Goal: Information Seeking & Learning: Learn about a topic

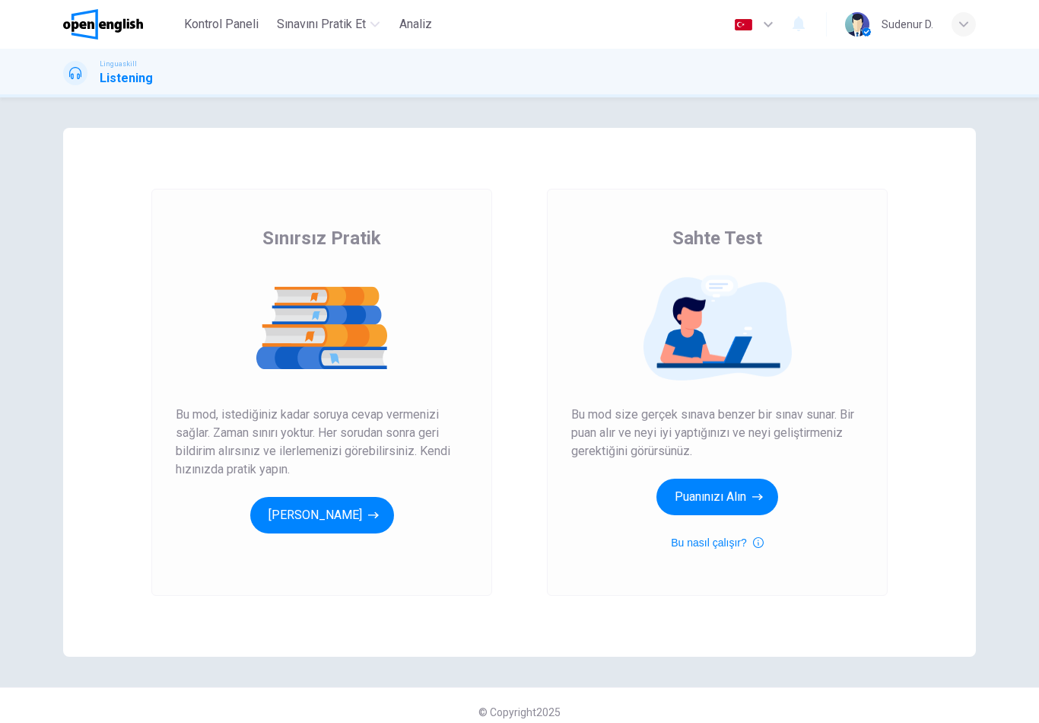
click at [322, 520] on button "[PERSON_NAME]" at bounding box center [322, 515] width 144 height 37
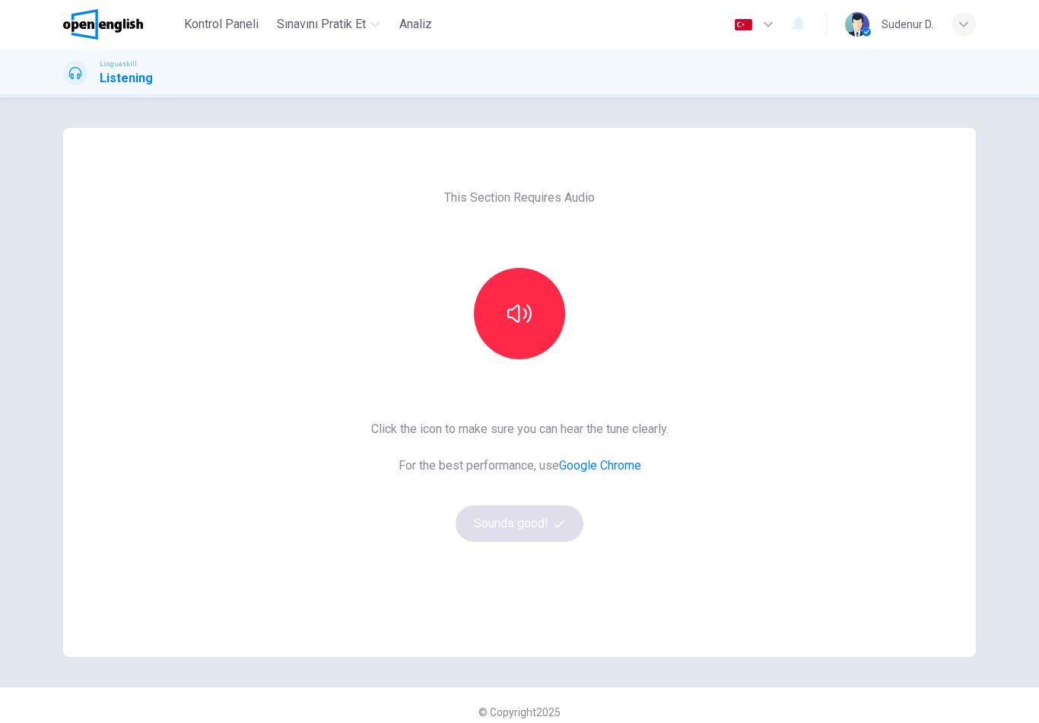
click at [538, 332] on button "button" at bounding box center [519, 313] width 91 height 91
click at [526, 538] on button "Sounds good!" at bounding box center [520, 523] width 128 height 37
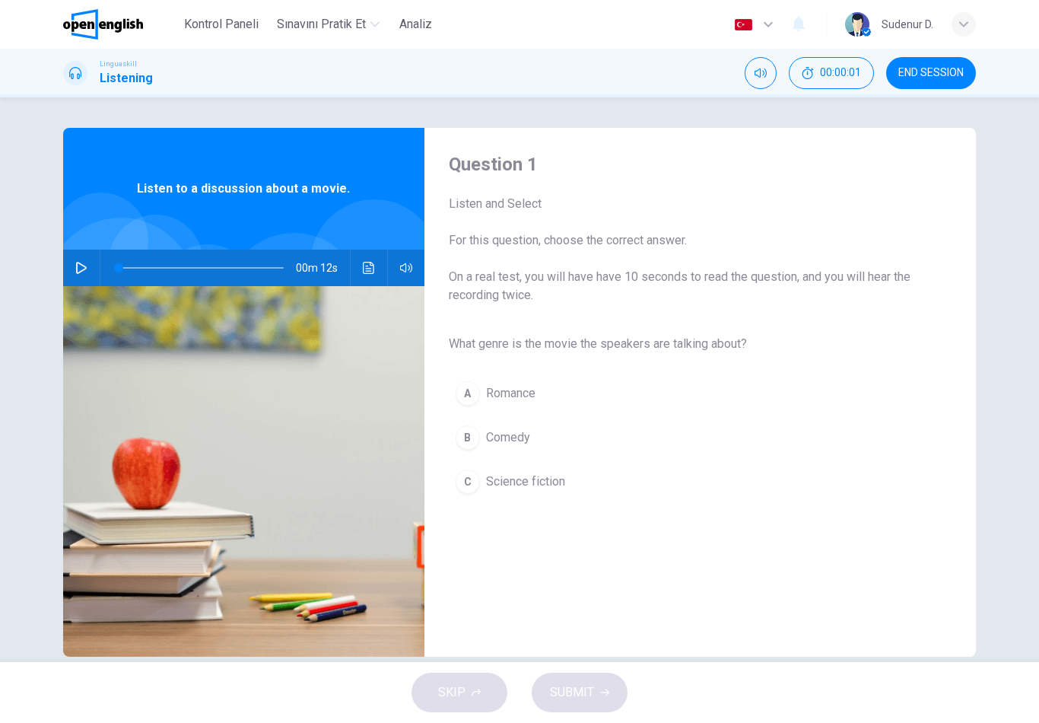
click at [84, 266] on icon "button" at bounding box center [81, 268] width 11 height 12
click at [552, 483] on span "Science fiction" at bounding box center [525, 481] width 79 height 18
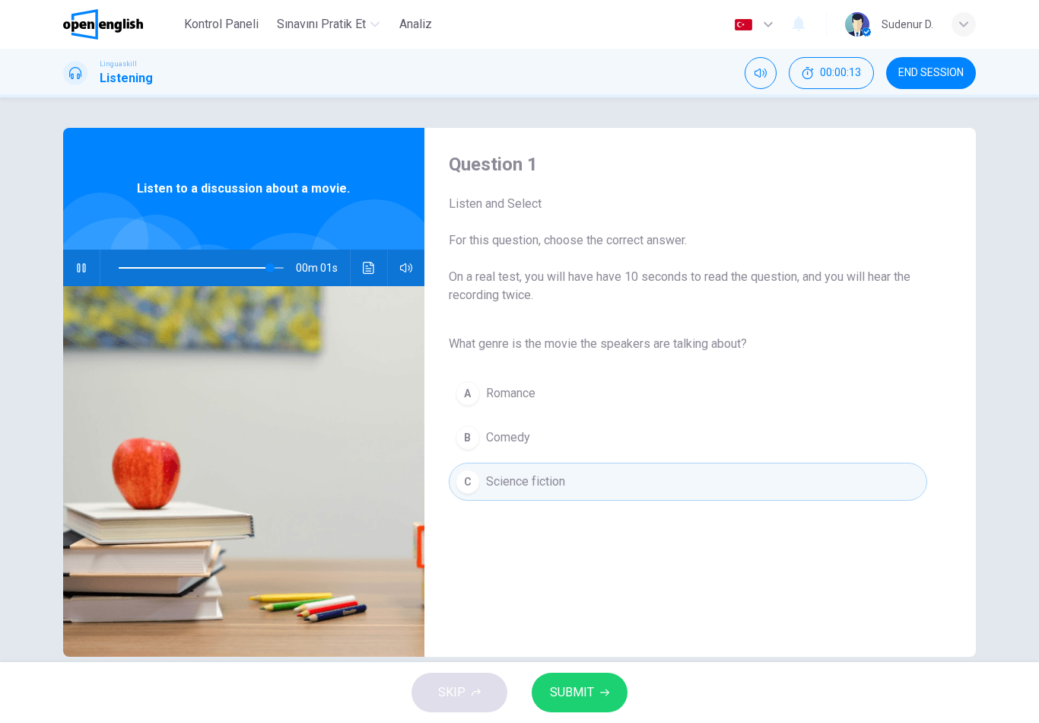
type input "*"
click at [583, 703] on button "SUBMIT" at bounding box center [580, 693] width 96 height 40
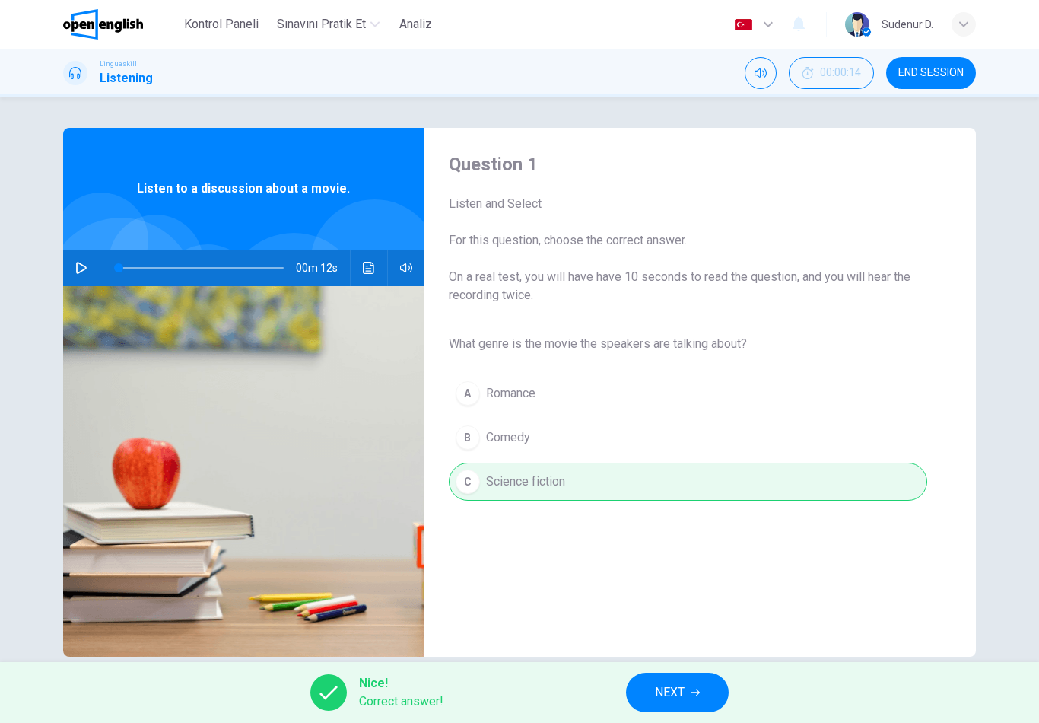
click at [683, 706] on button "NEXT" at bounding box center [677, 693] width 103 height 40
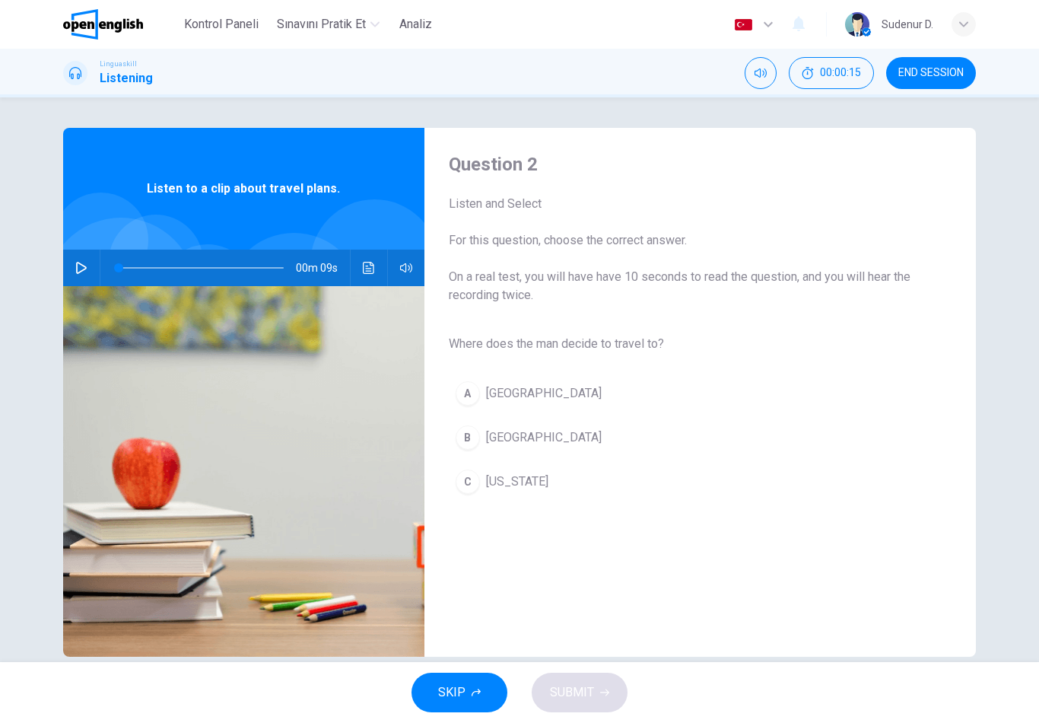
click at [75, 269] on button "button" at bounding box center [81, 268] width 24 height 37
click at [468, 398] on div "A" at bounding box center [468, 393] width 24 height 24
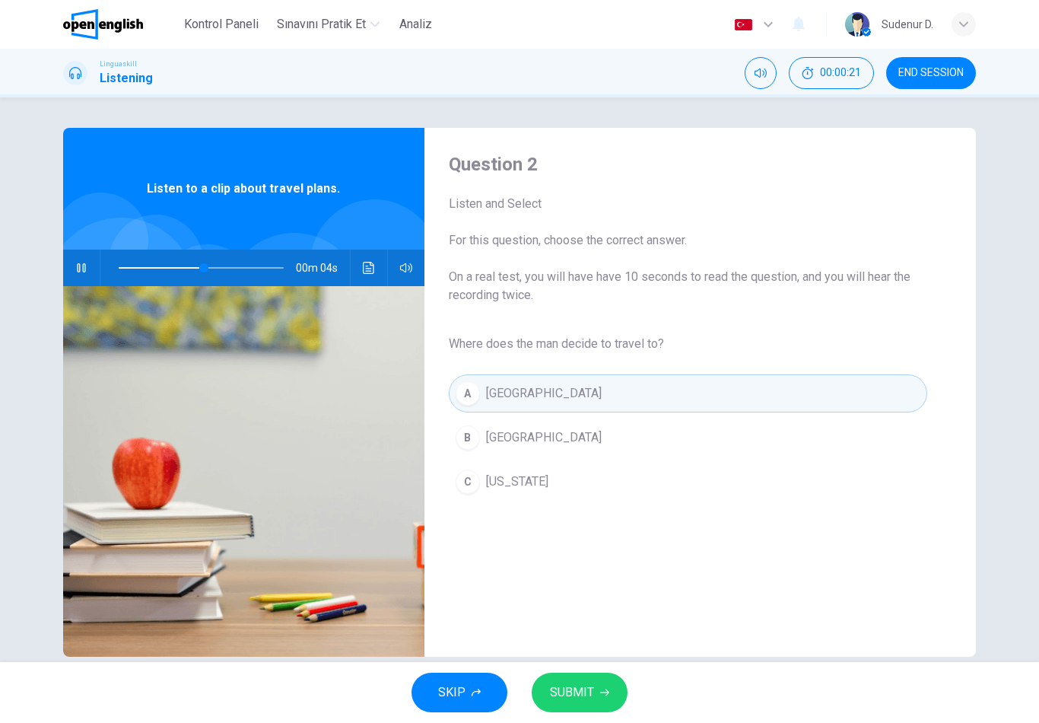
click at [493, 440] on span "Rome" at bounding box center [544, 437] width 116 height 18
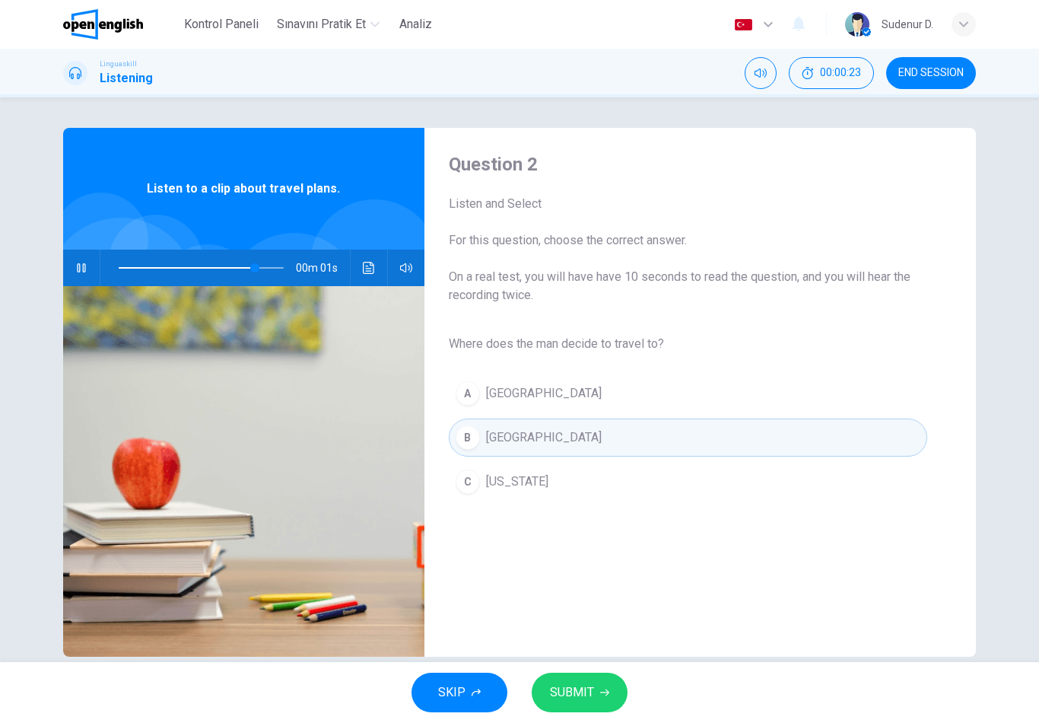
click at [600, 695] on icon "button" at bounding box center [604, 692] width 9 height 9
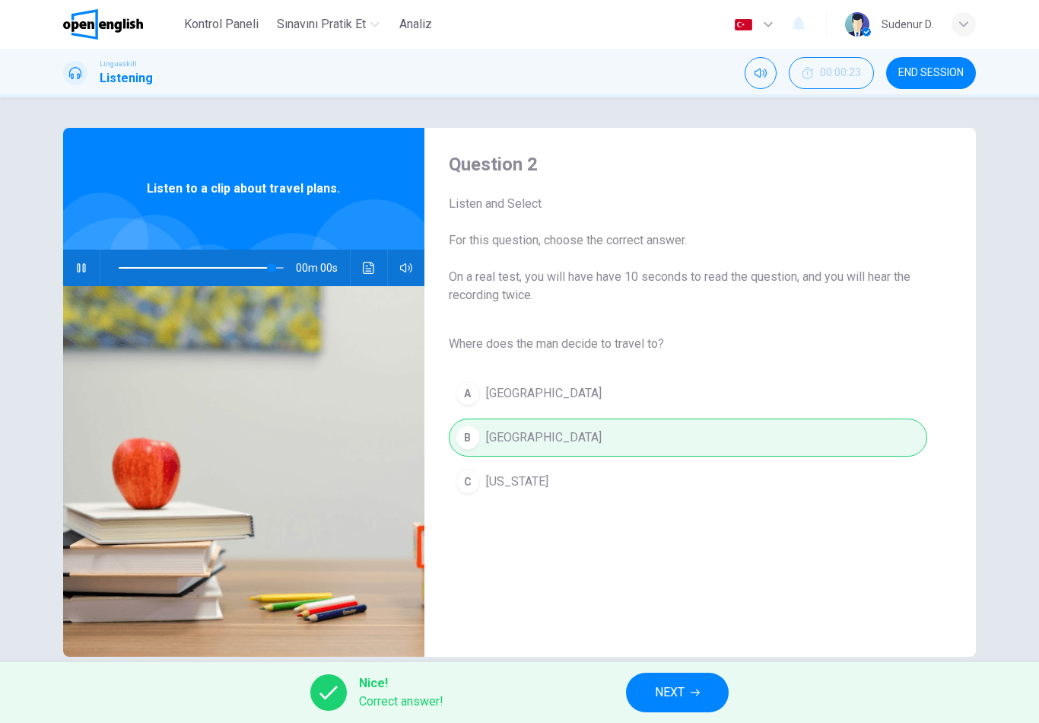
type input "*"
click at [648, 689] on button "NEXT" at bounding box center [677, 693] width 103 height 40
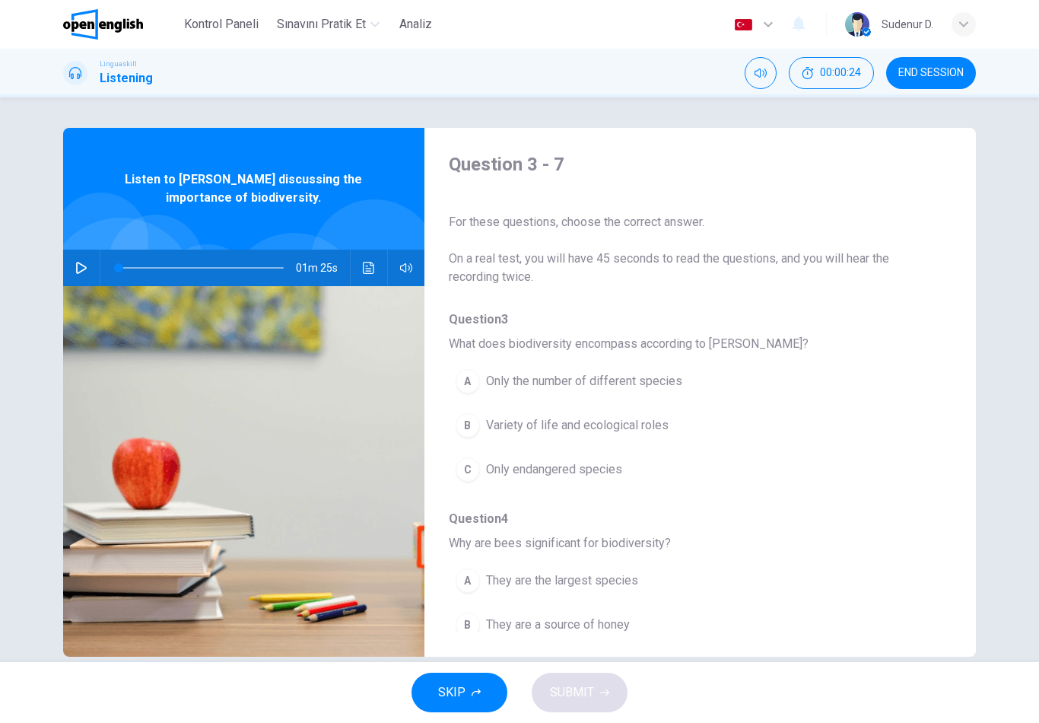
click at [84, 268] on icon "button" at bounding box center [81, 268] width 12 height 12
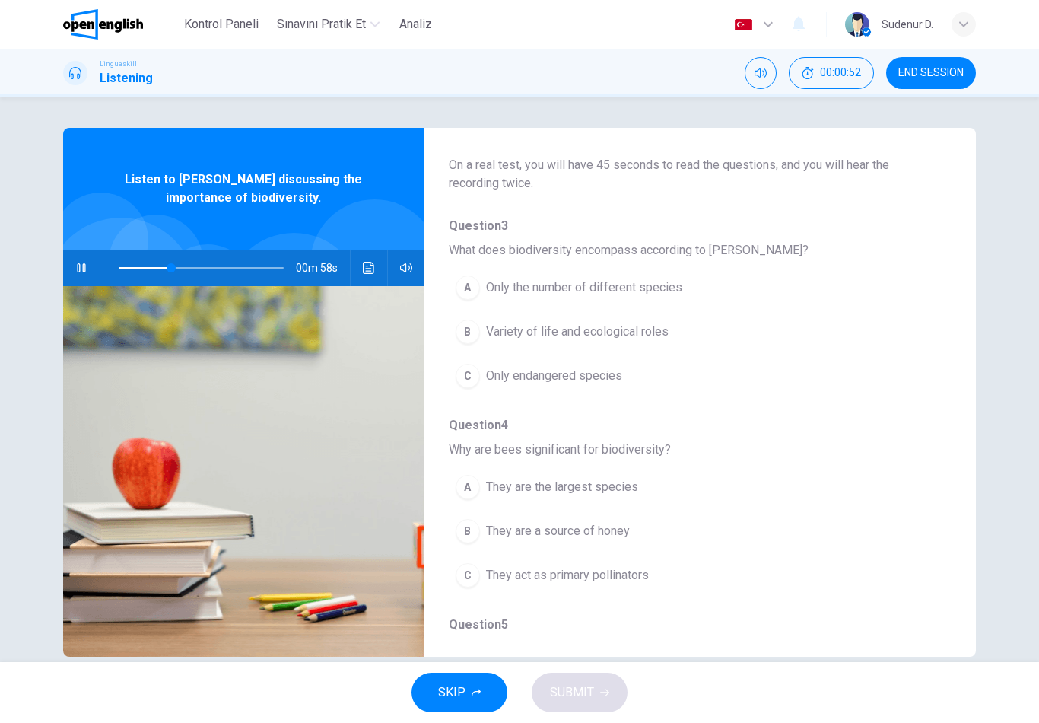
scroll to position [95, 0]
click at [641, 329] on span "Variety of life and ecological roles" at bounding box center [577, 330] width 183 height 18
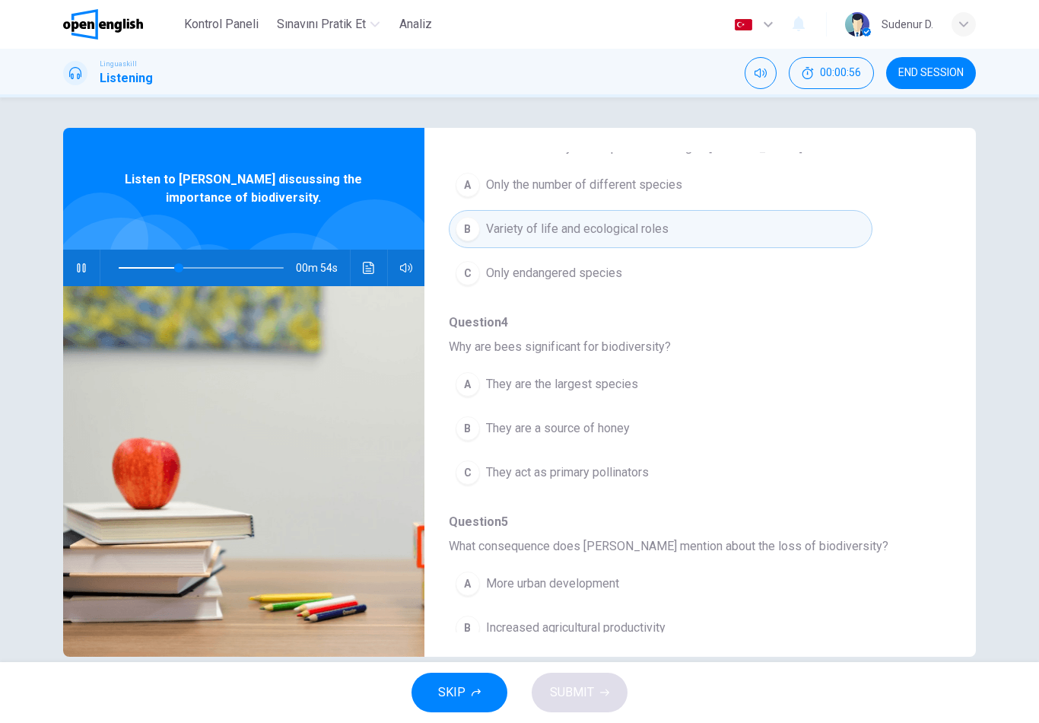
scroll to position [198, 0]
click at [634, 431] on button "B They are a source of honey" at bounding box center [661, 427] width 424 height 38
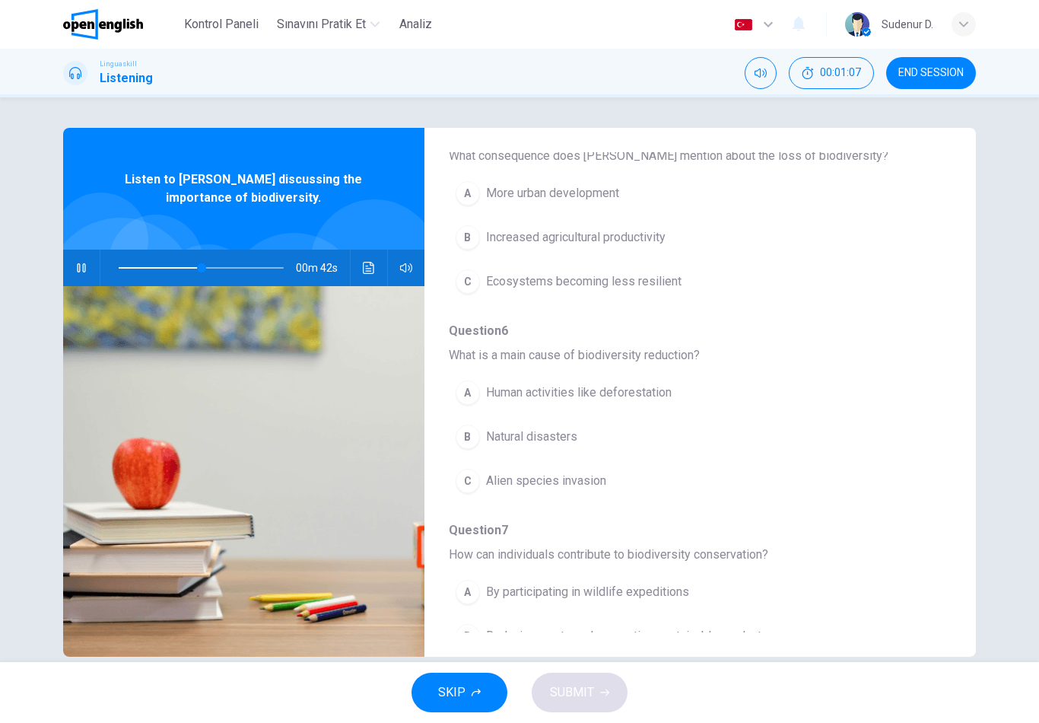
scroll to position [585, 0]
click at [664, 392] on span "Human activities like deforestation" at bounding box center [579, 394] width 186 height 18
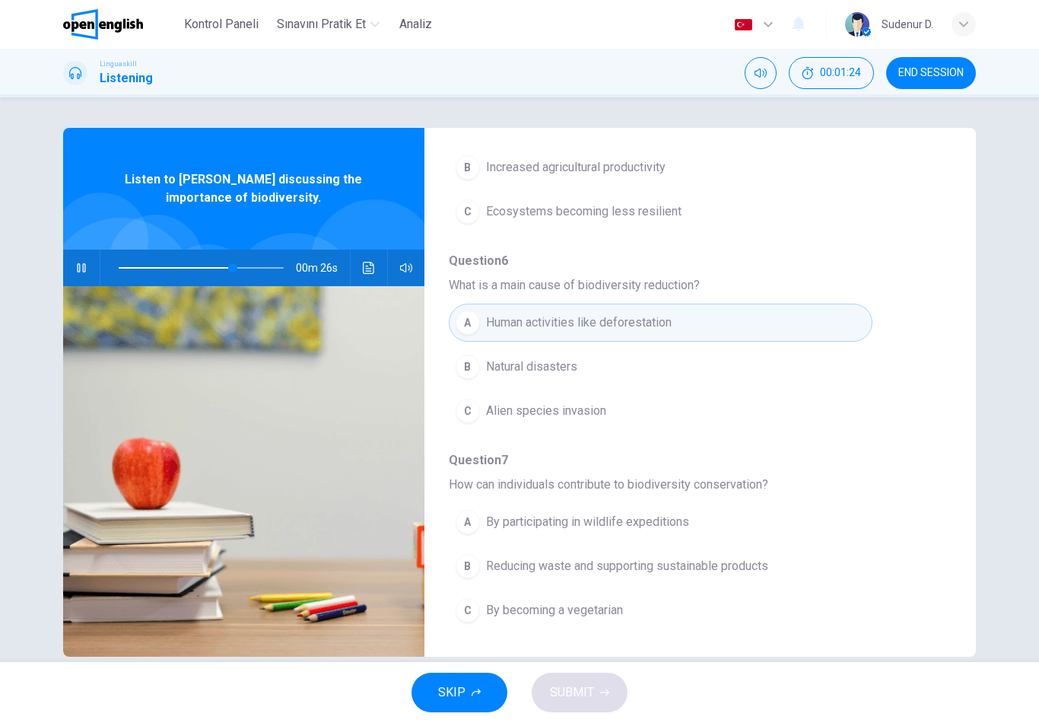
scroll to position [657, 0]
click at [670, 535] on button "A By participating in wildlife expeditions" at bounding box center [661, 522] width 424 height 38
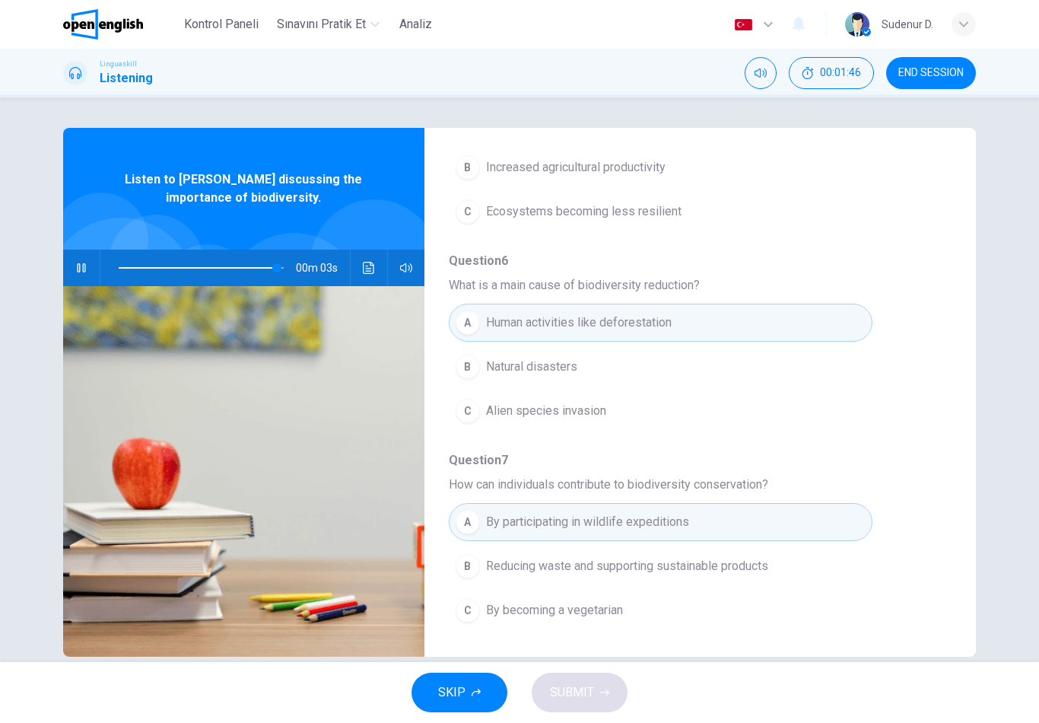
click at [653, 581] on button "B Reducing waste and supporting sustainable products" at bounding box center [661, 566] width 424 height 38
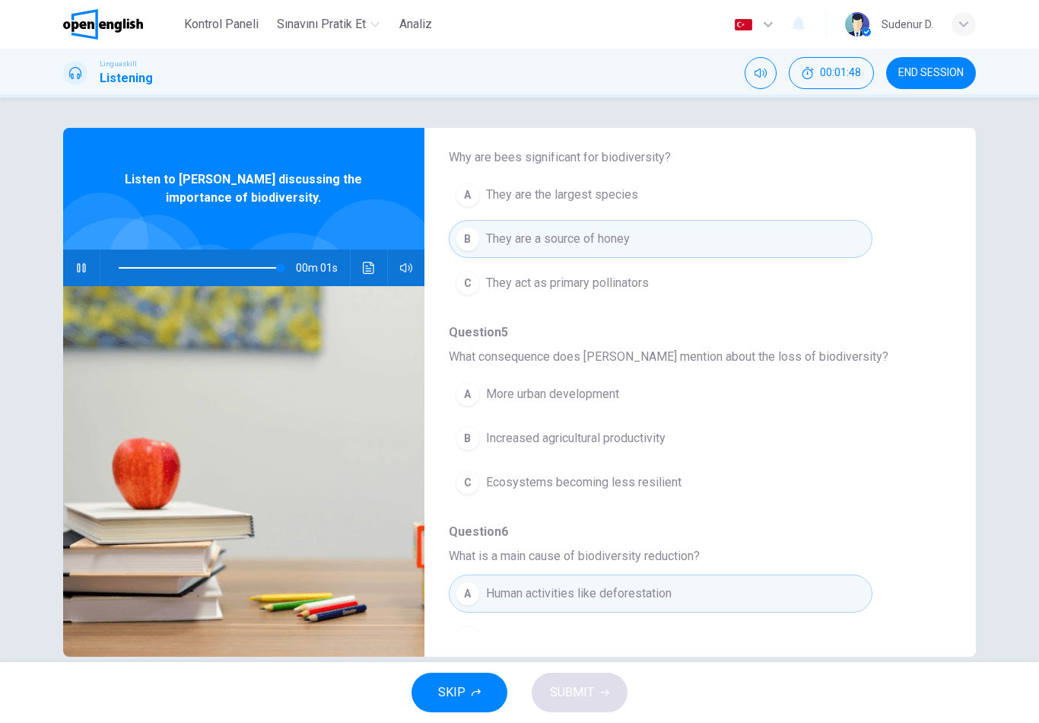
scroll to position [389, 0]
type input "*"
click at [601, 388] on span "More urban development" at bounding box center [552, 391] width 133 height 18
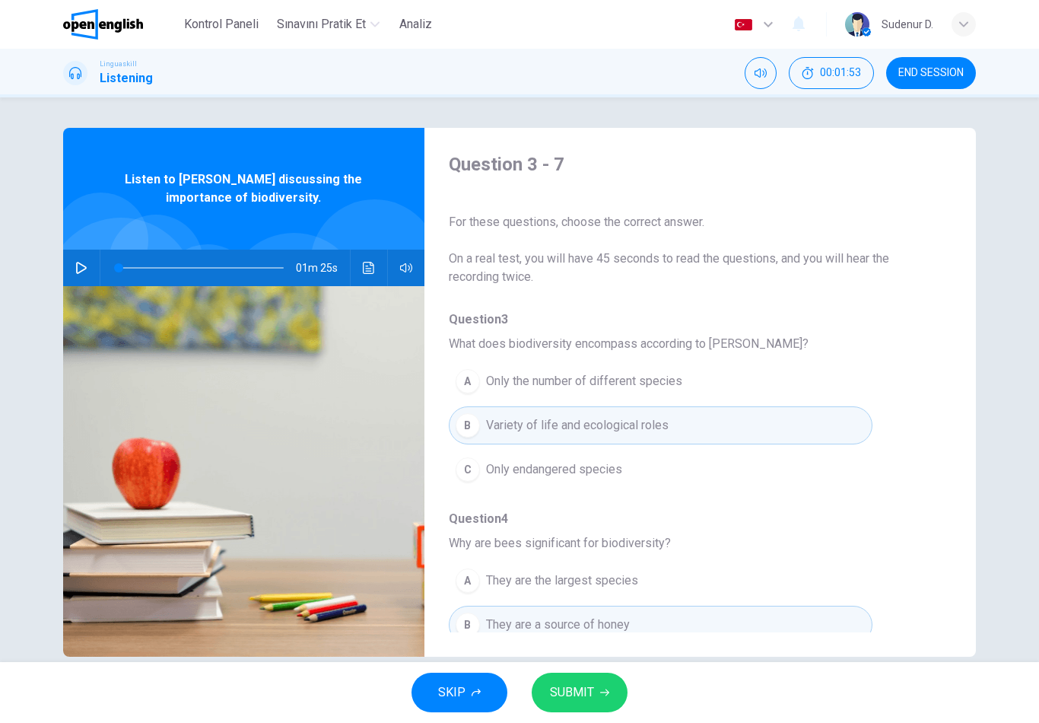
scroll to position [0, 0]
click at [612, 693] on button "SUBMIT" at bounding box center [580, 693] width 96 height 40
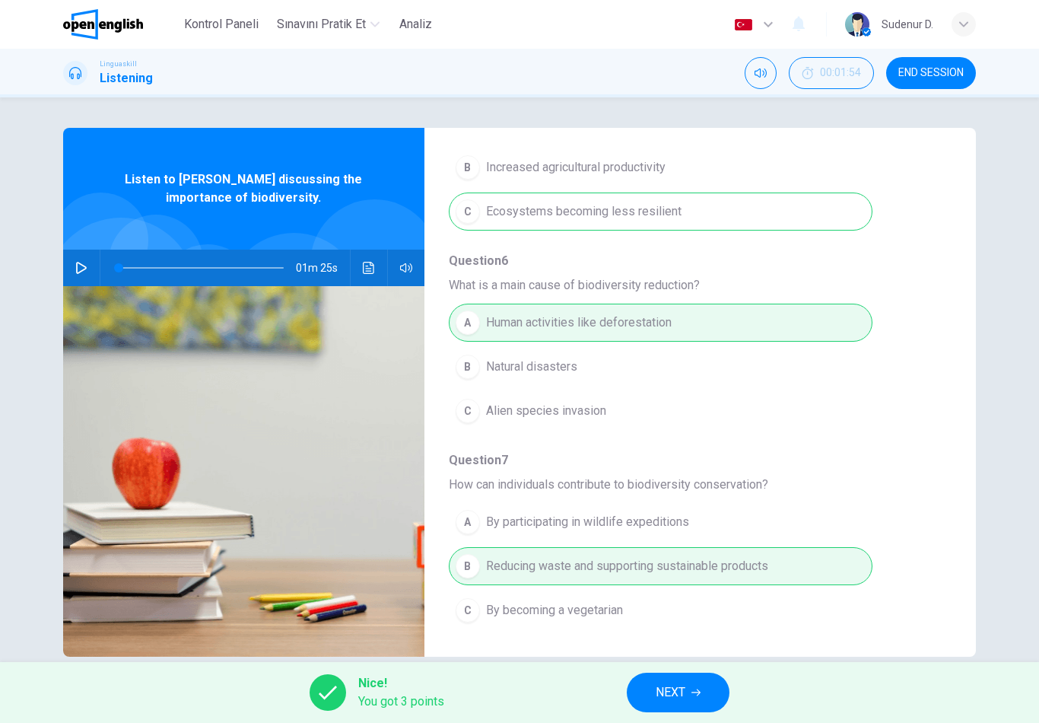
click at [731, 415] on div "A Human activities like deforestation B Natural disasters C Alien species invas…" at bounding box center [688, 367] width 479 height 132
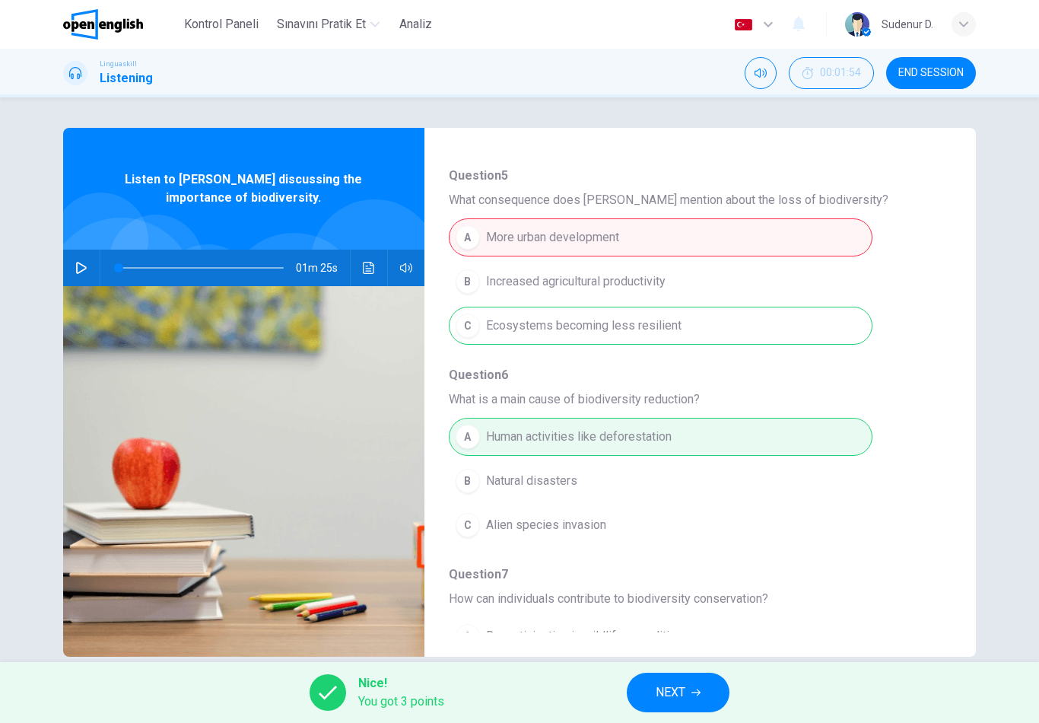
scroll to position [558, 0]
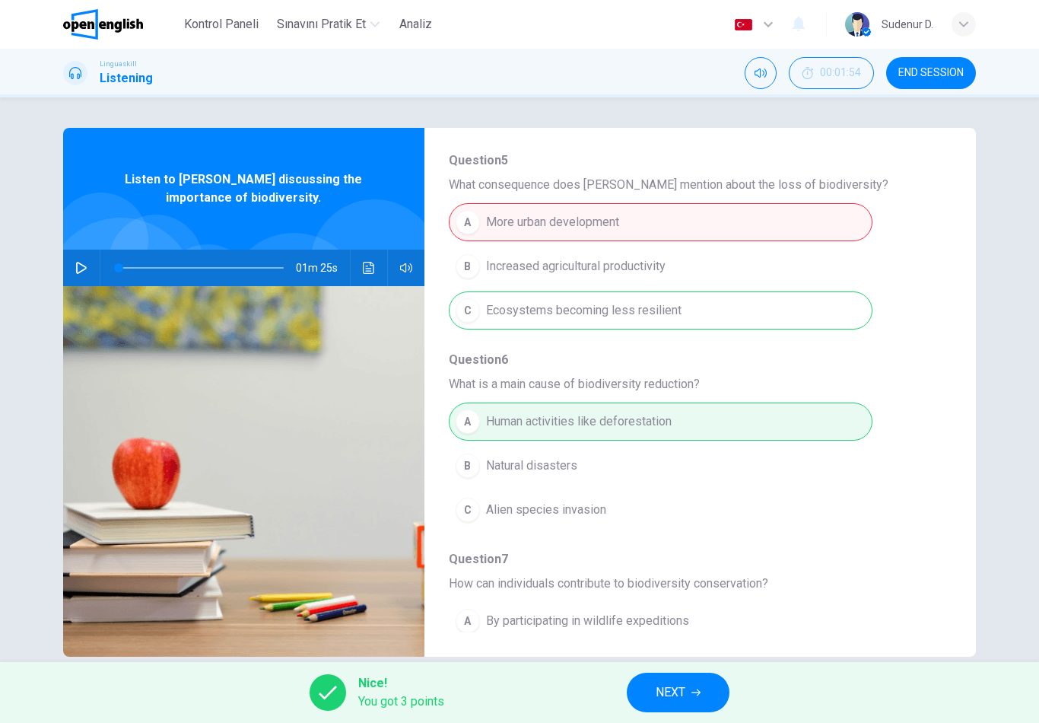
click at [692, 701] on button "NEXT" at bounding box center [678, 693] width 103 height 40
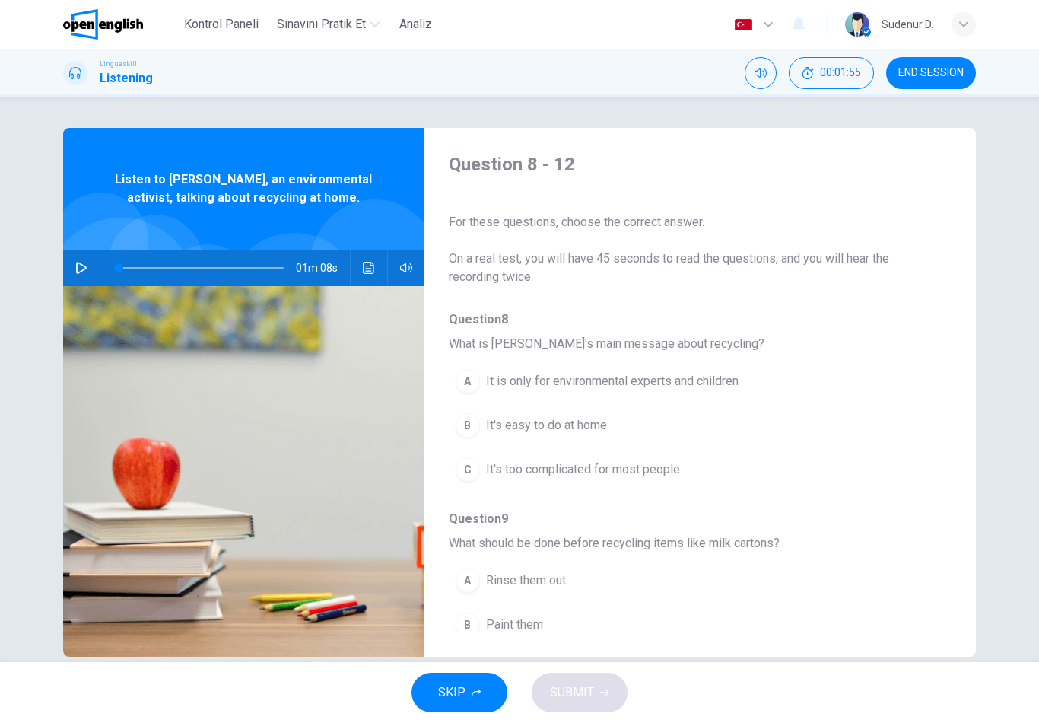
click at [84, 273] on icon "button" at bounding box center [81, 268] width 12 height 12
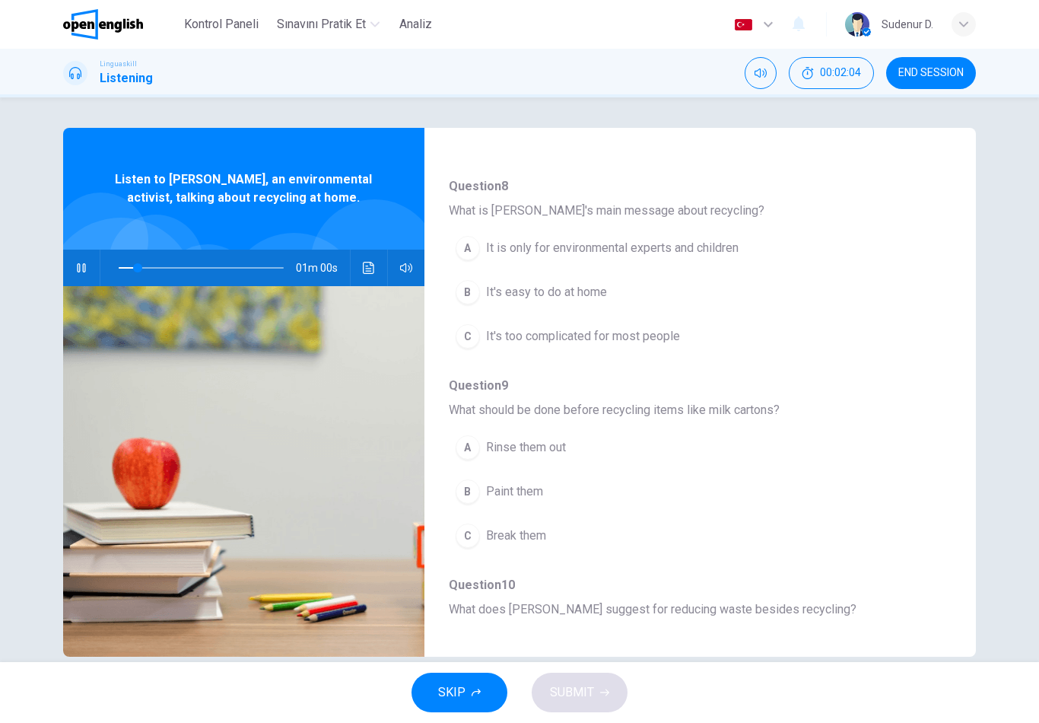
scroll to position [134, 0]
click at [608, 288] on button "B It's easy to do at home" at bounding box center [661, 291] width 424 height 38
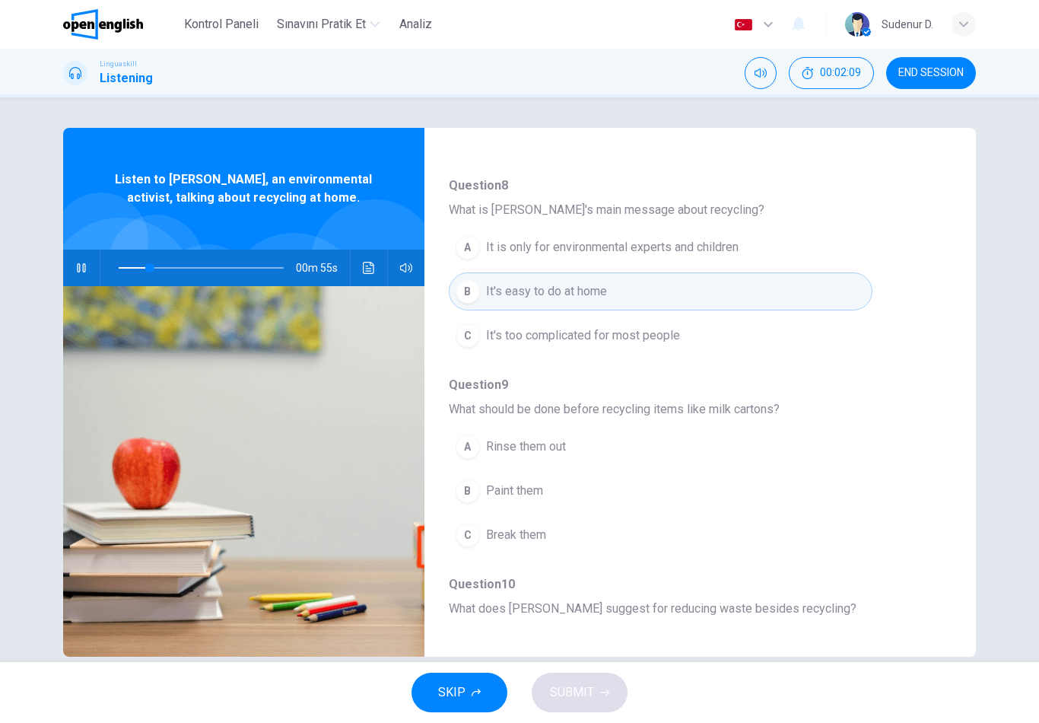
click at [558, 457] on button "A Rinse them out" at bounding box center [661, 447] width 424 height 38
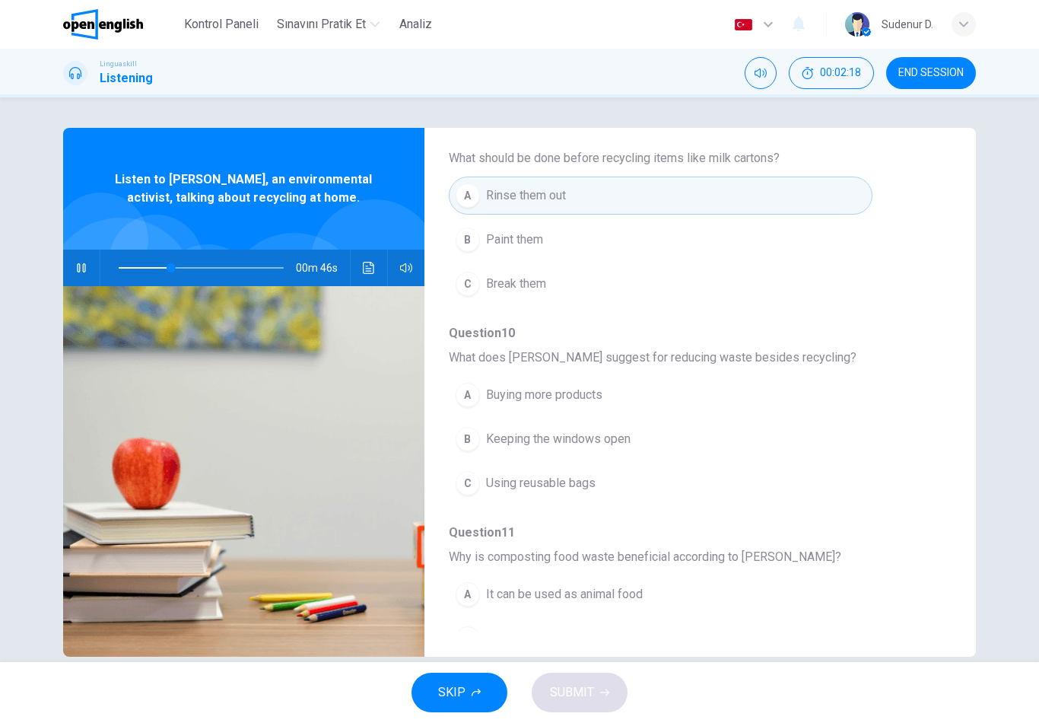
scroll to position [387, 0]
click at [573, 409] on button "A Buying more products" at bounding box center [661, 393] width 424 height 38
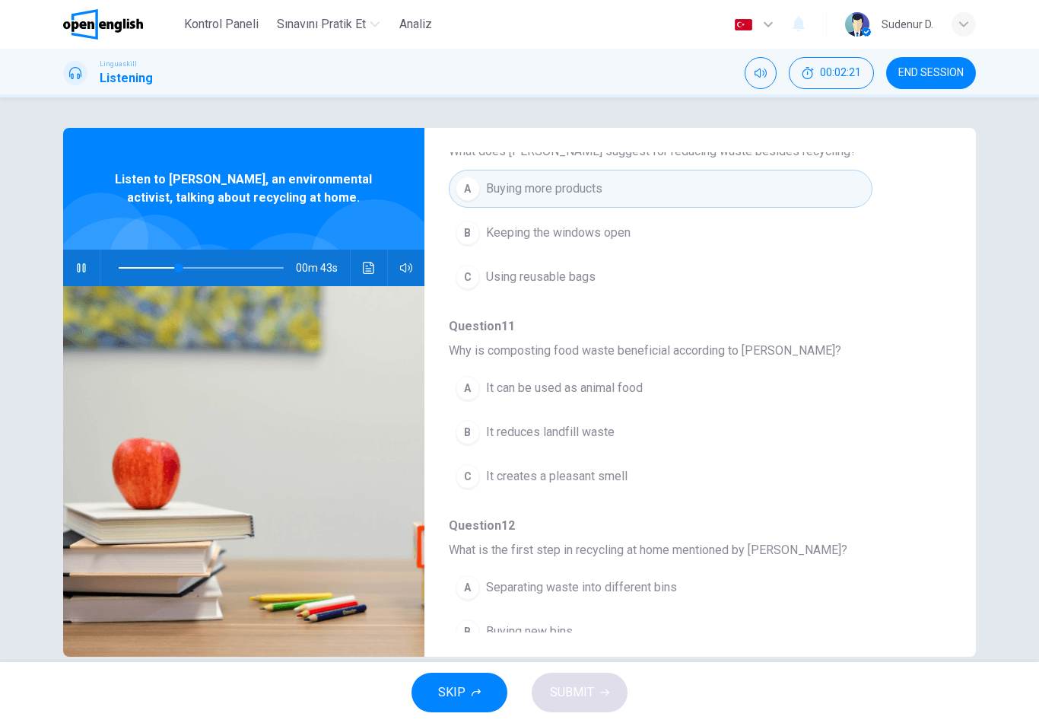
scroll to position [624, 0]
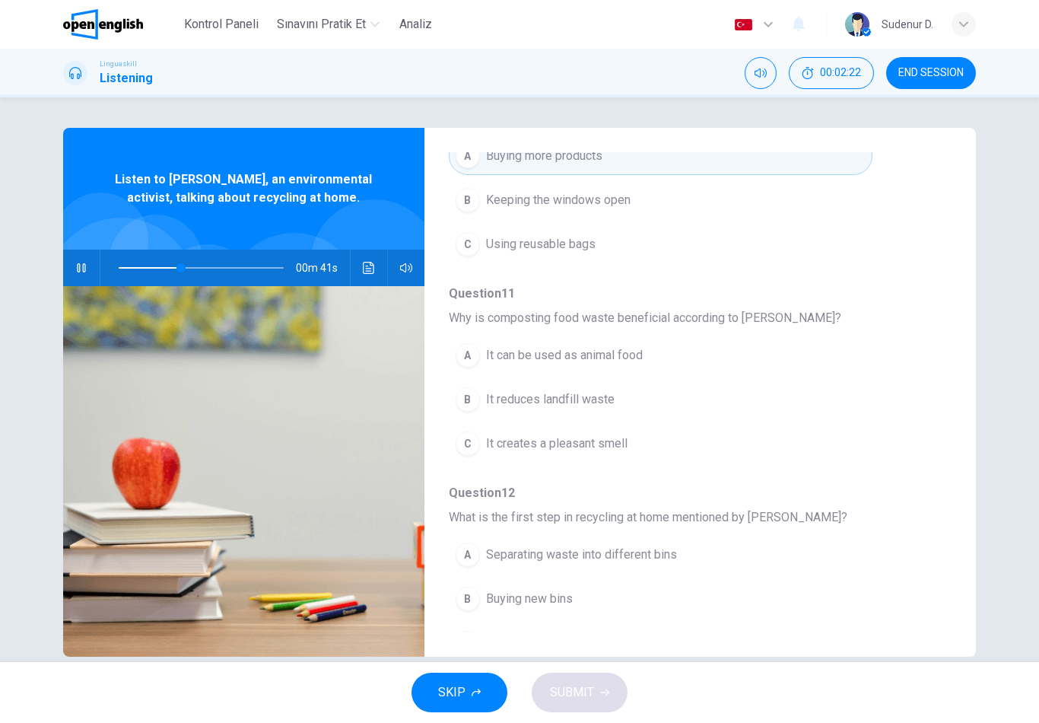
click at [601, 394] on span "It reduces landfill waste" at bounding box center [550, 399] width 129 height 18
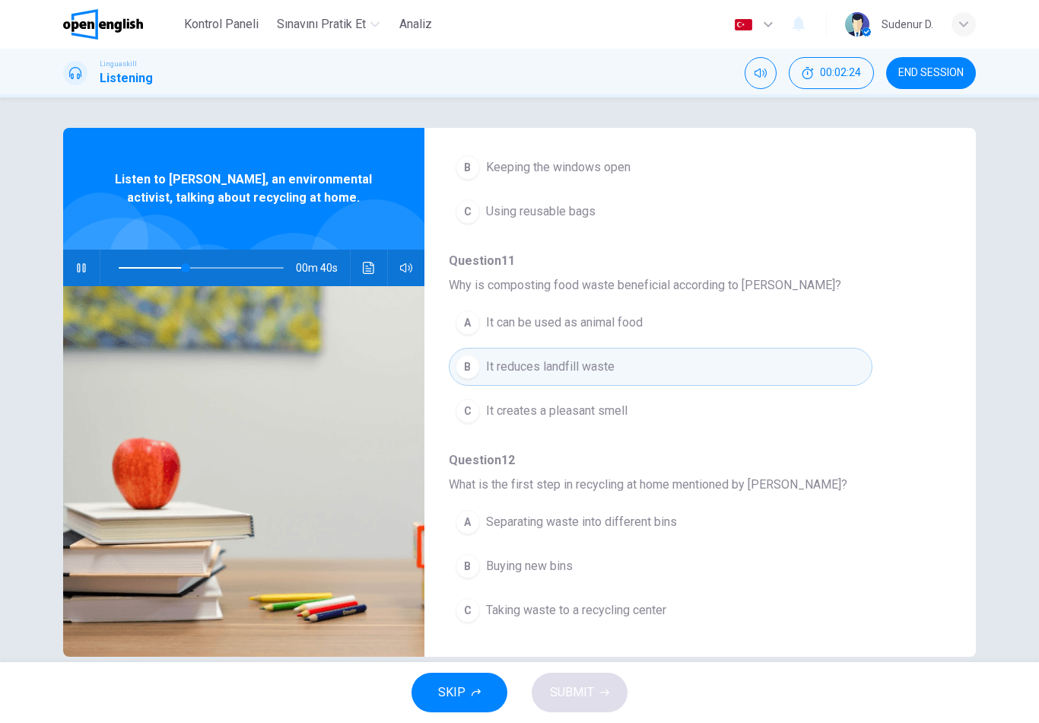
scroll to position [657, 0]
click at [621, 619] on span "Taking waste to a recycling center" at bounding box center [576, 610] width 180 height 18
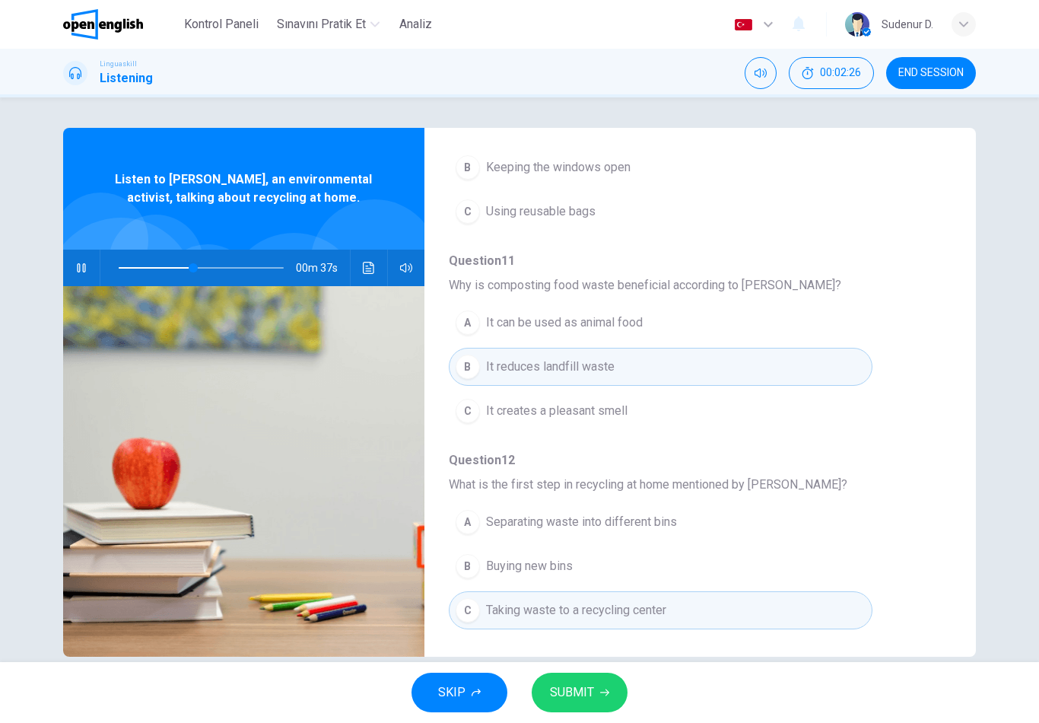
click at [623, 614] on span "Taking waste to a recycling center" at bounding box center [576, 610] width 180 height 18
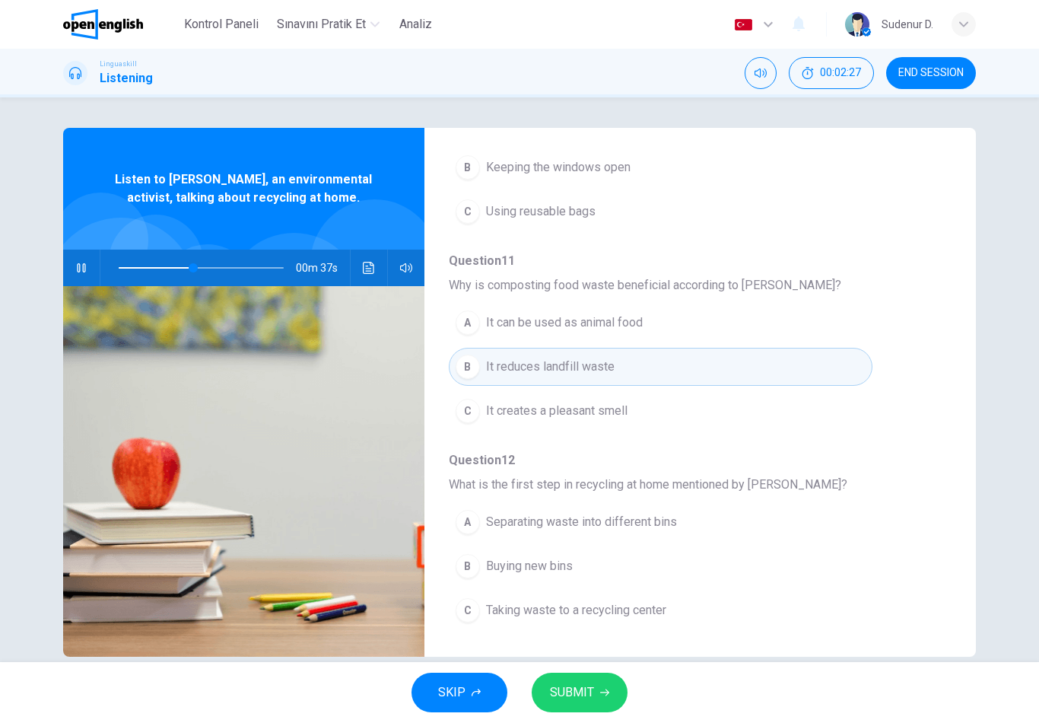
click at [593, 699] on span "SUBMIT" at bounding box center [572, 692] width 44 height 21
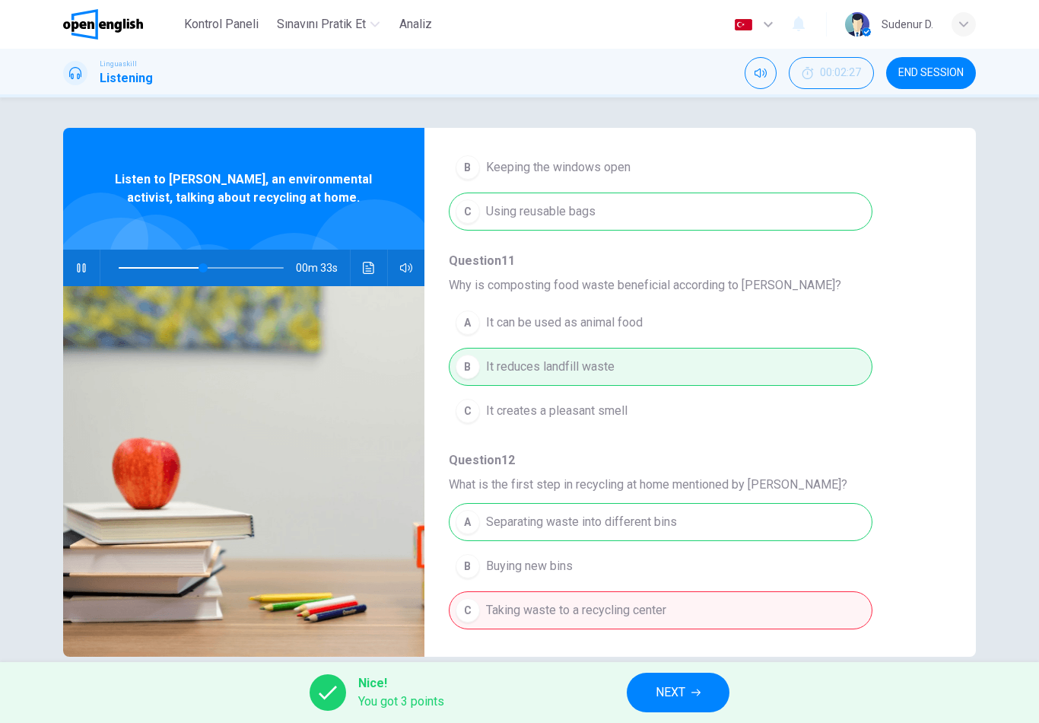
scroll to position [0, 0]
click at [73, 301] on img at bounding box center [243, 471] width 361 height 371
click at [72, 301] on img at bounding box center [243, 471] width 361 height 371
click at [74, 272] on button "button" at bounding box center [81, 268] width 24 height 37
type input "**"
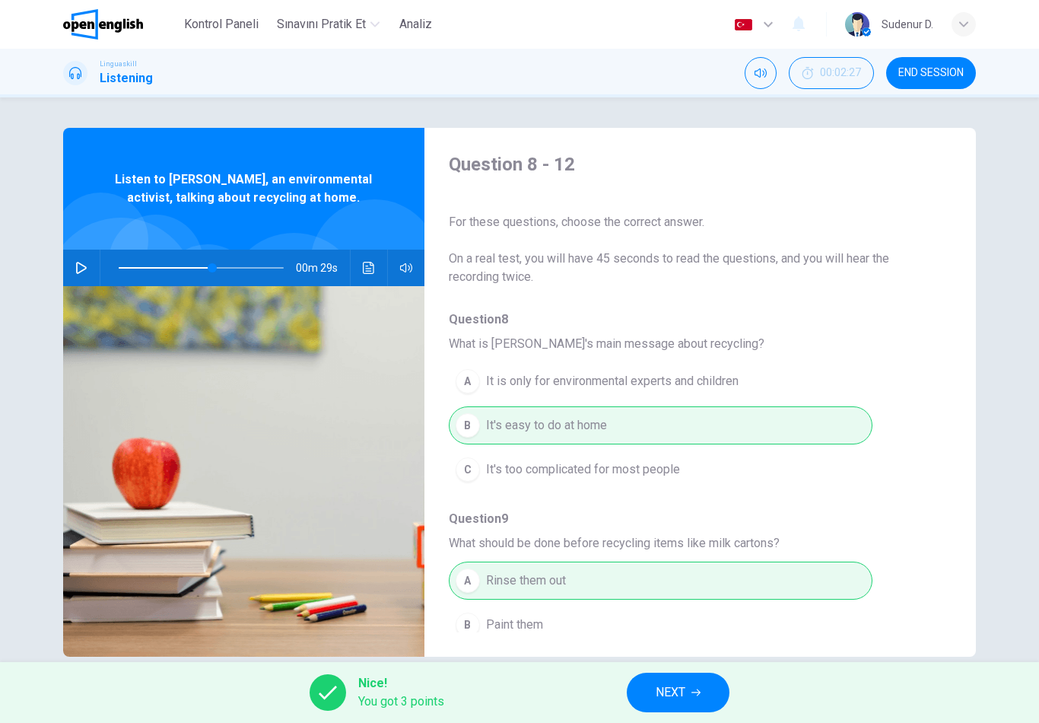
scroll to position [-1, 0]
click at [705, 699] on button "NEXT" at bounding box center [678, 693] width 103 height 40
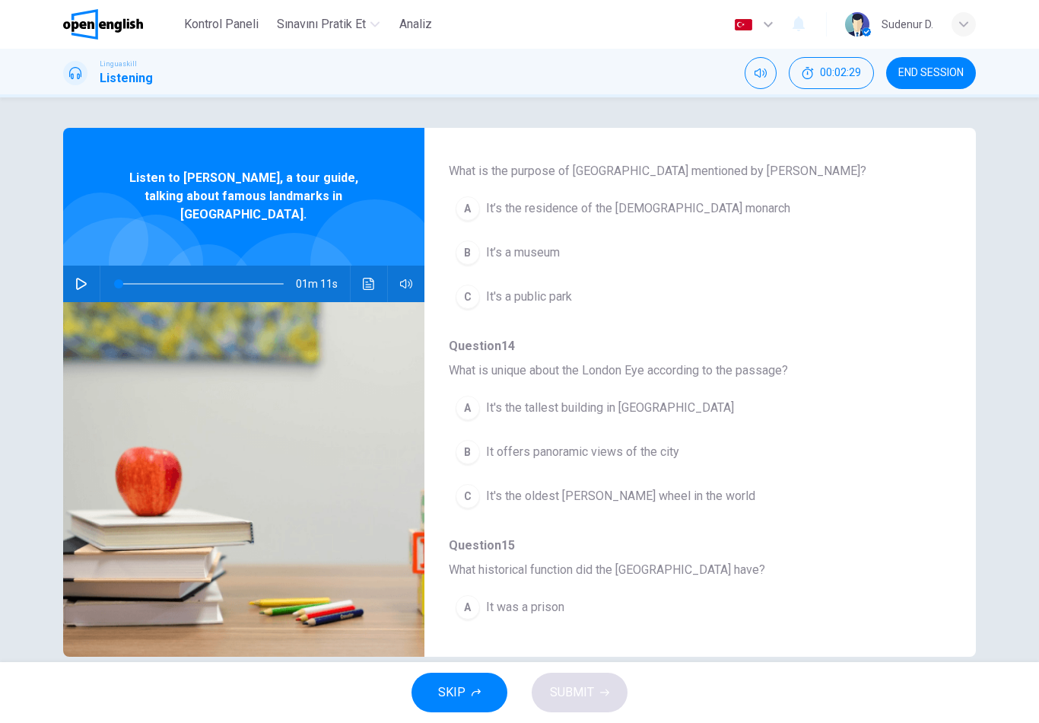
scroll to position [176, 0]
click at [97, 266] on div "01m 11s" at bounding box center [243, 284] width 361 height 37
click at [89, 266] on button "button" at bounding box center [81, 284] width 24 height 37
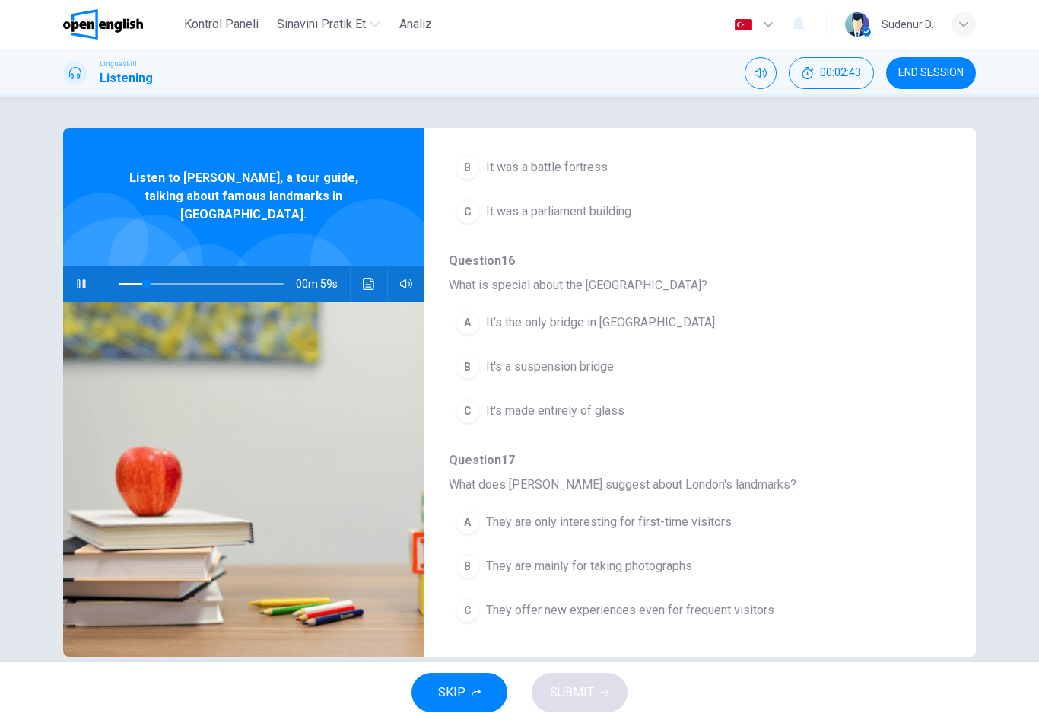
scroll to position [657, 0]
type input "**"
click at [930, 72] on span "END SESSION" at bounding box center [931, 73] width 65 height 12
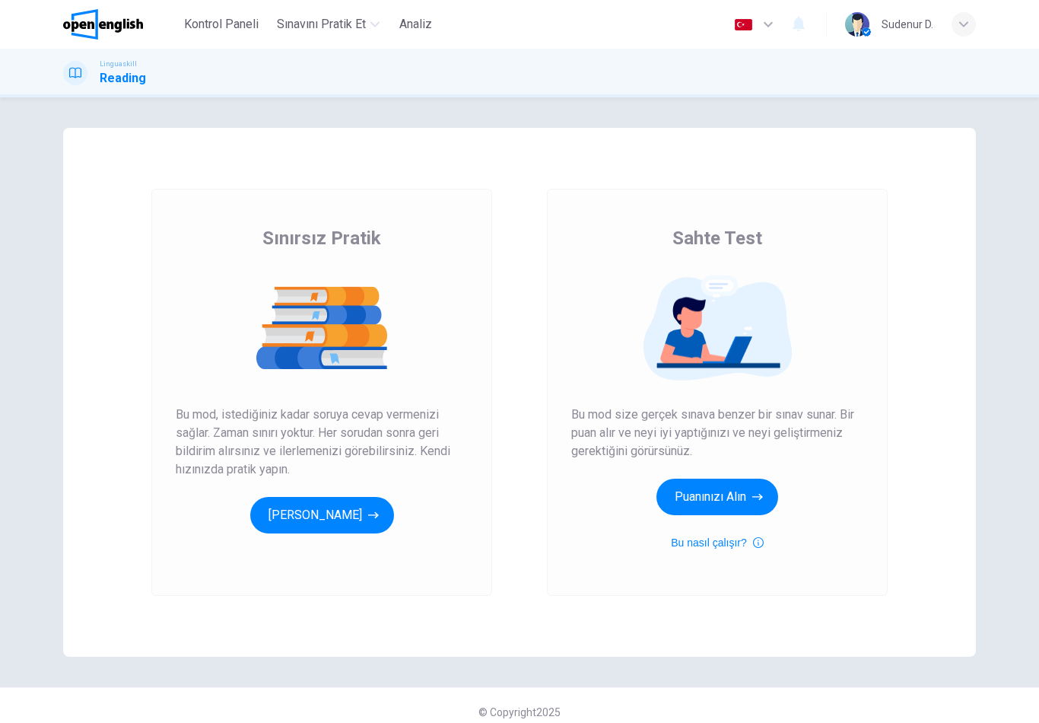
click at [348, 526] on button "Pratik Yap[PERSON_NAME]" at bounding box center [322, 515] width 144 height 37
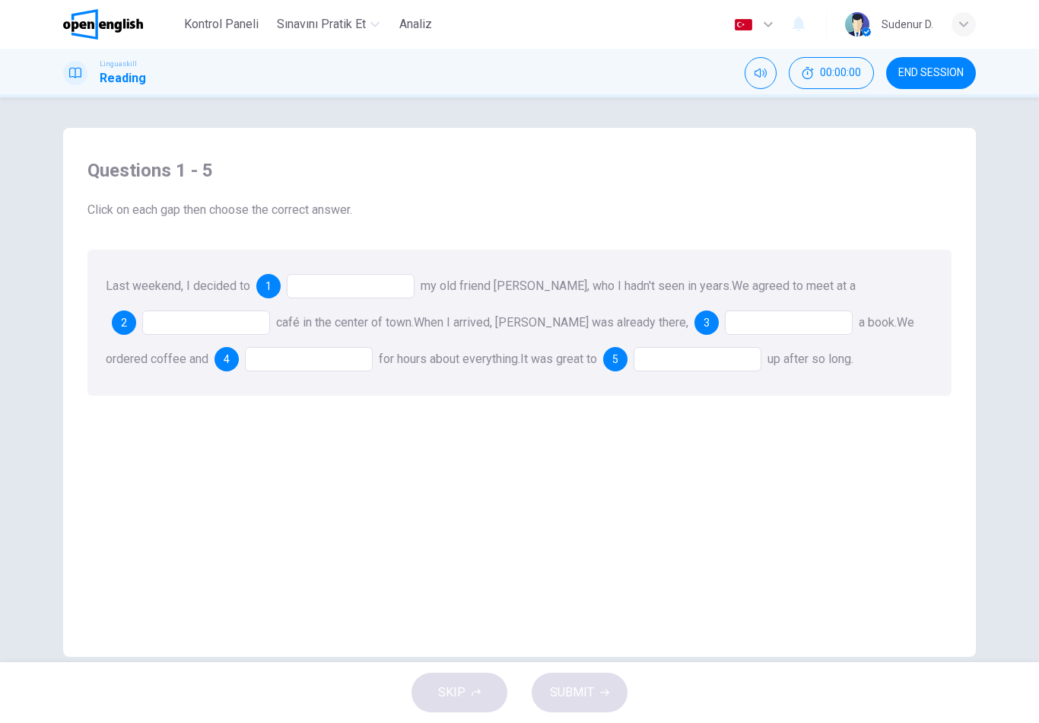
click at [414, 276] on div at bounding box center [351, 286] width 128 height 24
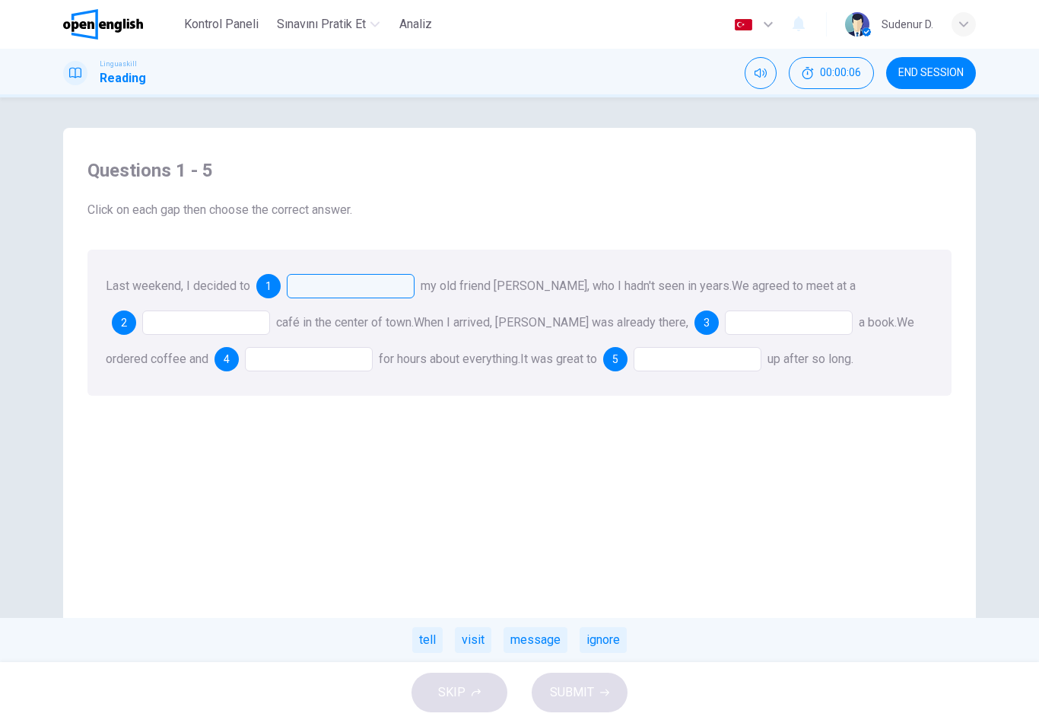
click at [473, 644] on div "visit" at bounding box center [473, 640] width 37 height 26
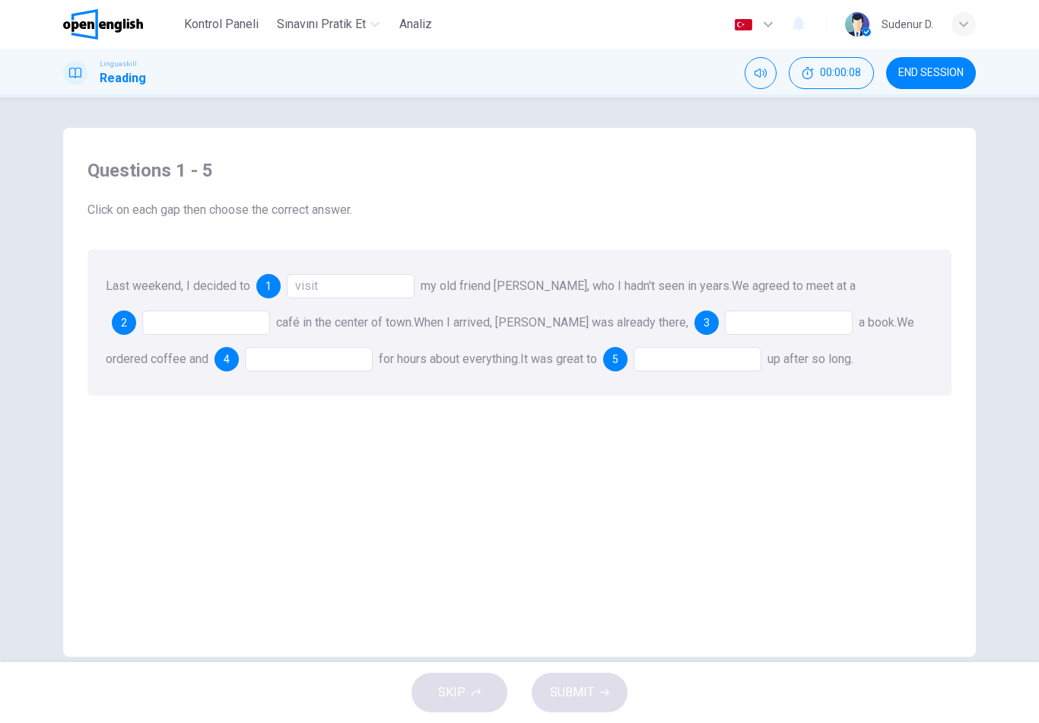
click at [208, 323] on div at bounding box center [206, 322] width 128 height 24
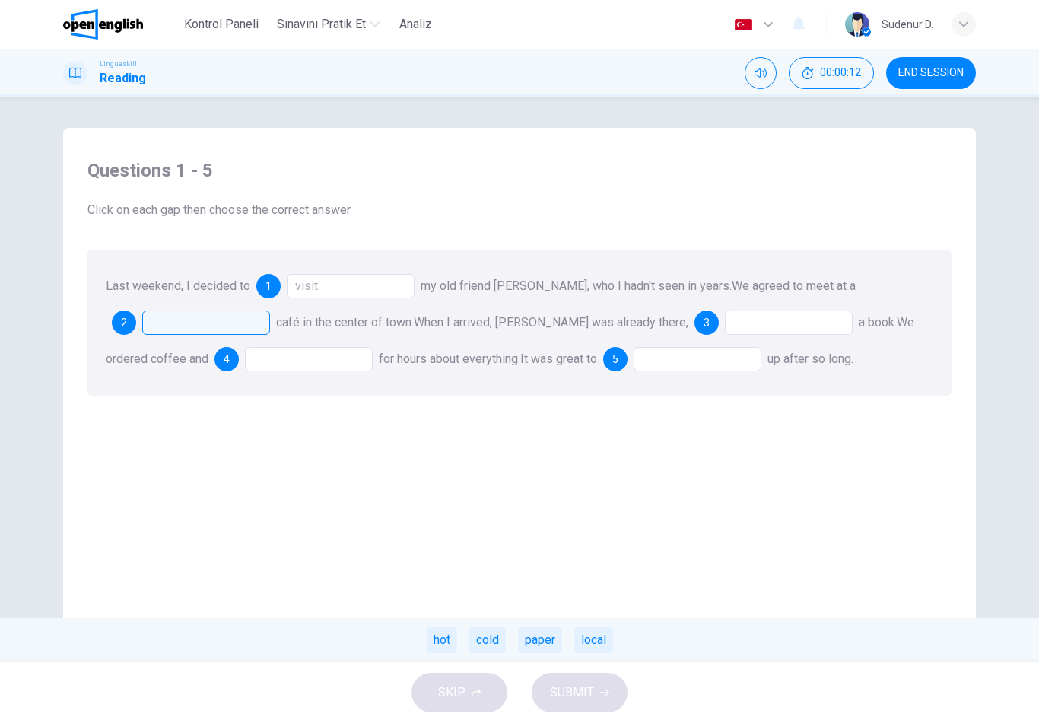
click at [600, 644] on div "local" at bounding box center [593, 640] width 39 height 26
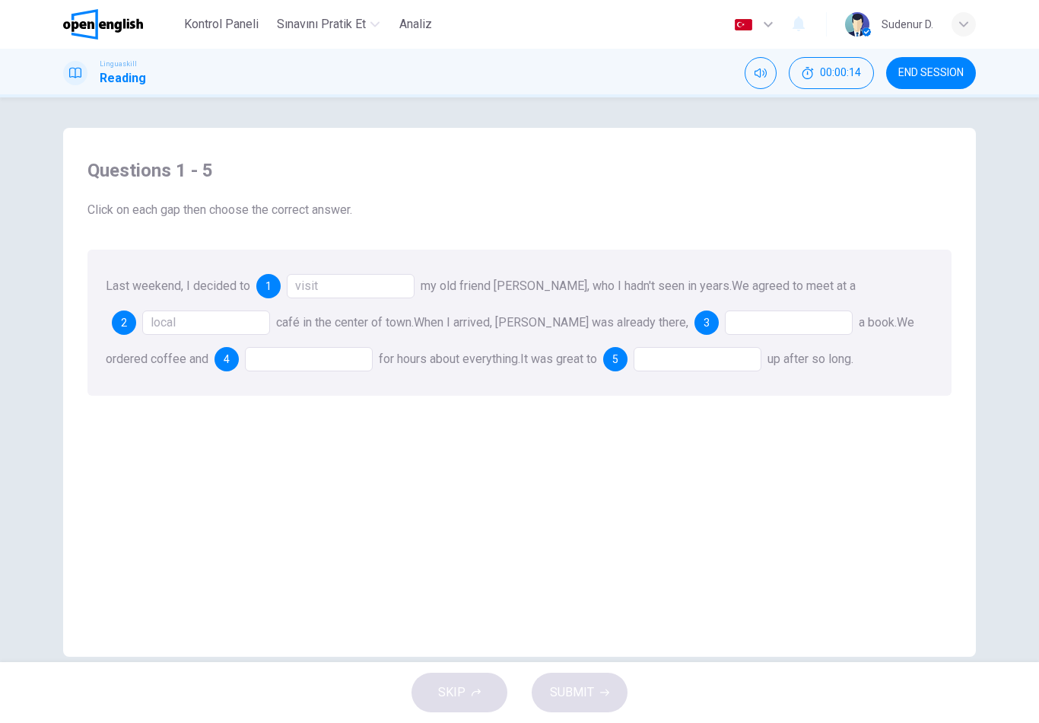
scroll to position [2, 0]
click at [725, 319] on div at bounding box center [789, 321] width 128 height 24
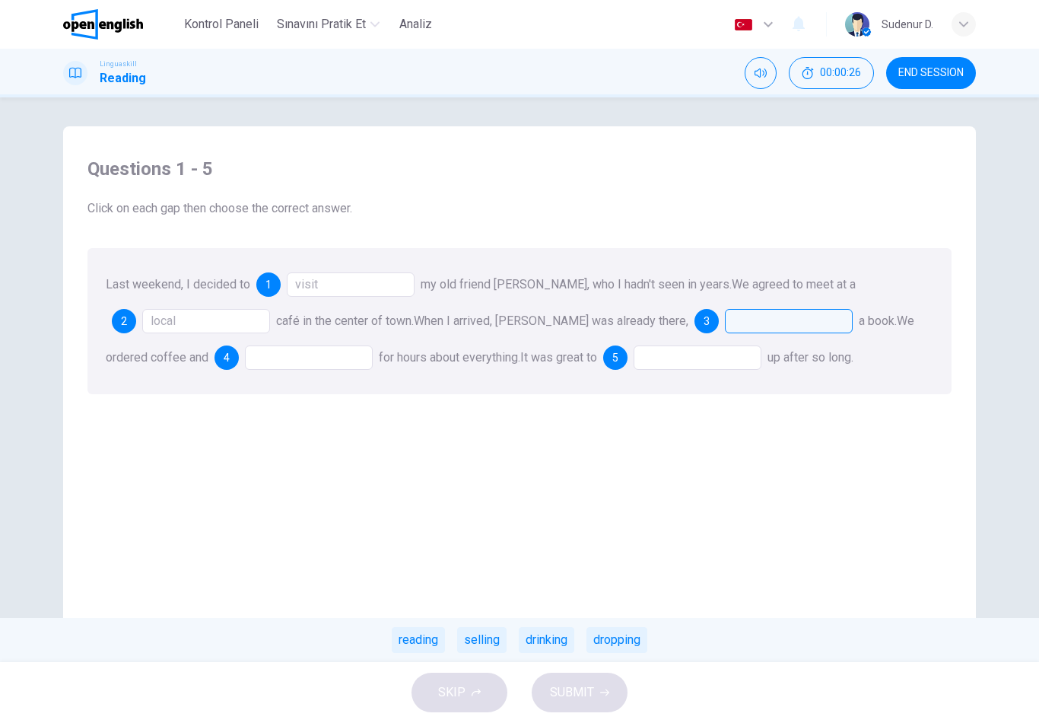
click at [437, 637] on div "reading" at bounding box center [418, 640] width 53 height 26
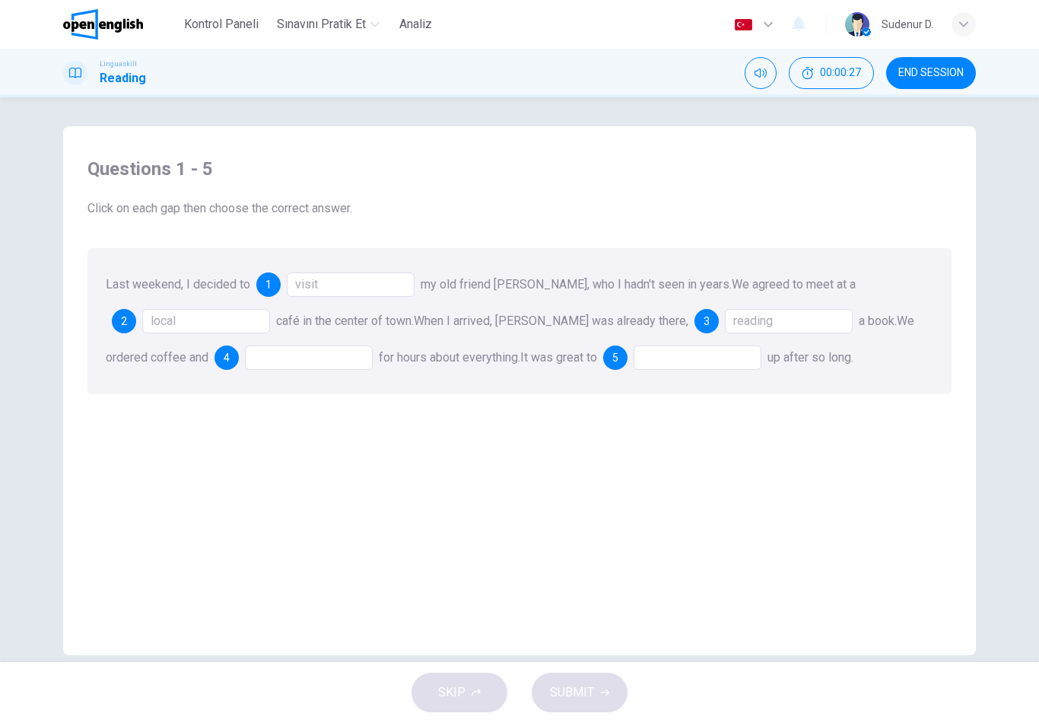
click at [299, 355] on div at bounding box center [309, 357] width 128 height 24
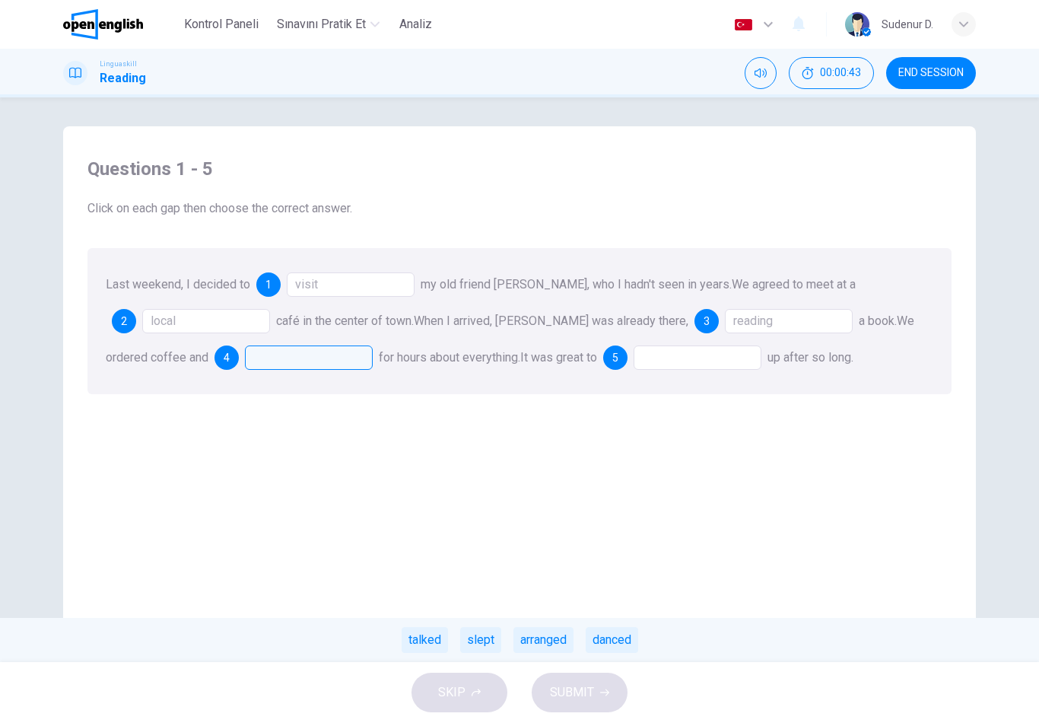
click at [559, 647] on div "arranged" at bounding box center [544, 640] width 60 height 26
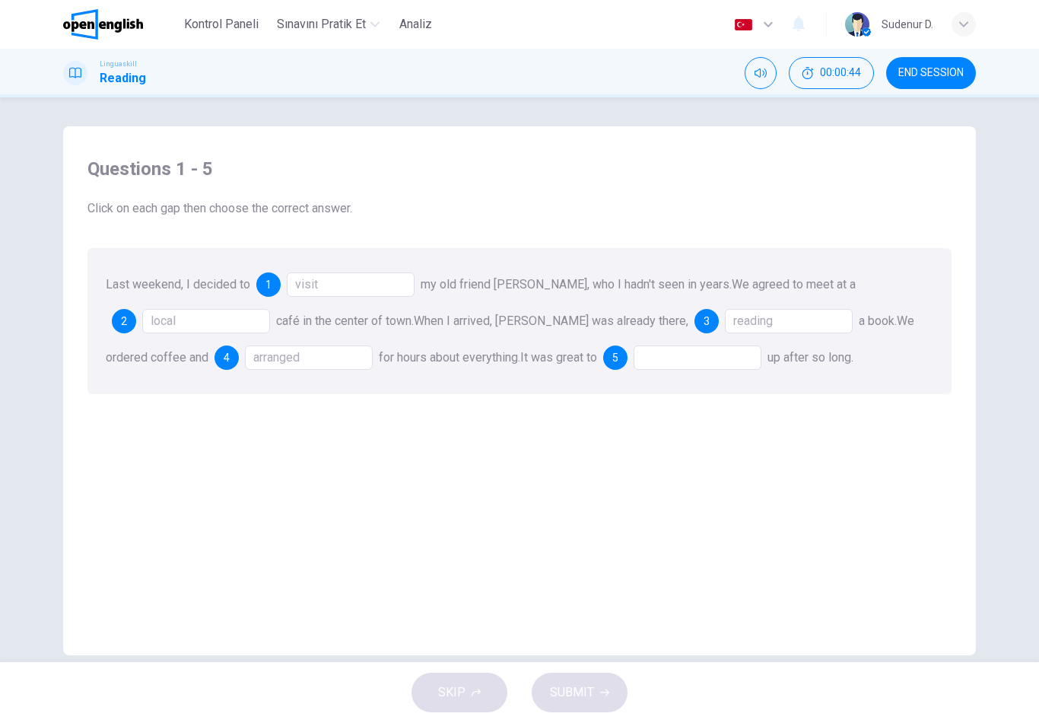
click at [707, 355] on div at bounding box center [698, 357] width 128 height 24
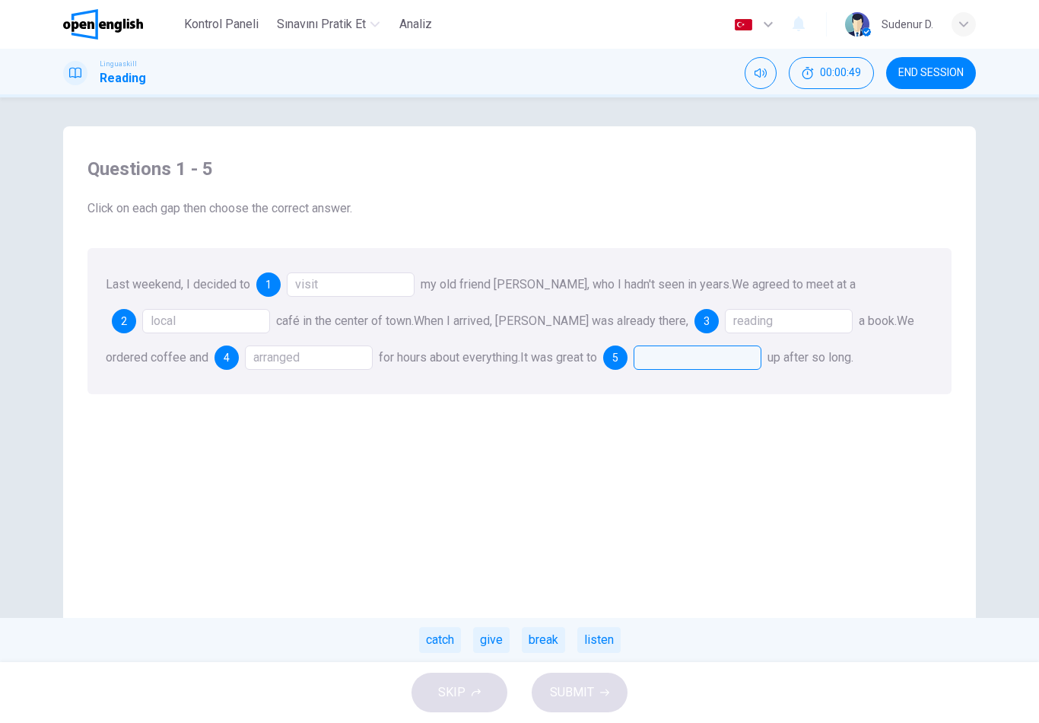
click at [450, 641] on div "catch" at bounding box center [440, 640] width 42 height 26
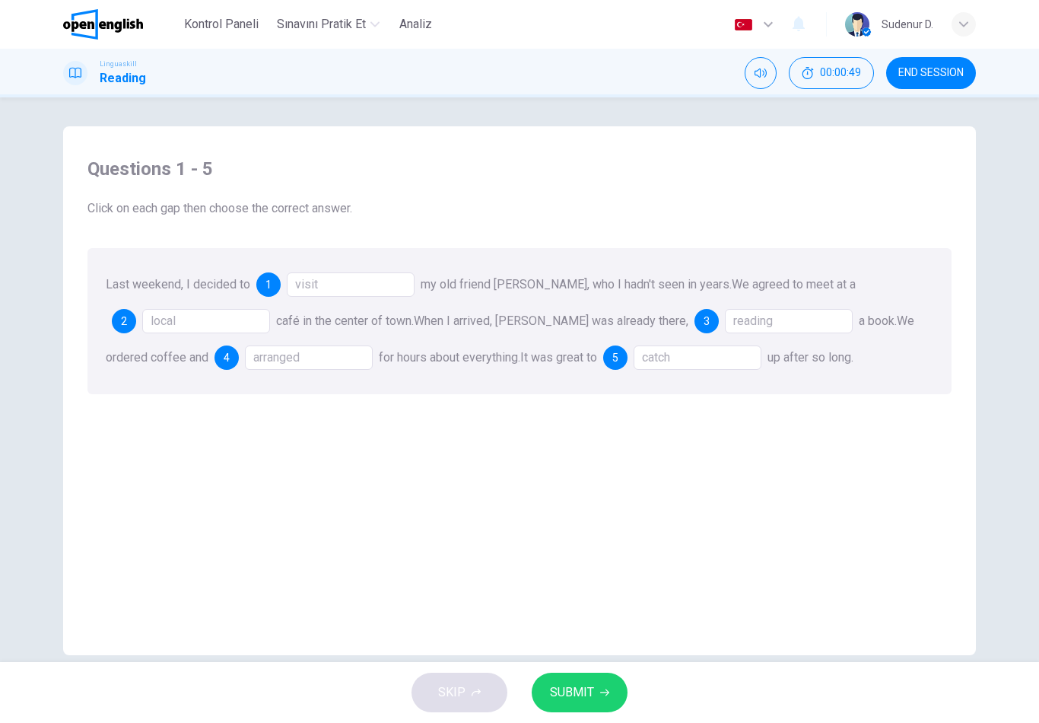
click at [558, 689] on span "SUBMIT" at bounding box center [572, 692] width 44 height 21
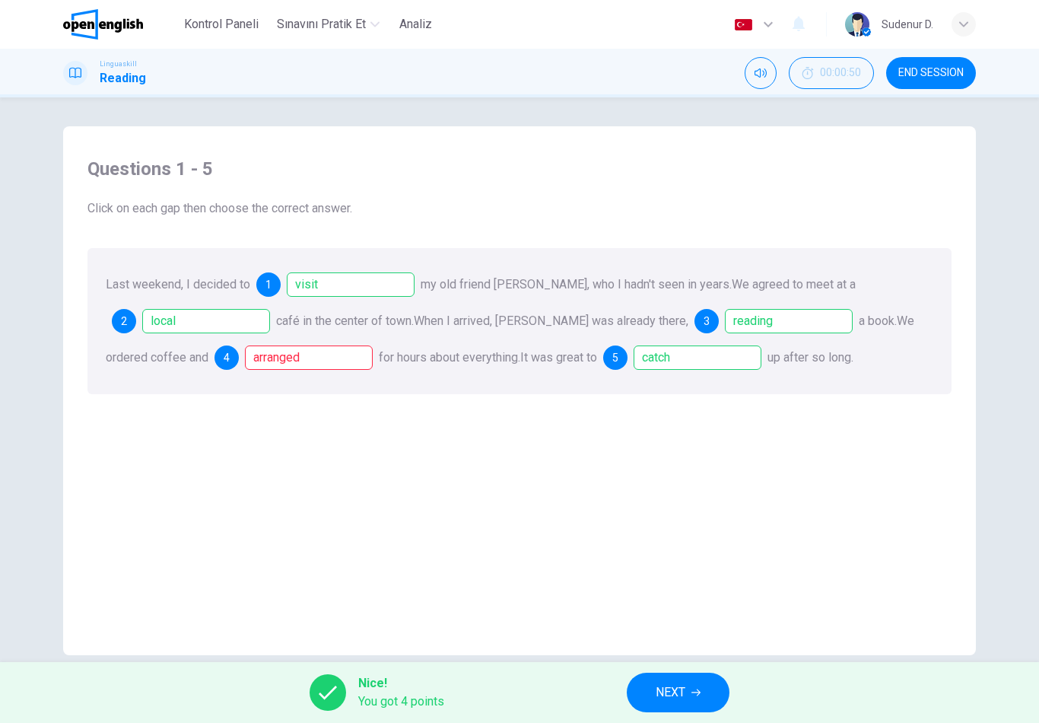
click at [299, 369] on div "arranged" at bounding box center [309, 357] width 128 height 24
click at [311, 399] on div "Questions 1 - 5 Click on each gap then choose the correct answer. Last weekend,…" at bounding box center [519, 276] width 889 height 268
click at [700, 711] on button "NEXT" at bounding box center [678, 693] width 103 height 40
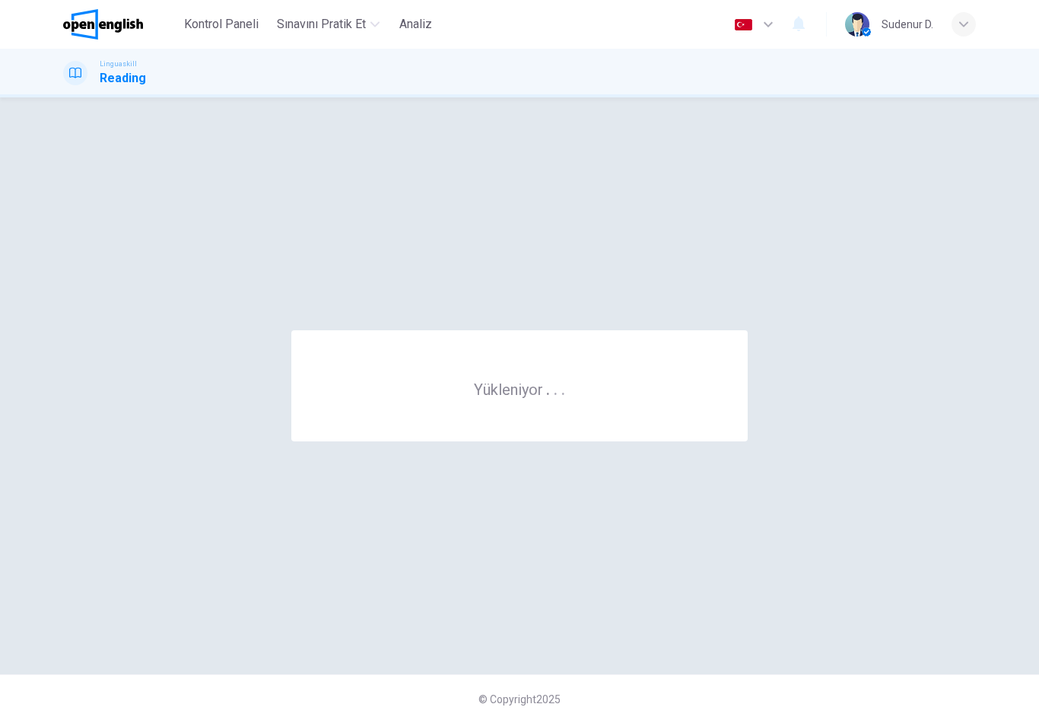
scroll to position [0, 0]
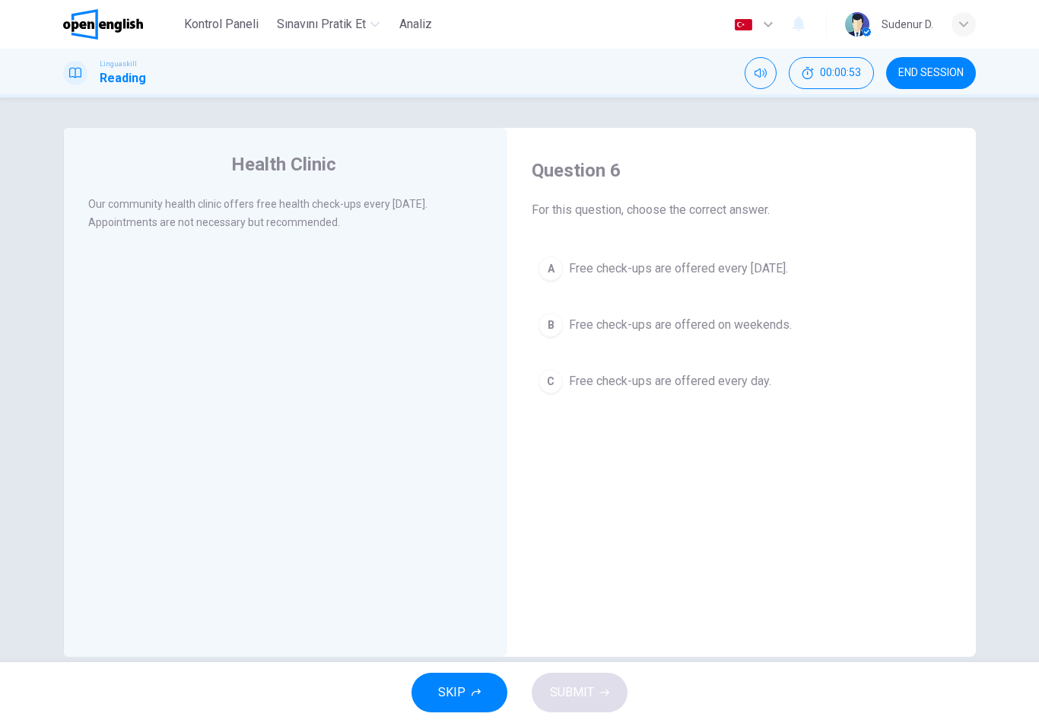
click at [588, 281] on button "A Free check-ups are offered every Wednesday." at bounding box center [742, 269] width 420 height 38
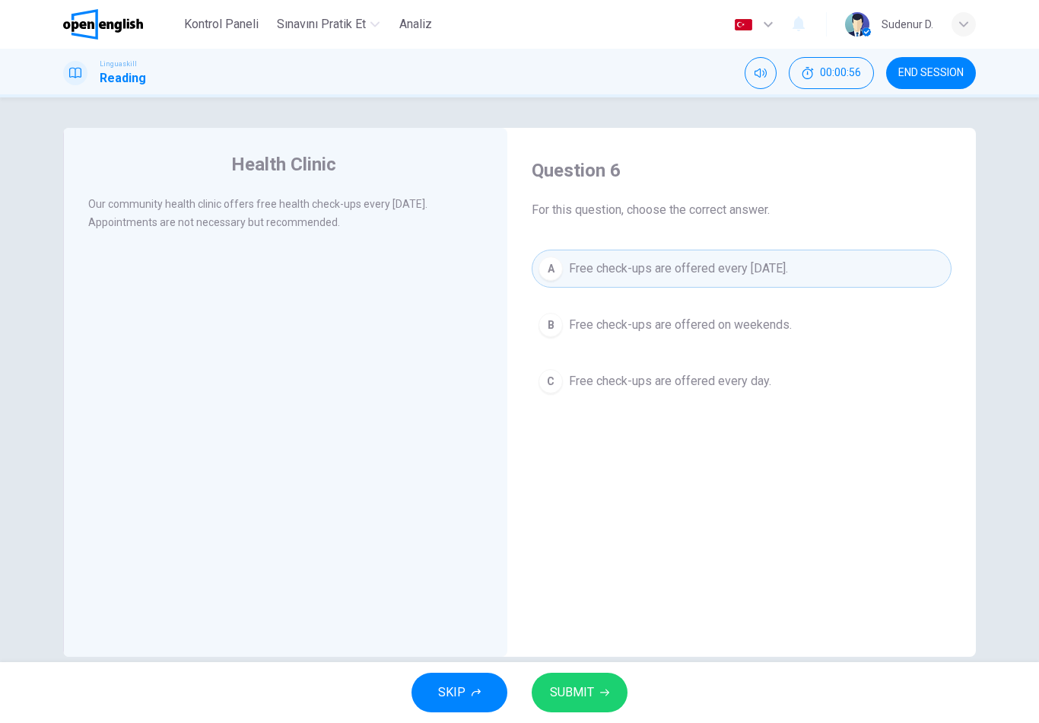
click at [624, 702] on button "SUBMIT" at bounding box center [580, 693] width 96 height 40
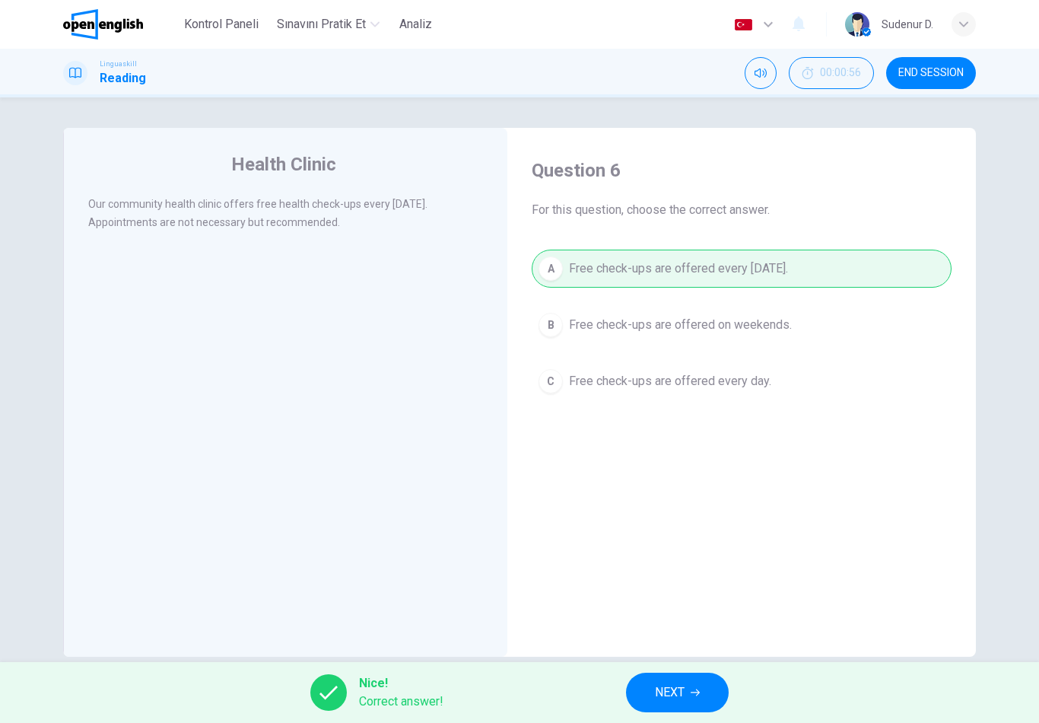
click at [661, 686] on span "NEXT" at bounding box center [670, 692] width 30 height 21
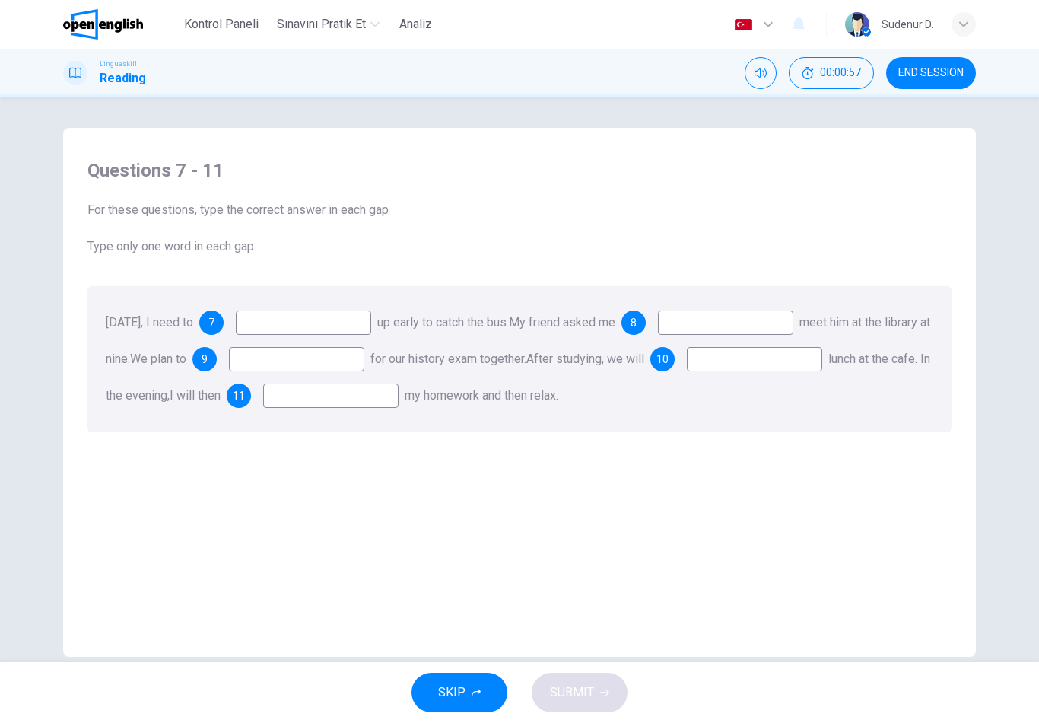
scroll to position [1, 0]
click at [371, 319] on input at bounding box center [303, 322] width 135 height 24
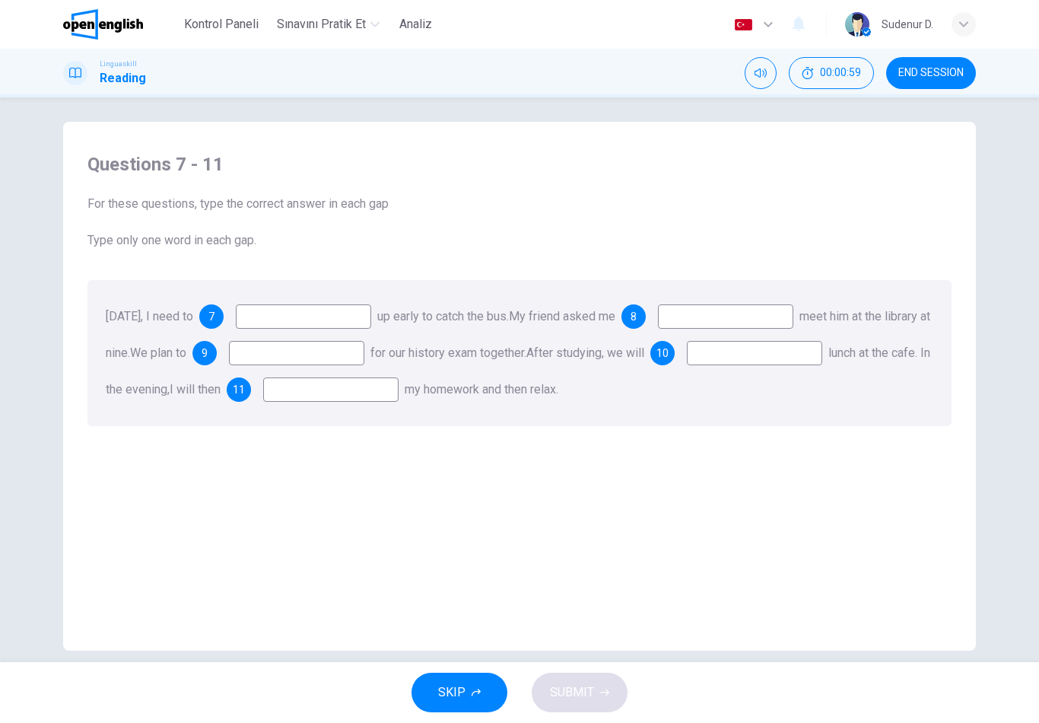
scroll to position [8, 0]
click at [371, 306] on input at bounding box center [303, 315] width 135 height 24
click at [371, 318] on input at bounding box center [303, 315] width 135 height 24
click at [224, 313] on div "7" at bounding box center [211, 315] width 24 height 24
click at [371, 318] on input at bounding box center [303, 315] width 135 height 24
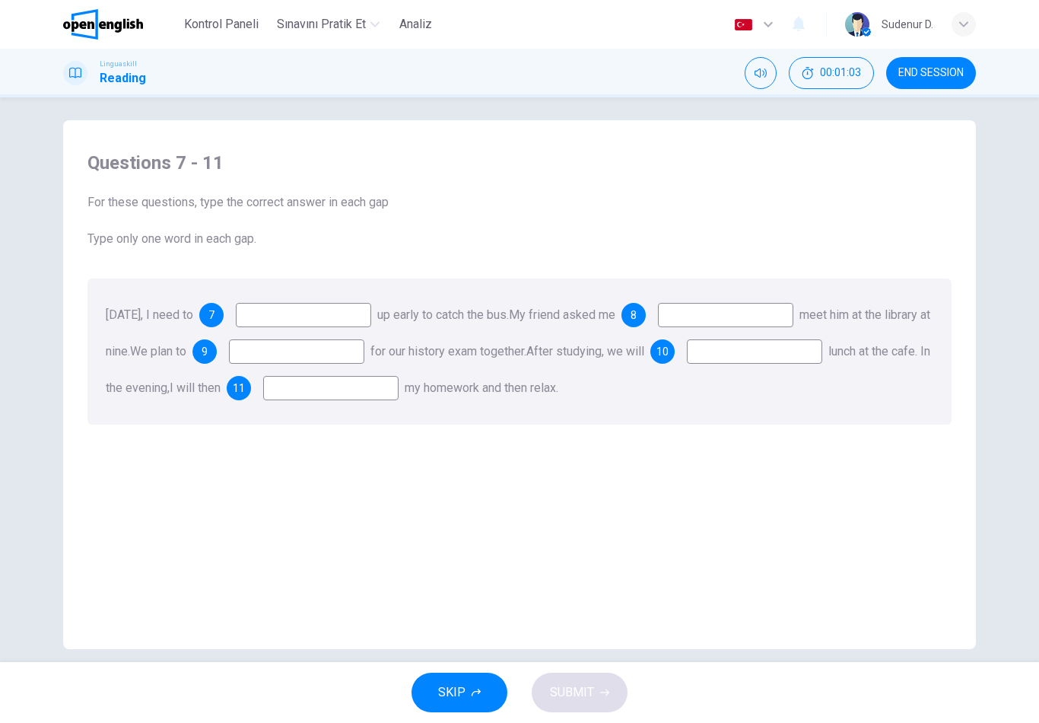
click at [699, 320] on div "8" at bounding box center [708, 315] width 172 height 24
click at [637, 315] on span "8" at bounding box center [634, 315] width 6 height 11
click at [364, 356] on input at bounding box center [296, 351] width 135 height 24
click at [425, 485] on div "Questions 7 - 11 For these questions, type the correct answer in each gap Type …" at bounding box center [519, 392] width 889 height 514
click at [399, 393] on input at bounding box center [330, 388] width 135 height 24
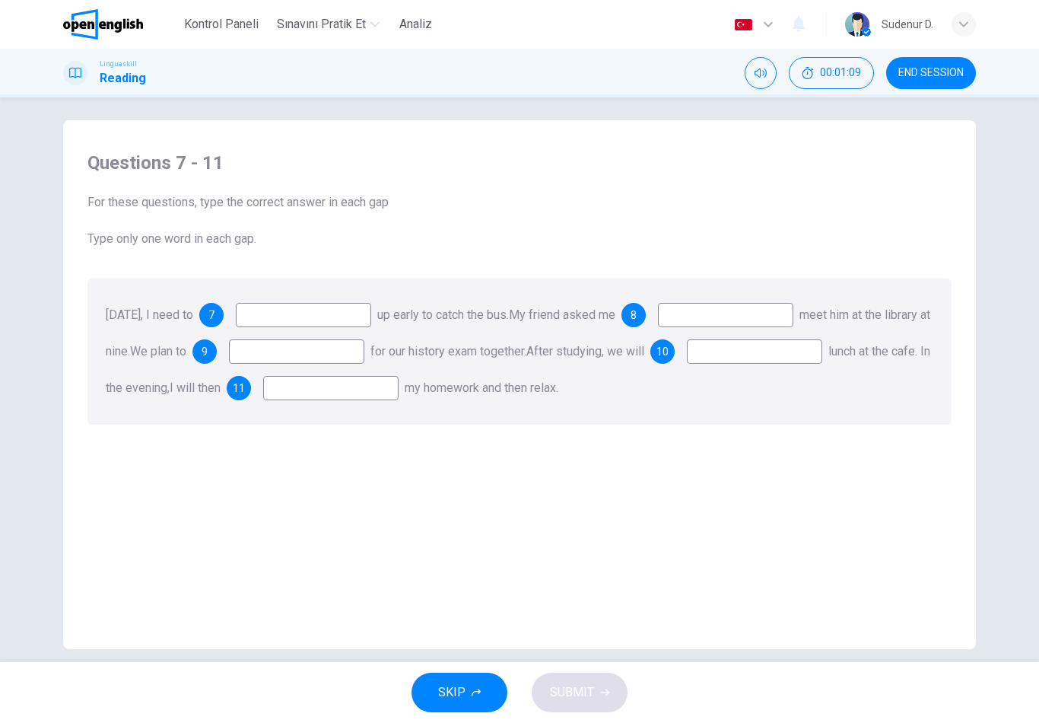
click at [471, 542] on div "Questions 7 - 11 For these questions, type the correct answer in each gap Type …" at bounding box center [519, 392] width 889 height 514
click at [921, 85] on button "END SESSION" at bounding box center [931, 73] width 90 height 32
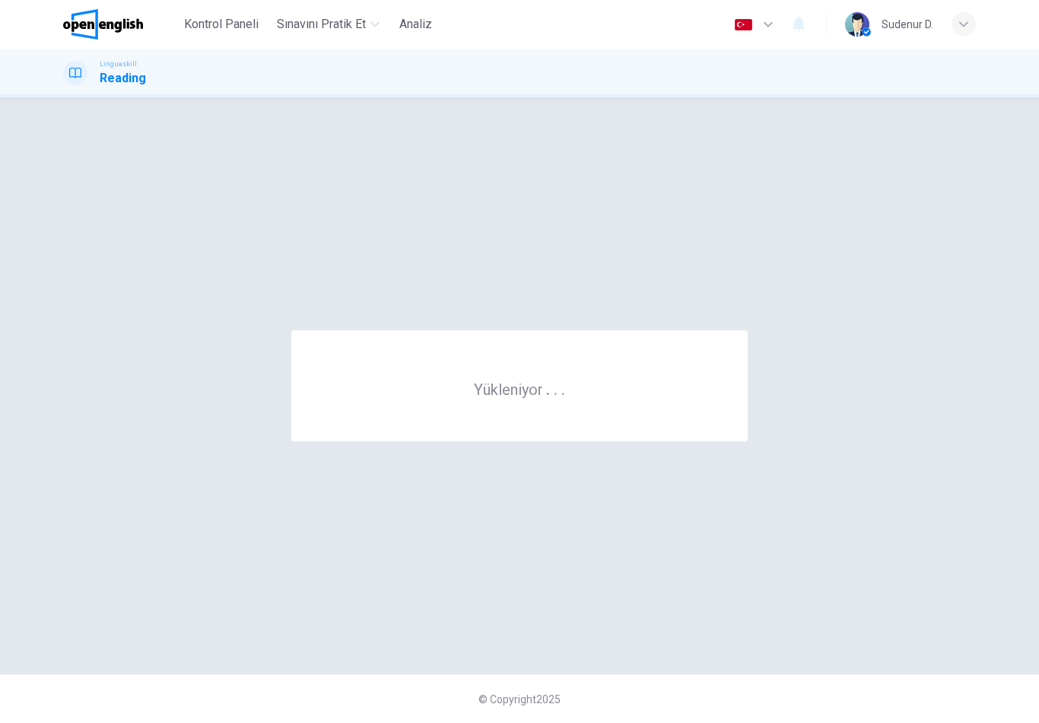
scroll to position [0, 0]
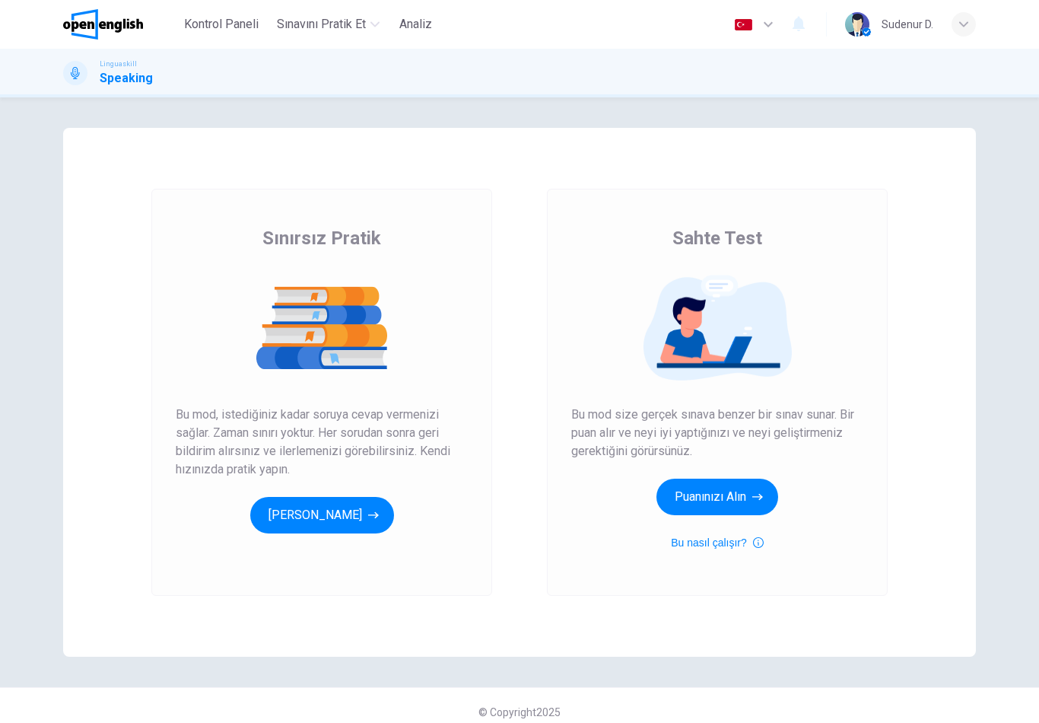
click at [337, 529] on button "[PERSON_NAME]" at bounding box center [322, 515] width 144 height 37
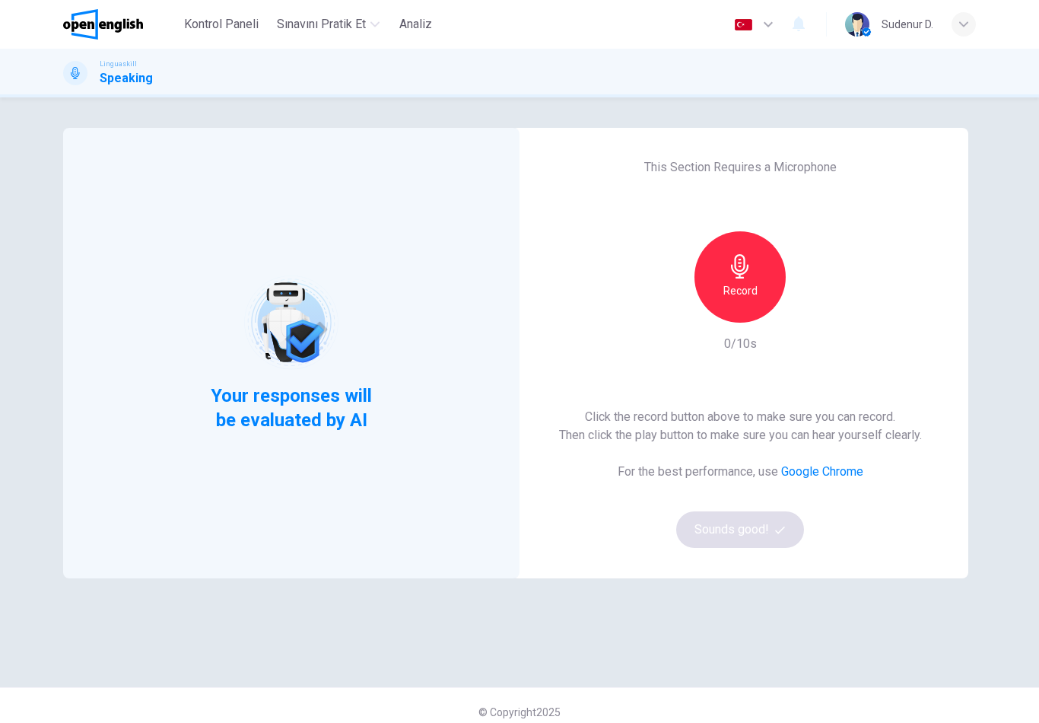
click at [726, 300] on div "Record" at bounding box center [740, 276] width 91 height 91
click at [751, 284] on h6 "Stop" at bounding box center [740, 291] width 23 height 18
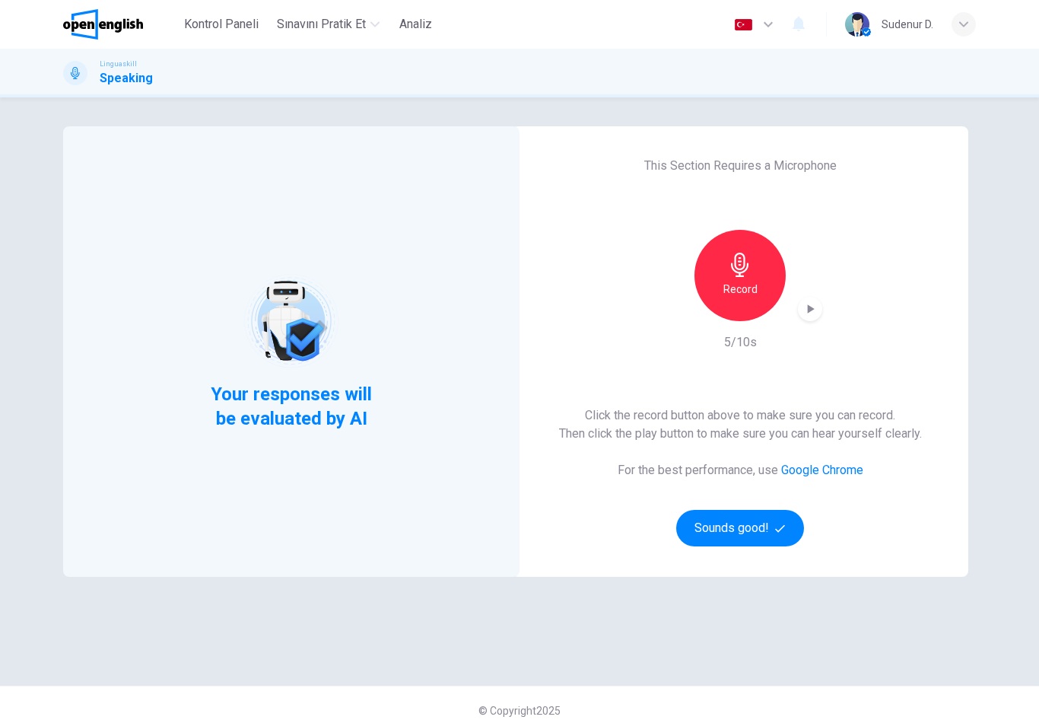
click at [775, 534] on button "Sounds good!" at bounding box center [740, 528] width 128 height 37
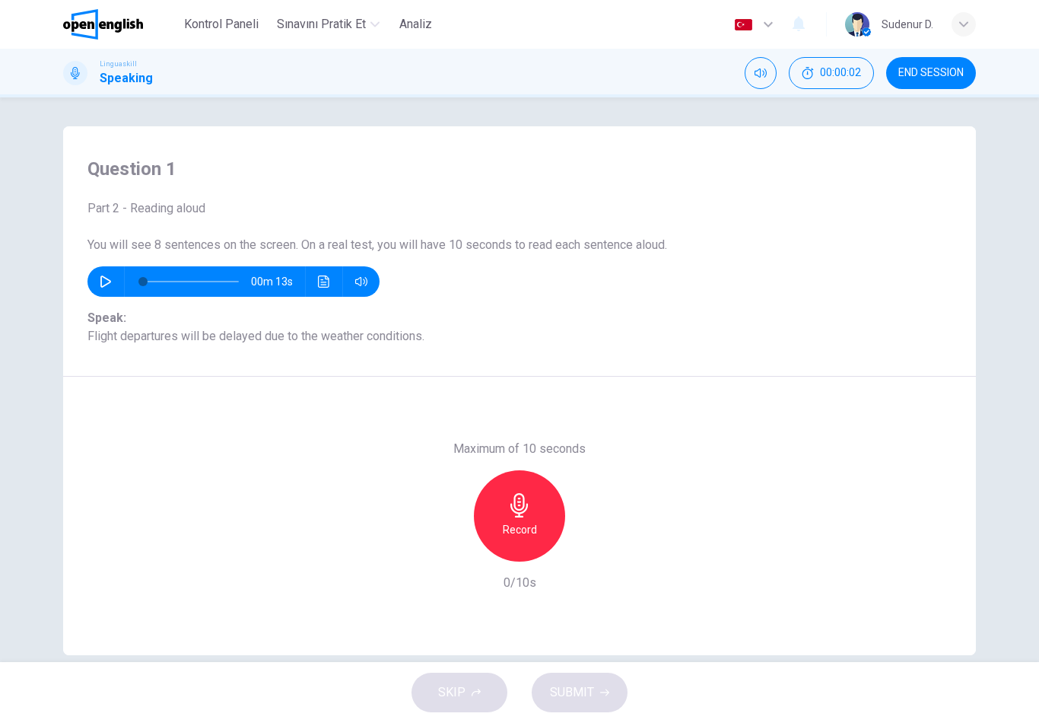
click at [106, 288] on button "button" at bounding box center [106, 281] width 24 height 30
click at [113, 279] on button "button" at bounding box center [106, 281] width 24 height 30
click at [112, 281] on button "button" at bounding box center [106, 281] width 24 height 30
click at [102, 292] on button "button" at bounding box center [106, 281] width 24 height 30
click at [508, 509] on icon "button" at bounding box center [519, 505] width 24 height 24
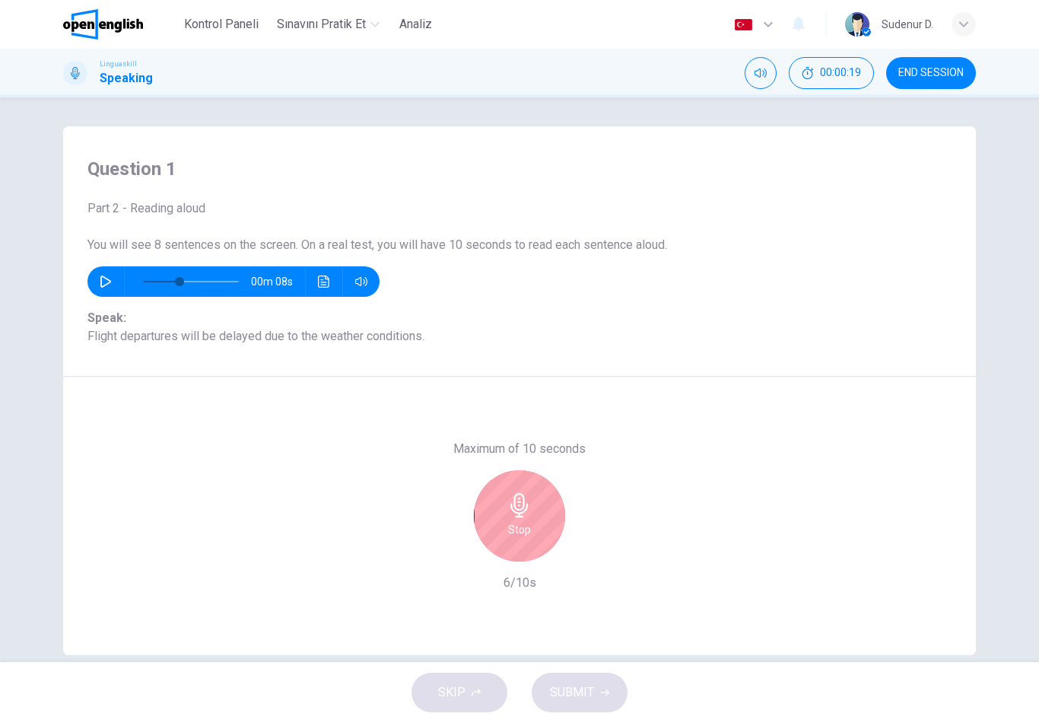
click at [520, 514] on icon "button" at bounding box center [519, 505] width 17 height 24
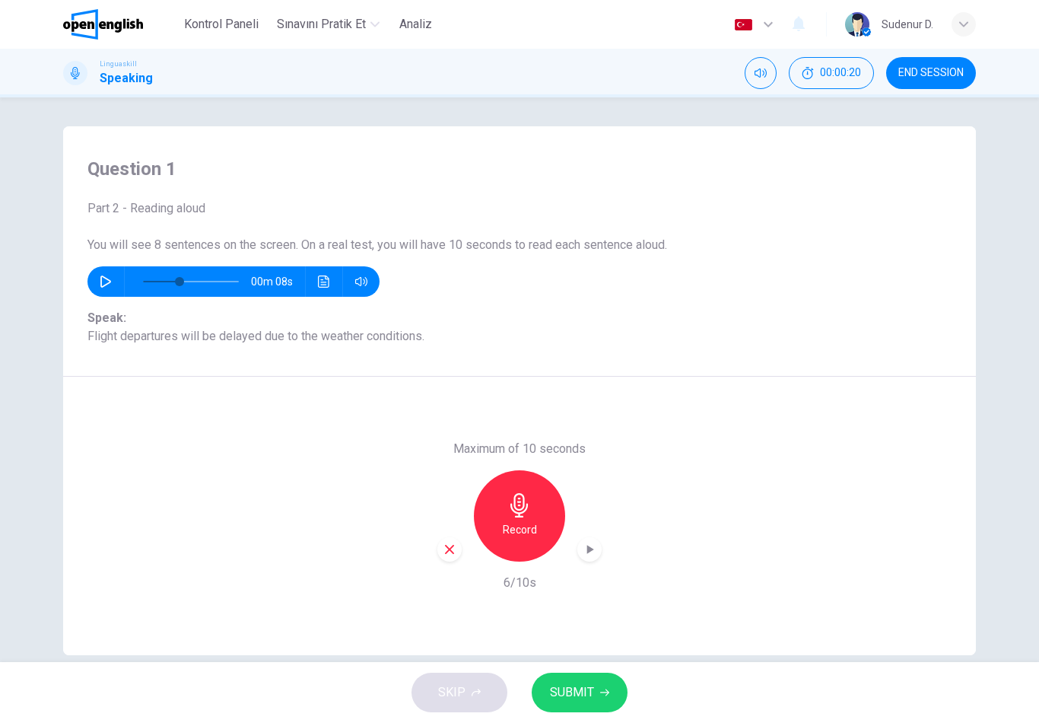
click at [598, 689] on button "SUBMIT" at bounding box center [580, 693] width 96 height 40
click at [539, 523] on div "Record" at bounding box center [519, 515] width 91 height 91
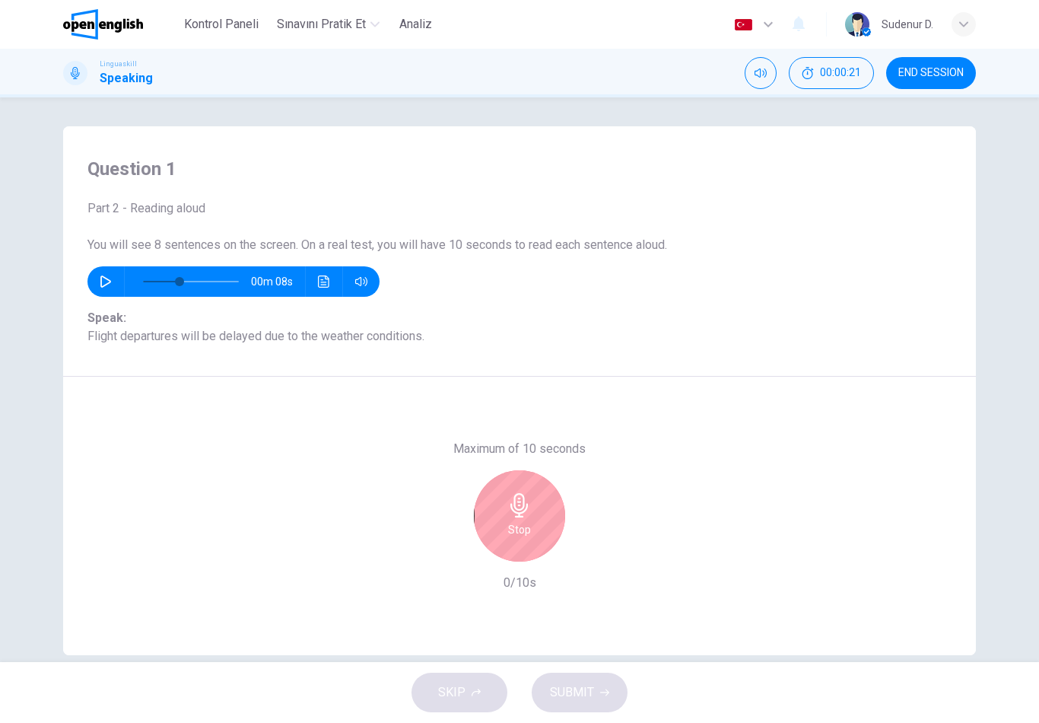
click at [536, 510] on div "Stop" at bounding box center [519, 515] width 91 height 91
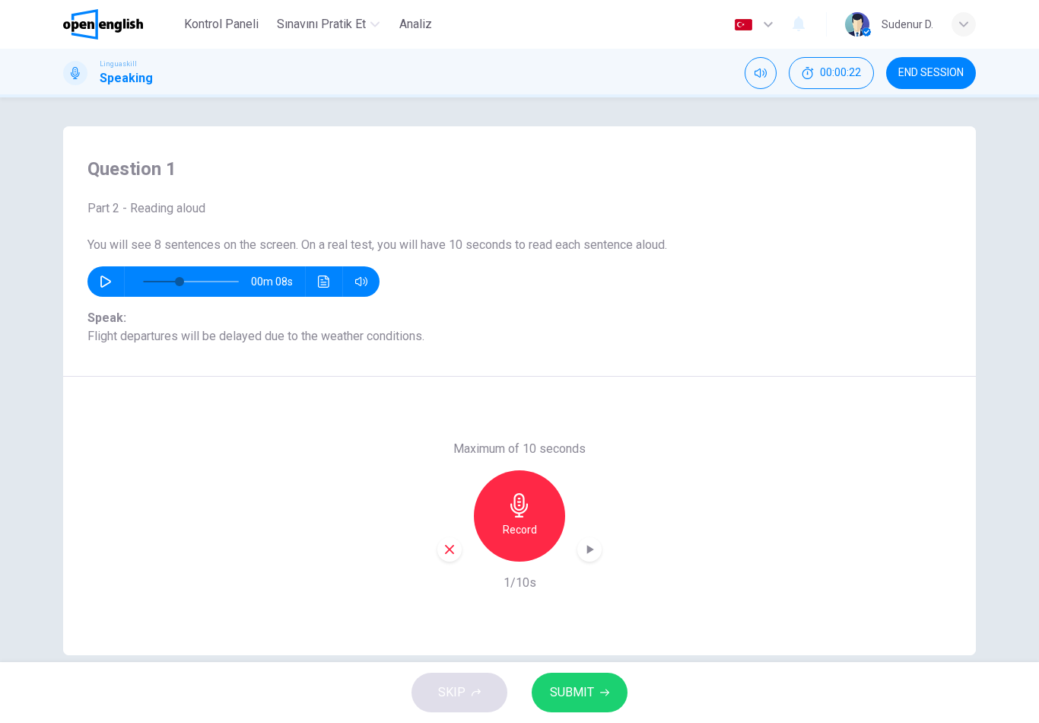
type input "*"
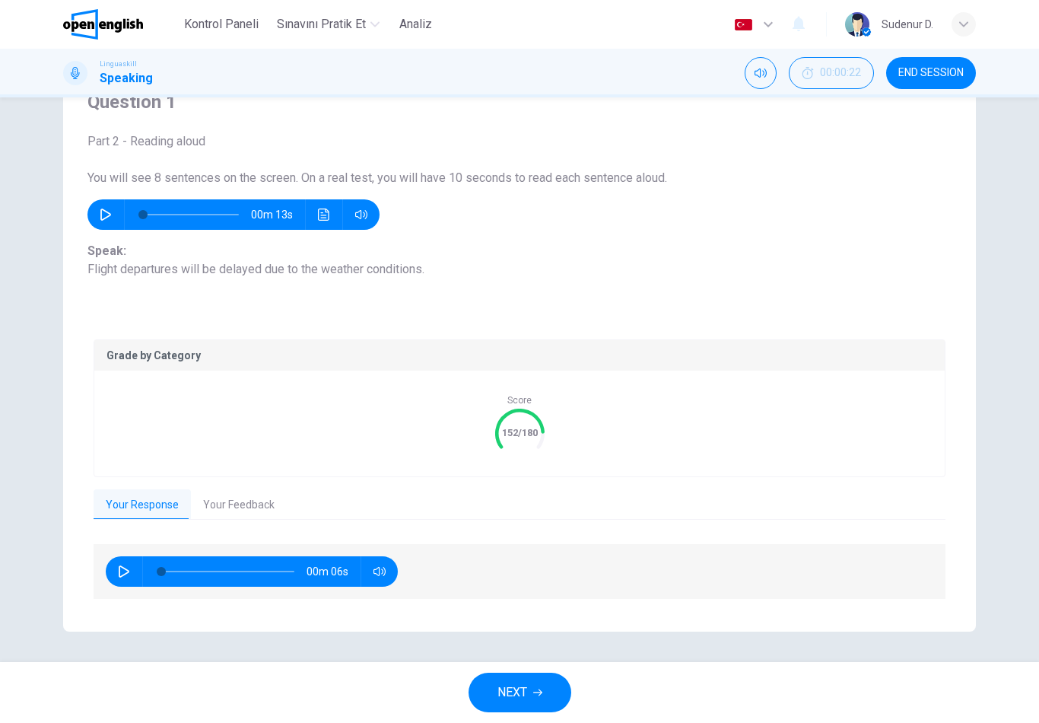
scroll to position [68, 0]
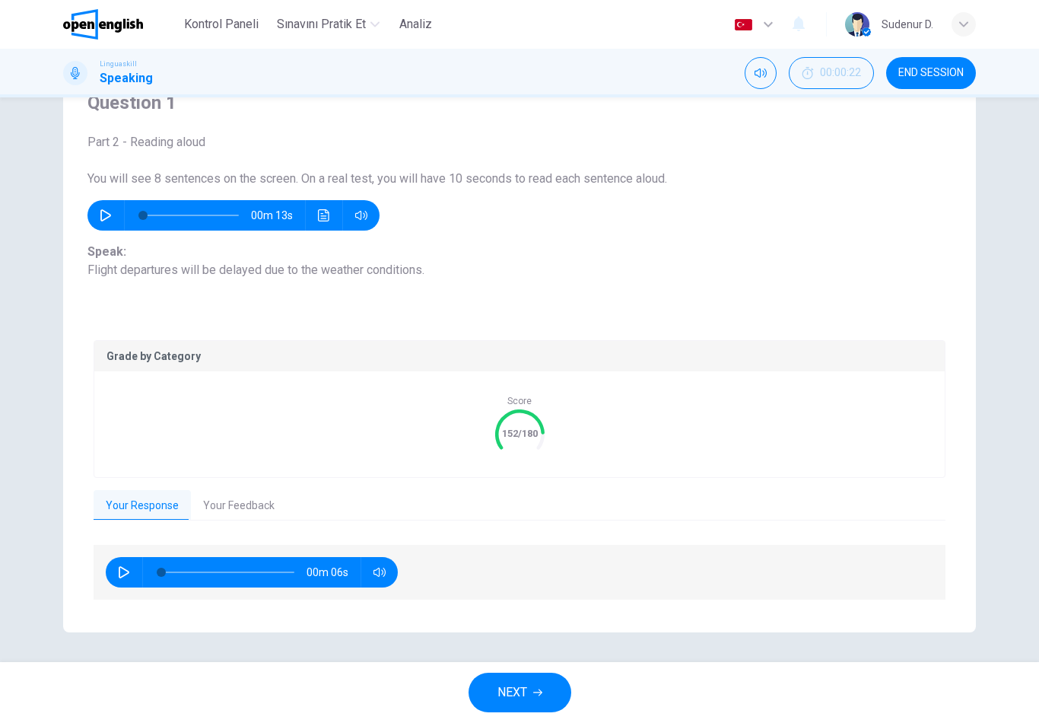
click at [257, 511] on button "Your Feedback" at bounding box center [239, 506] width 96 height 32
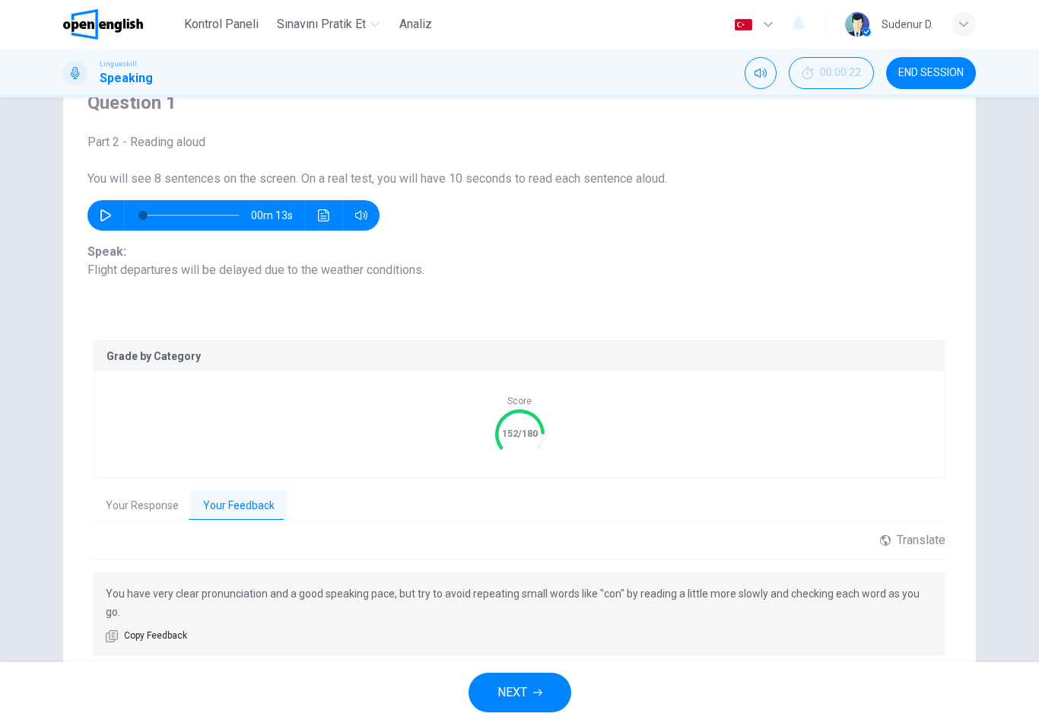
click at [545, 705] on button "NEXT" at bounding box center [520, 693] width 103 height 40
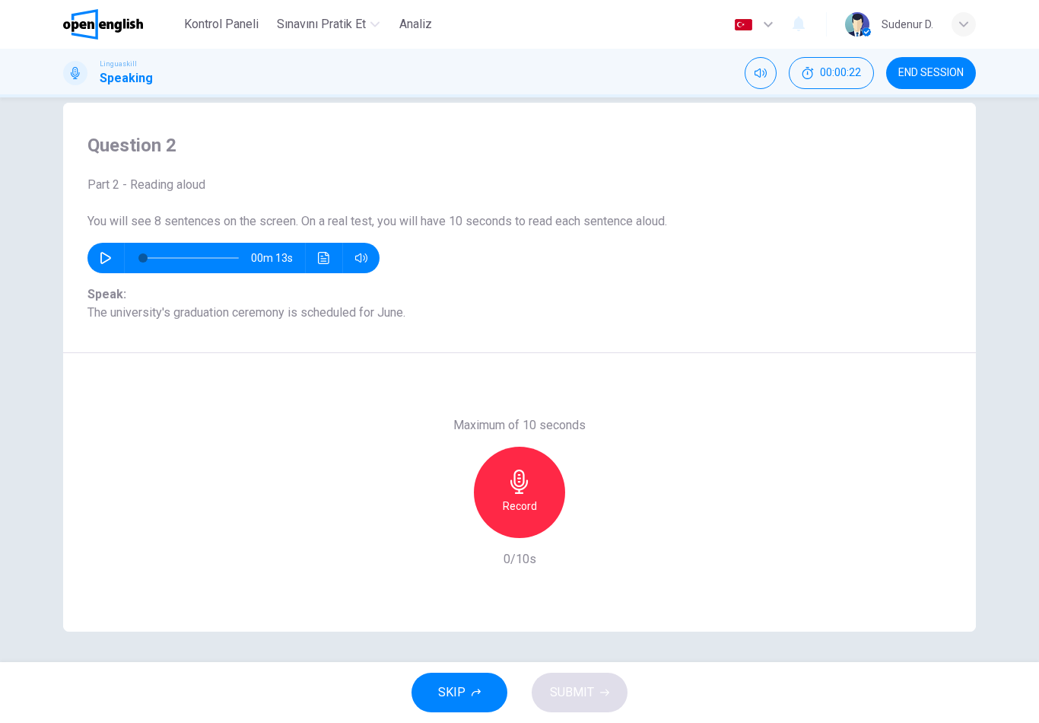
scroll to position [25, 0]
click at [508, 508] on h6 "Record" at bounding box center [520, 506] width 34 height 18
click at [538, 484] on div "Stop" at bounding box center [519, 492] width 91 height 91
click at [590, 678] on button "SUBMIT" at bounding box center [580, 693] width 96 height 40
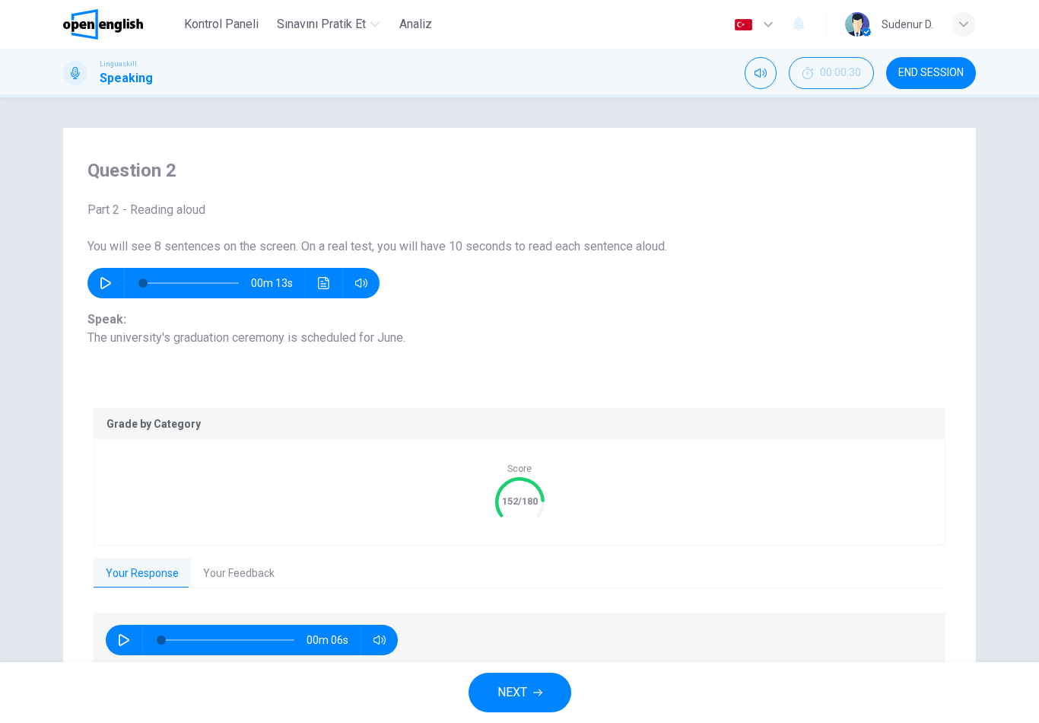
scroll to position [0, 0]
click at [268, 575] on button "Your Feedback" at bounding box center [239, 574] width 96 height 32
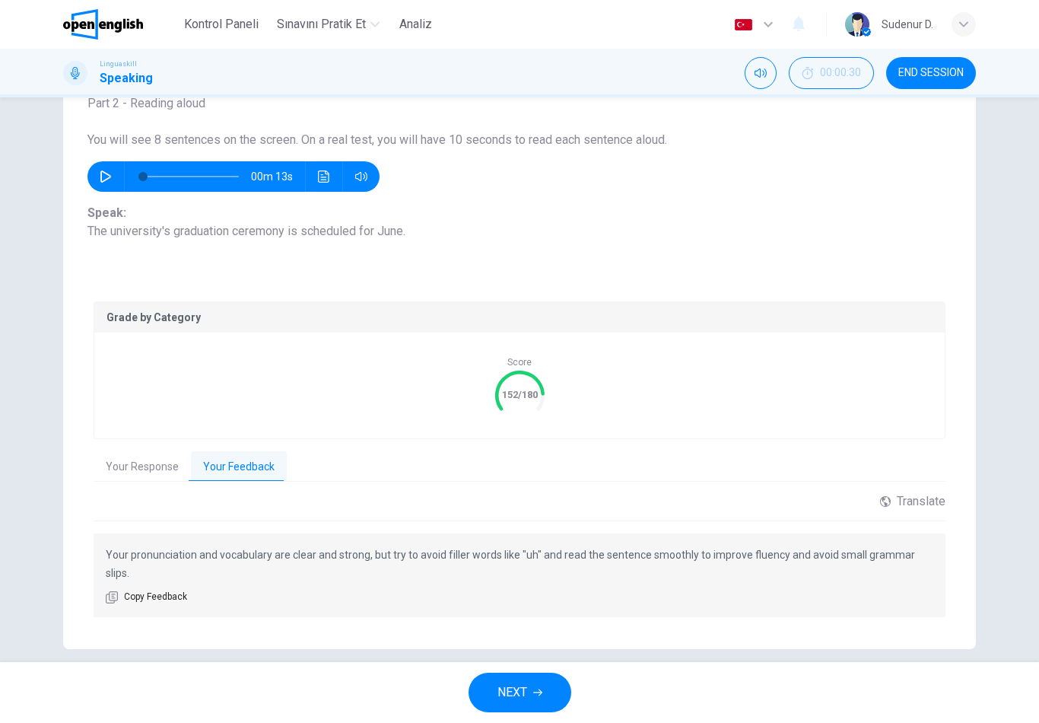
scroll to position [105, 0]
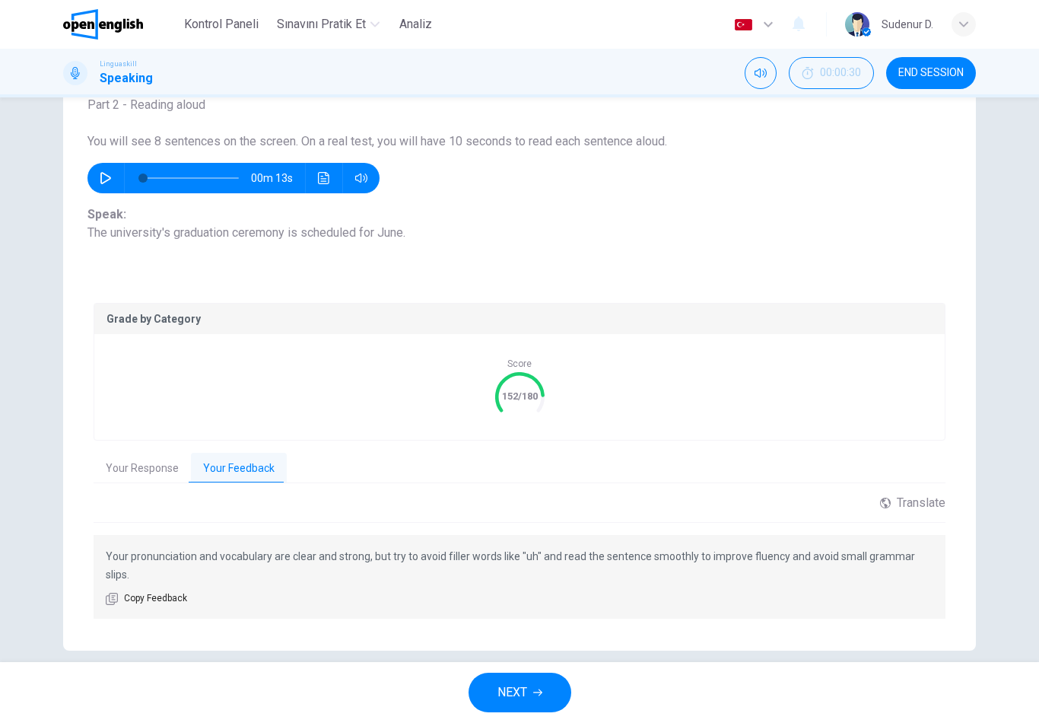
click at [544, 711] on button "NEXT" at bounding box center [520, 693] width 103 height 40
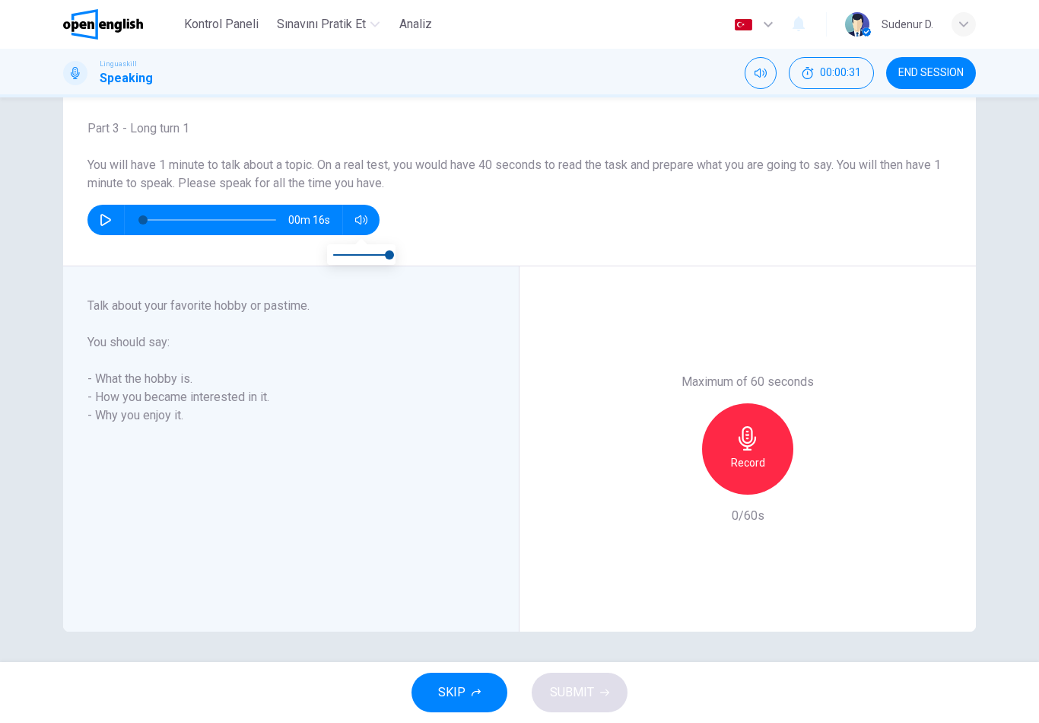
scroll to position [81, 0]
click at [113, 215] on button "button" at bounding box center [106, 220] width 24 height 30
type input "*"
click at [770, 444] on div "Record" at bounding box center [747, 448] width 91 height 91
click at [781, 456] on div "Stop" at bounding box center [747, 448] width 91 height 91
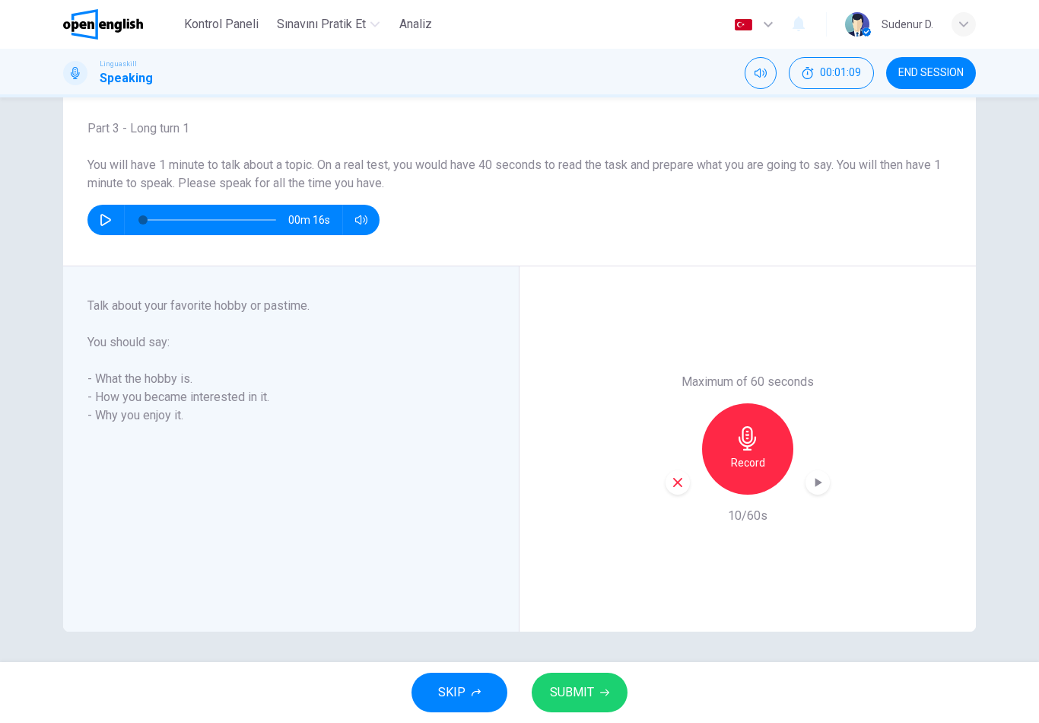
click at [688, 482] on div "button" at bounding box center [678, 482] width 24 height 24
click at [762, 447] on div "Record" at bounding box center [747, 448] width 91 height 91
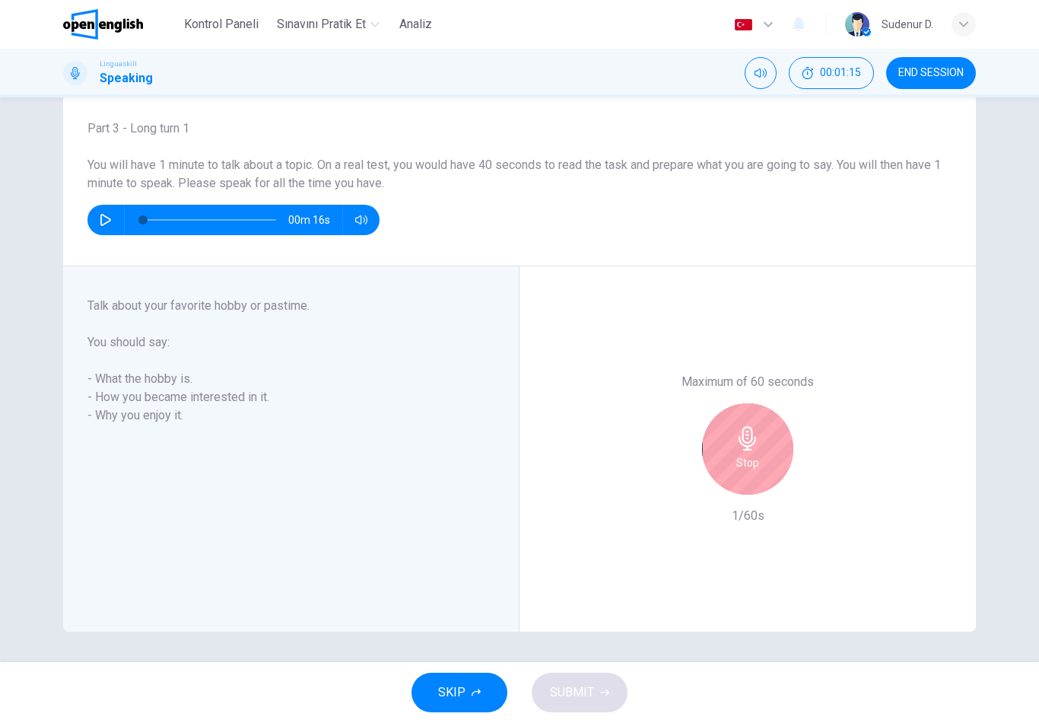
click at [746, 436] on icon "button" at bounding box center [748, 438] width 24 height 24
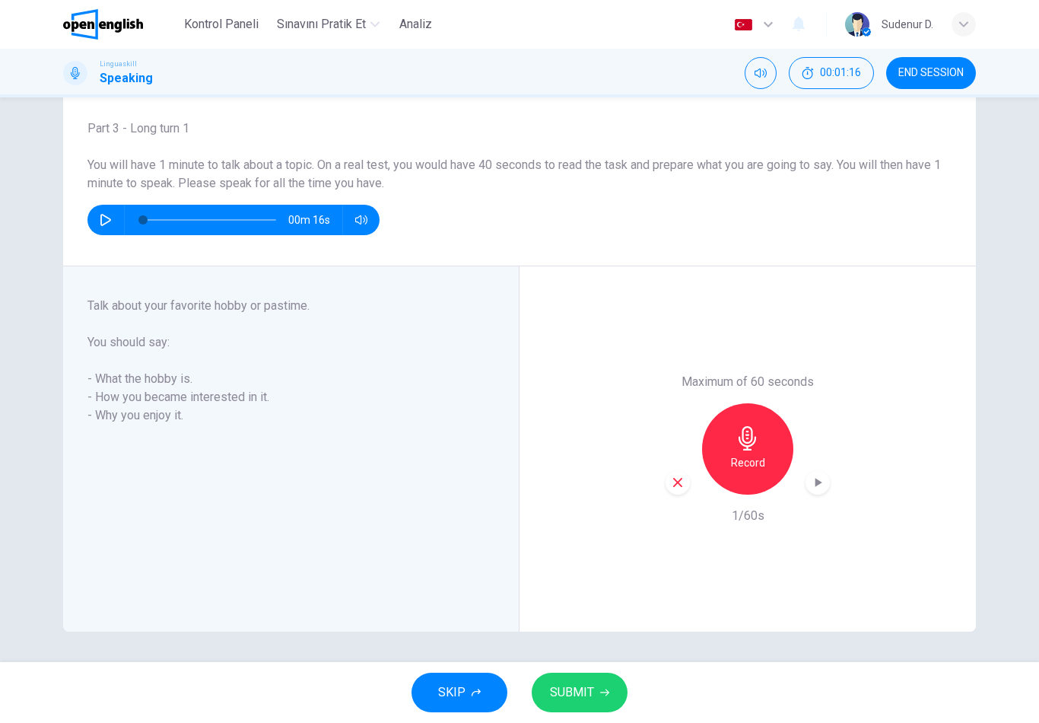
click at [689, 481] on div "button" at bounding box center [678, 482] width 24 height 24
click at [730, 453] on div "Record" at bounding box center [747, 448] width 91 height 91
click at [614, 684] on button "SUBMIT" at bounding box center [580, 693] width 96 height 40
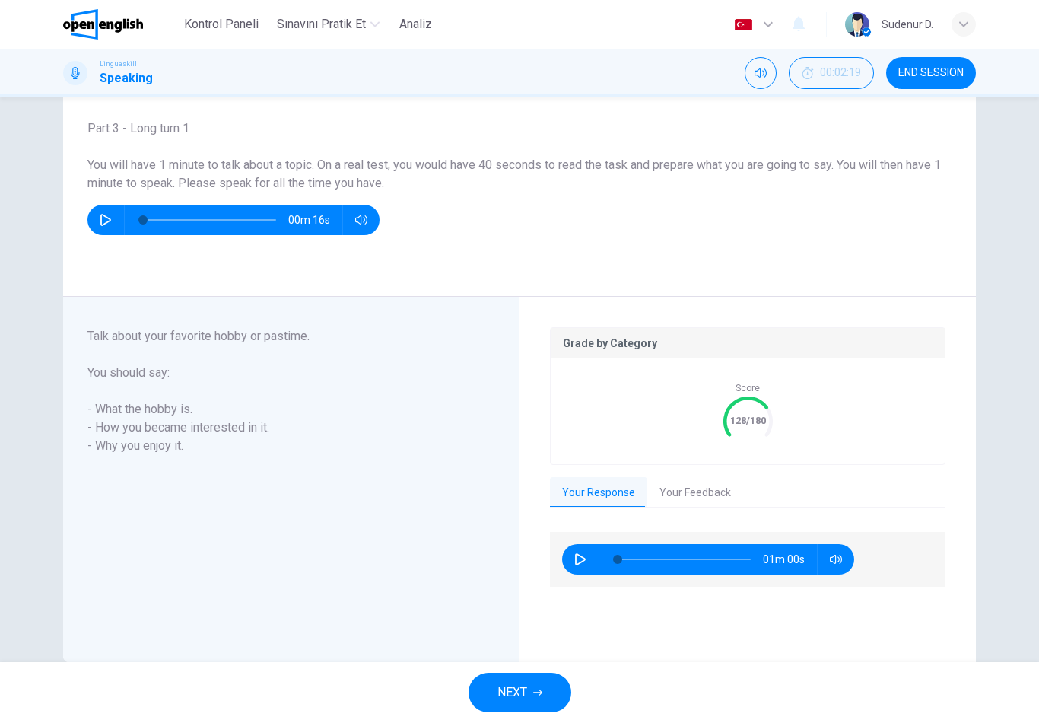
click at [694, 497] on button "Your Feedback" at bounding box center [695, 493] width 96 height 32
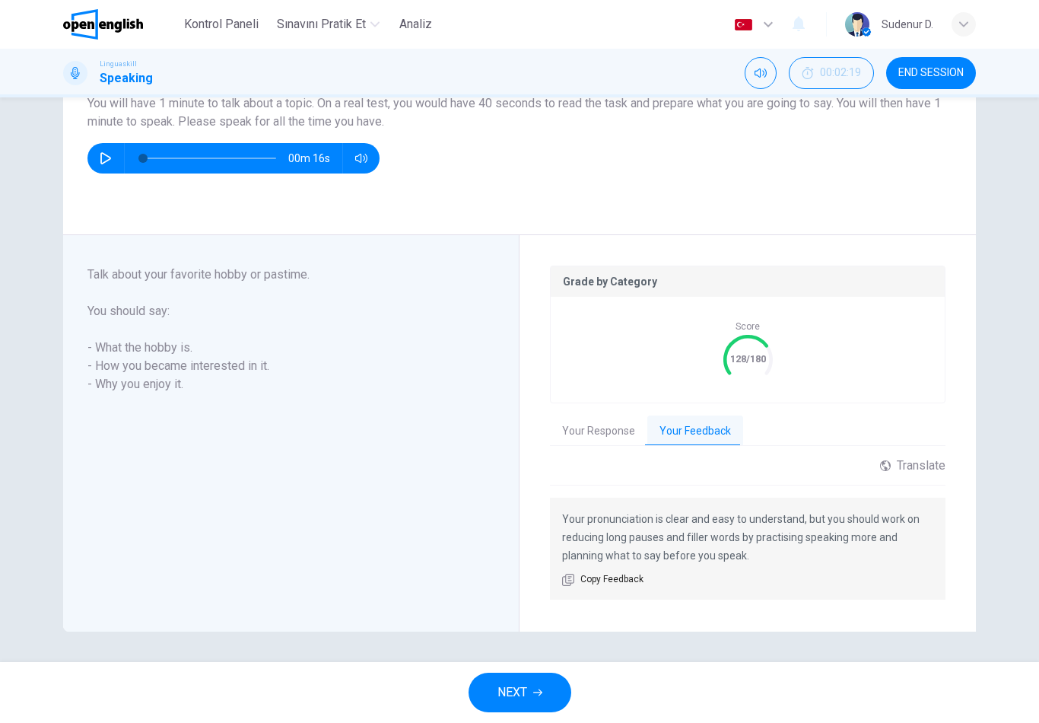
scroll to position [142, 0]
click at [906, 465] on div "Translate" at bounding box center [912, 466] width 65 height 14
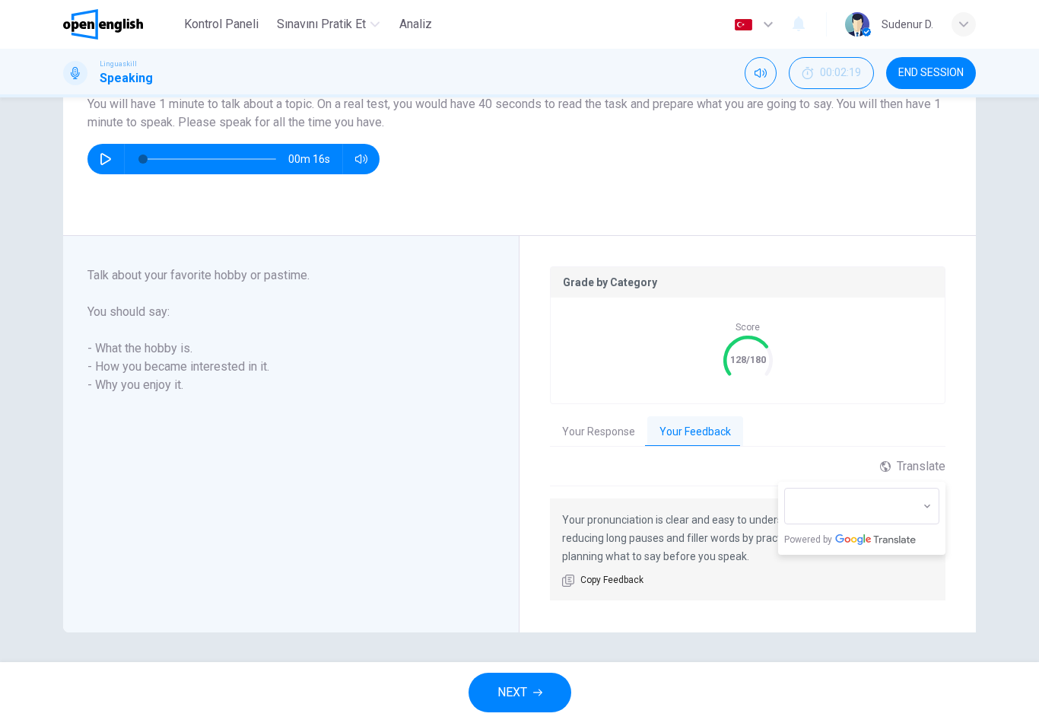
click at [919, 507] on body "This site uses cookies, as explained in our Privacy Policy . If you agree to th…" at bounding box center [519, 361] width 1039 height 723
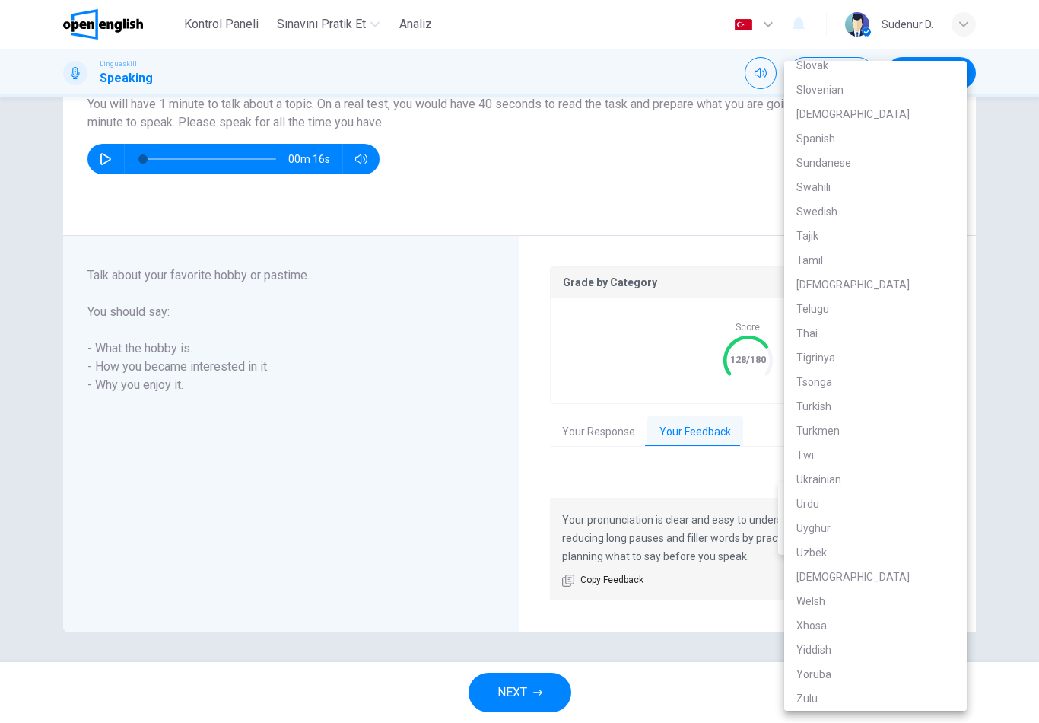
scroll to position [2686, 0]
click at [865, 395] on li "Turkish" at bounding box center [875, 406] width 183 height 24
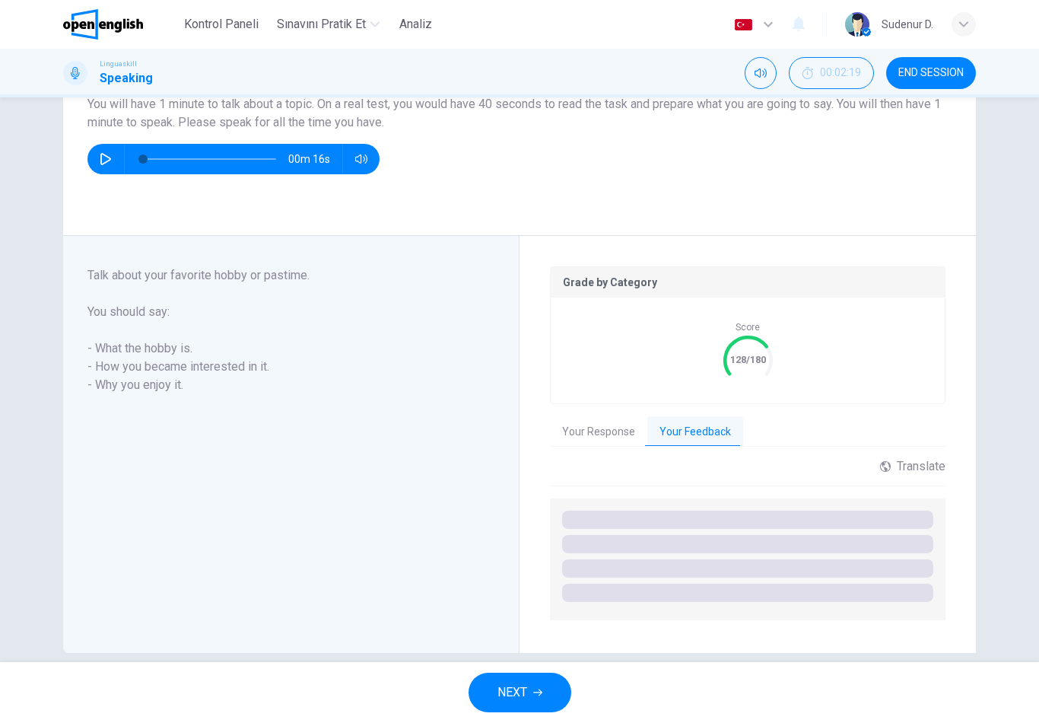
type input "**"
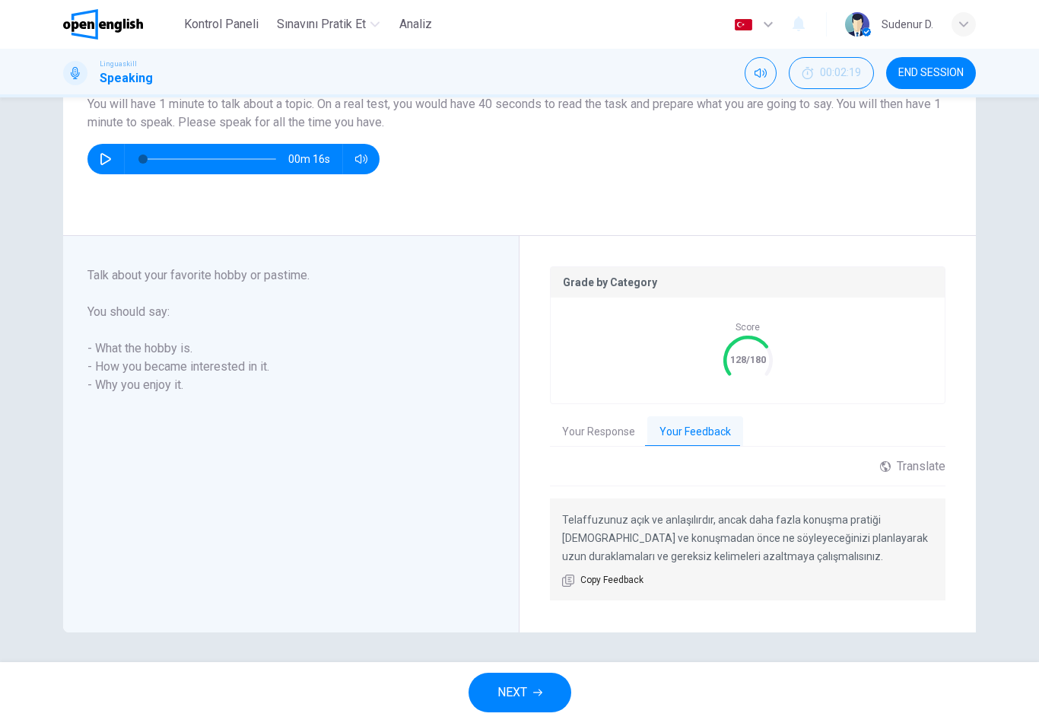
click at [552, 695] on button "NEXT" at bounding box center [520, 693] width 103 height 40
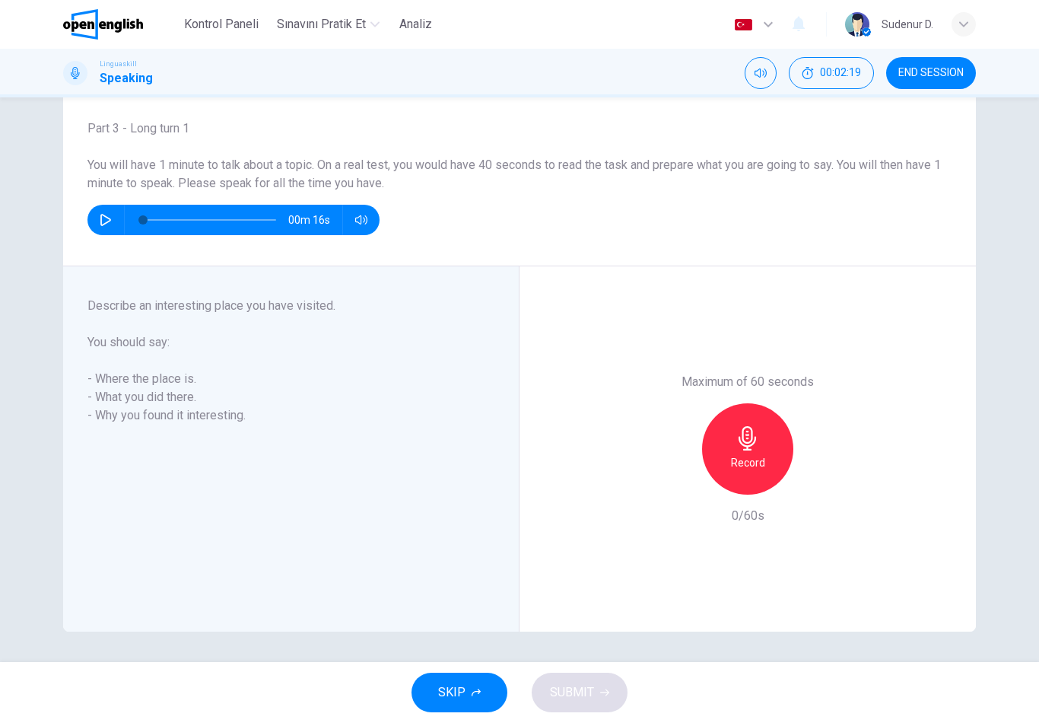
scroll to position [81, 0]
click at [114, 209] on button "button" at bounding box center [106, 220] width 24 height 30
type input "*"
click at [759, 430] on icon "button" at bounding box center [748, 438] width 24 height 24
click at [766, 434] on div "Stop" at bounding box center [747, 448] width 91 height 91
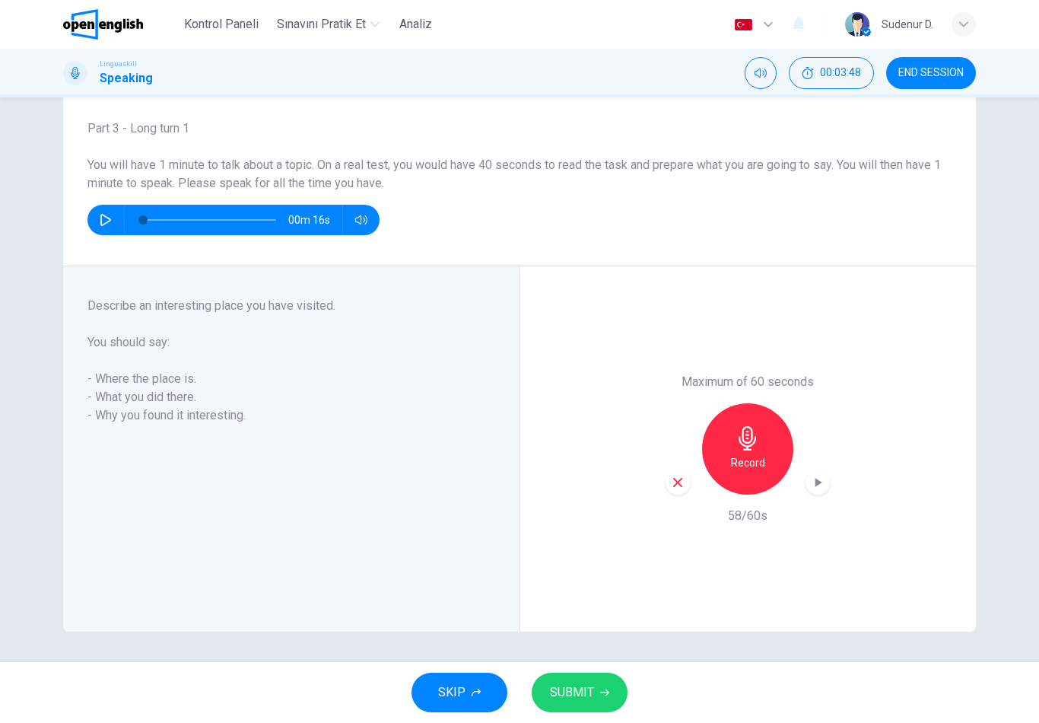
click at [606, 704] on button "SUBMIT" at bounding box center [580, 693] width 96 height 40
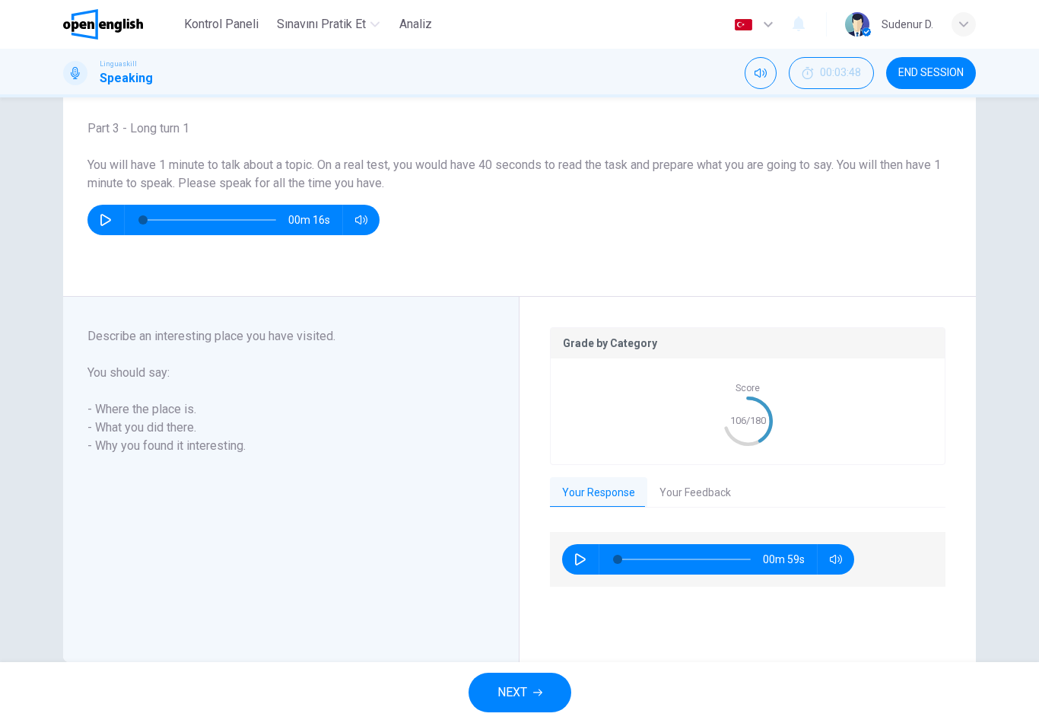
click at [693, 485] on button "Your Feedback" at bounding box center [695, 493] width 96 height 32
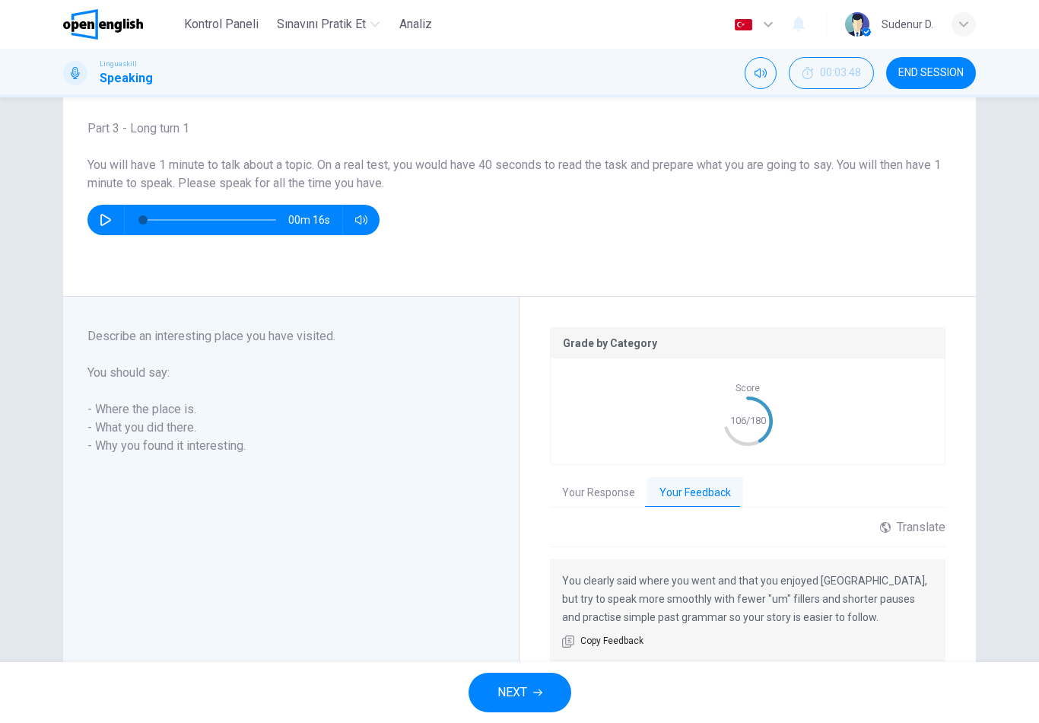
click at [905, 533] on div "Translate" at bounding box center [912, 527] width 65 height 14
click at [886, 565] on body "This site uses cookies, as explained in our Privacy Policy . If you agree to th…" at bounding box center [519, 361] width 1039 height 723
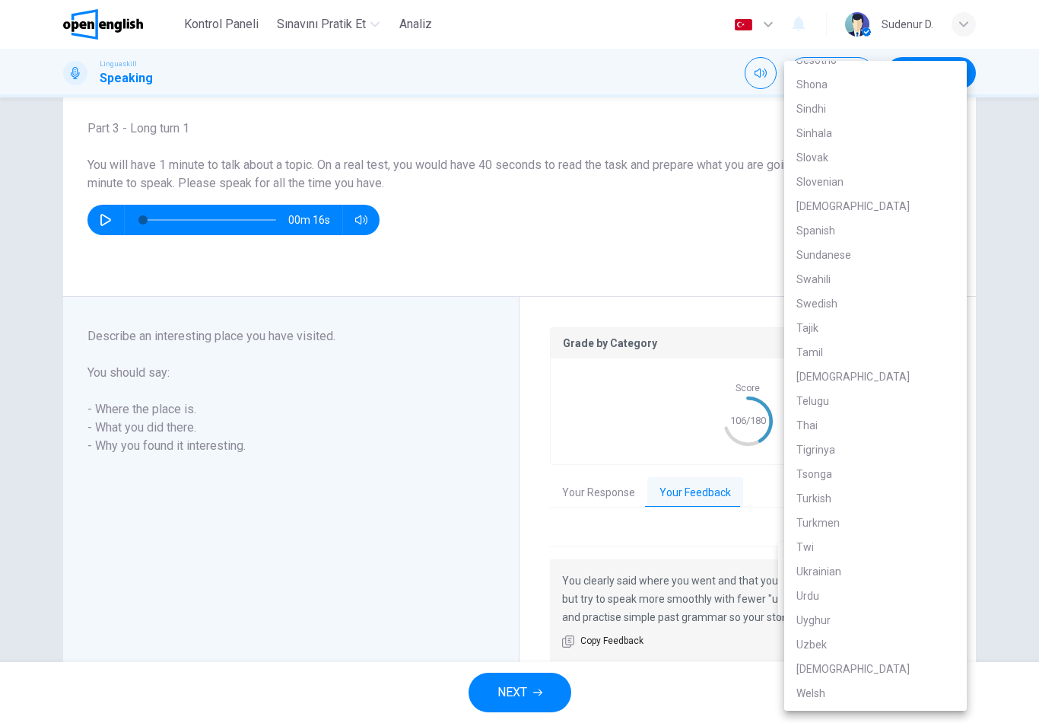
scroll to position [2596, 0]
click at [842, 491] on li "Turkish" at bounding box center [875, 496] width 183 height 24
type input "**"
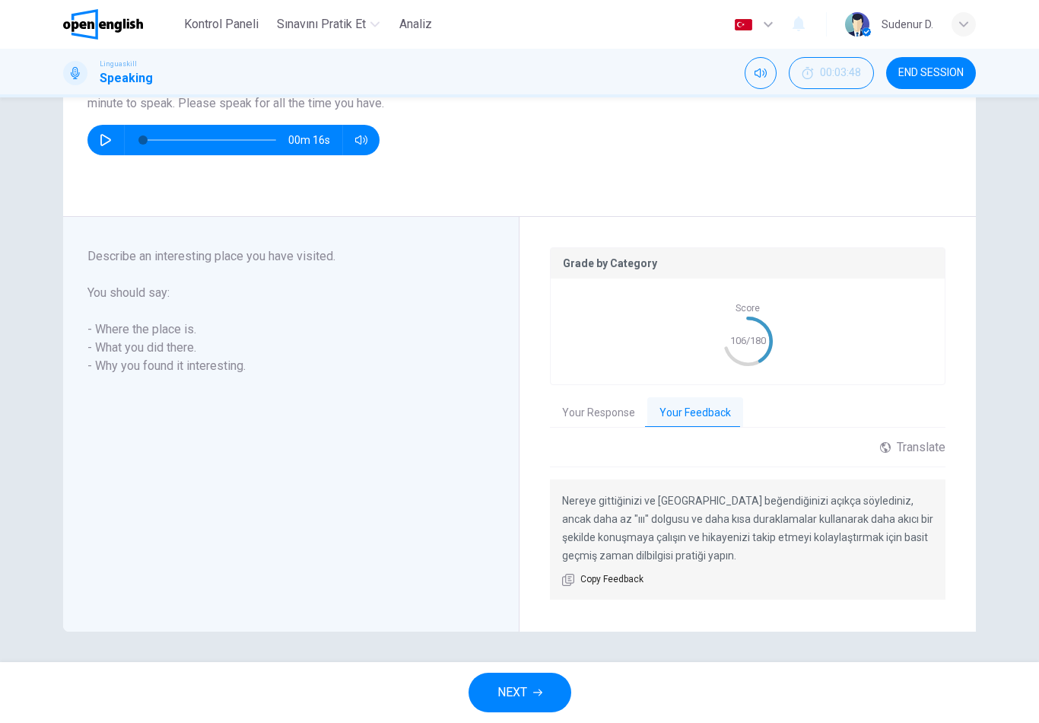
scroll to position [161, 0]
click at [536, 680] on button "NEXT" at bounding box center [520, 693] width 103 height 40
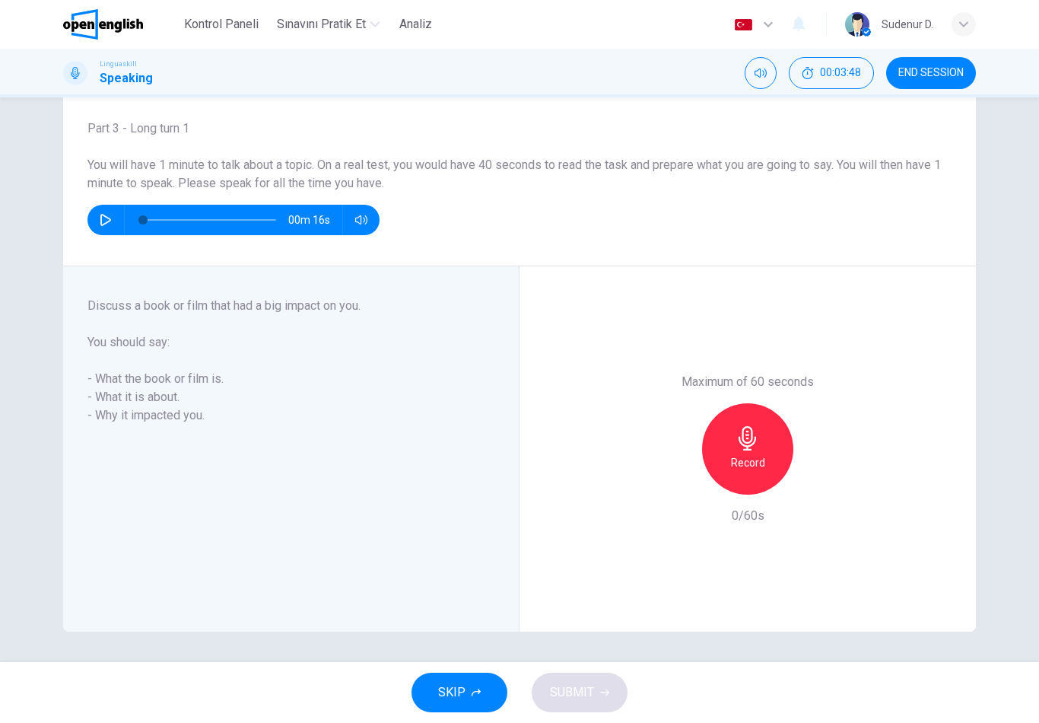
scroll to position [81, 0]
click at [746, 448] on icon "button" at bounding box center [748, 438] width 24 height 24
click at [724, 445] on div "Stop" at bounding box center [747, 448] width 91 height 91
click at [586, 696] on span "SUBMIT" at bounding box center [572, 692] width 44 height 21
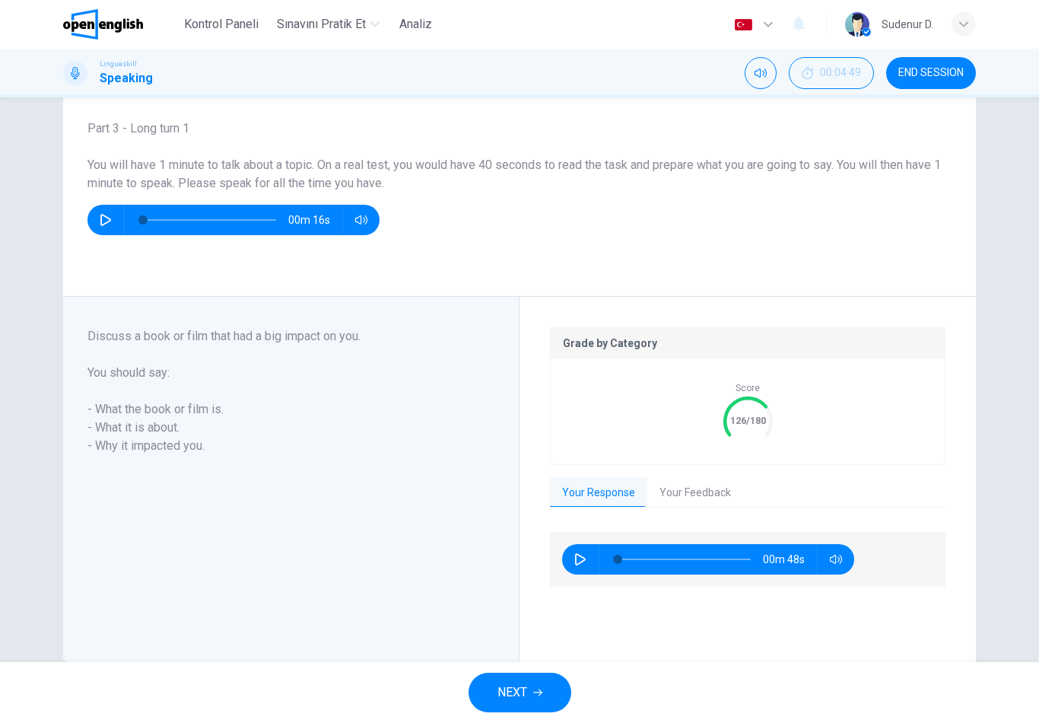
click at [717, 493] on button "Your Feedback" at bounding box center [695, 493] width 96 height 32
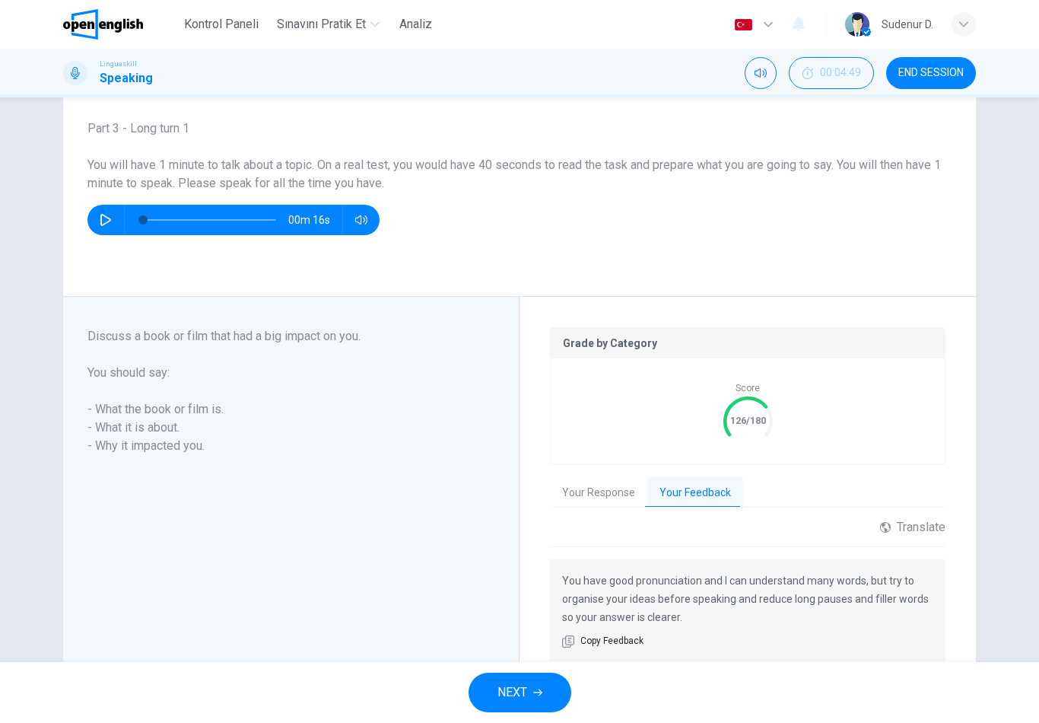
click at [635, 645] on span "Copy Feedback" at bounding box center [612, 641] width 63 height 15
click at [924, 512] on div "Grade by Category Score 126/180 Your Response Your Feedback 00m 48s Translate ​…" at bounding box center [748, 495] width 396 height 336
click at [927, 533] on div "Translate" at bounding box center [912, 527] width 65 height 14
click at [908, 574] on body "This site uses cookies, as explained in our Privacy Policy . If you agree to th…" at bounding box center [519, 361] width 1039 height 723
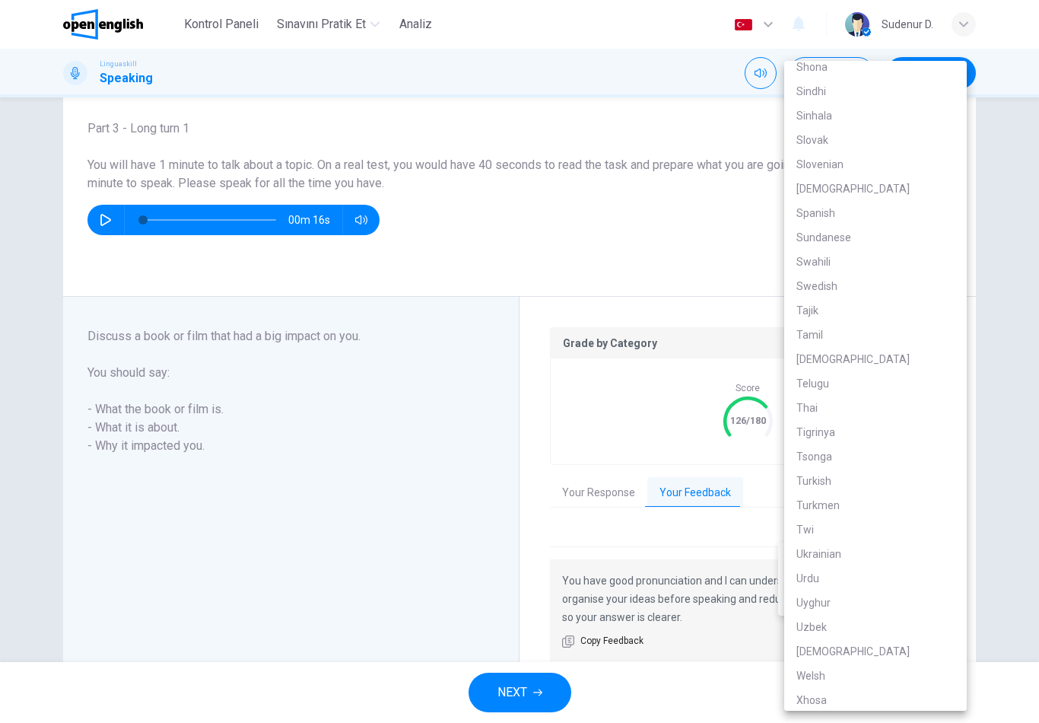
scroll to position [2617, 0]
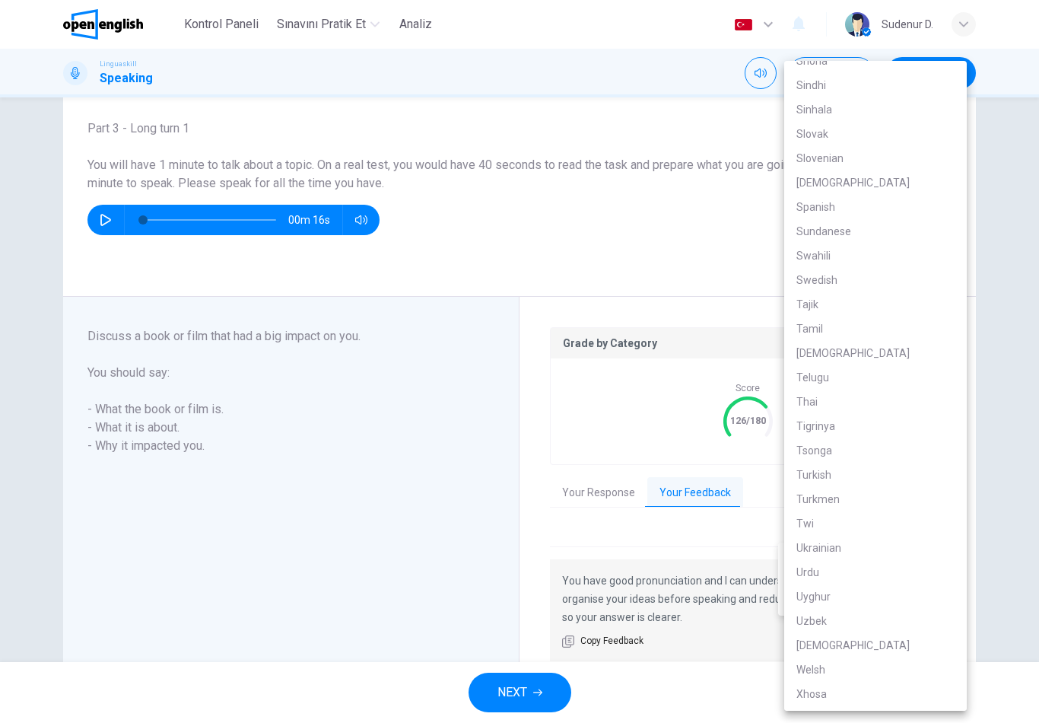
click at [842, 472] on li "Turkish" at bounding box center [875, 475] width 183 height 24
type input "**"
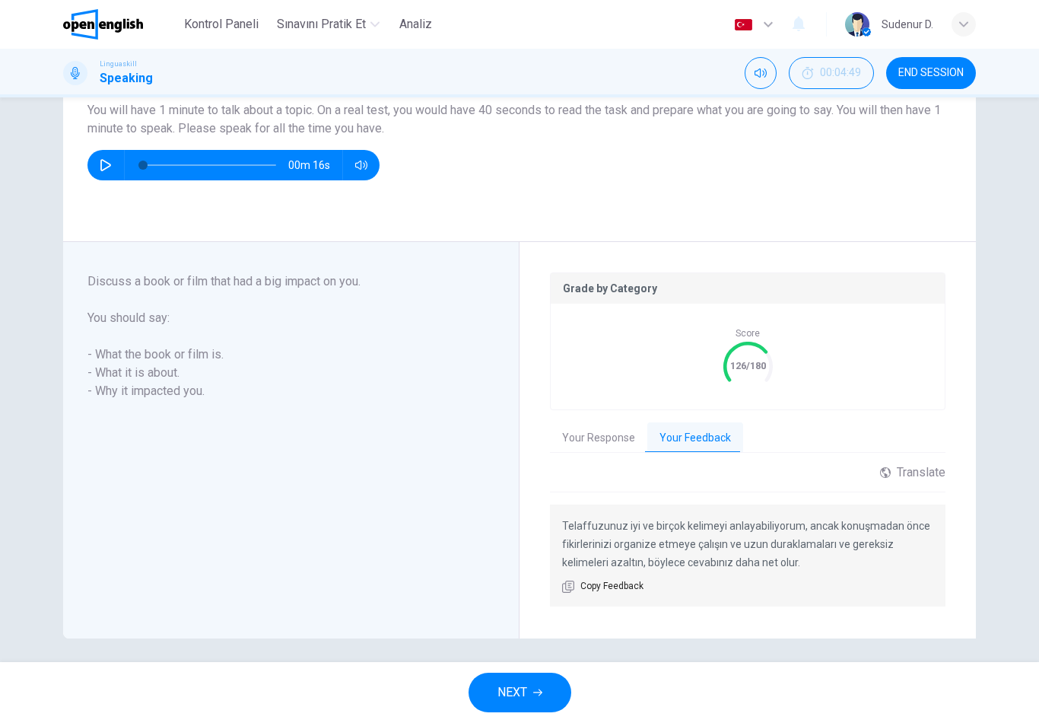
scroll to position [137, 0]
click at [532, 694] on button "NEXT" at bounding box center [520, 693] width 103 height 40
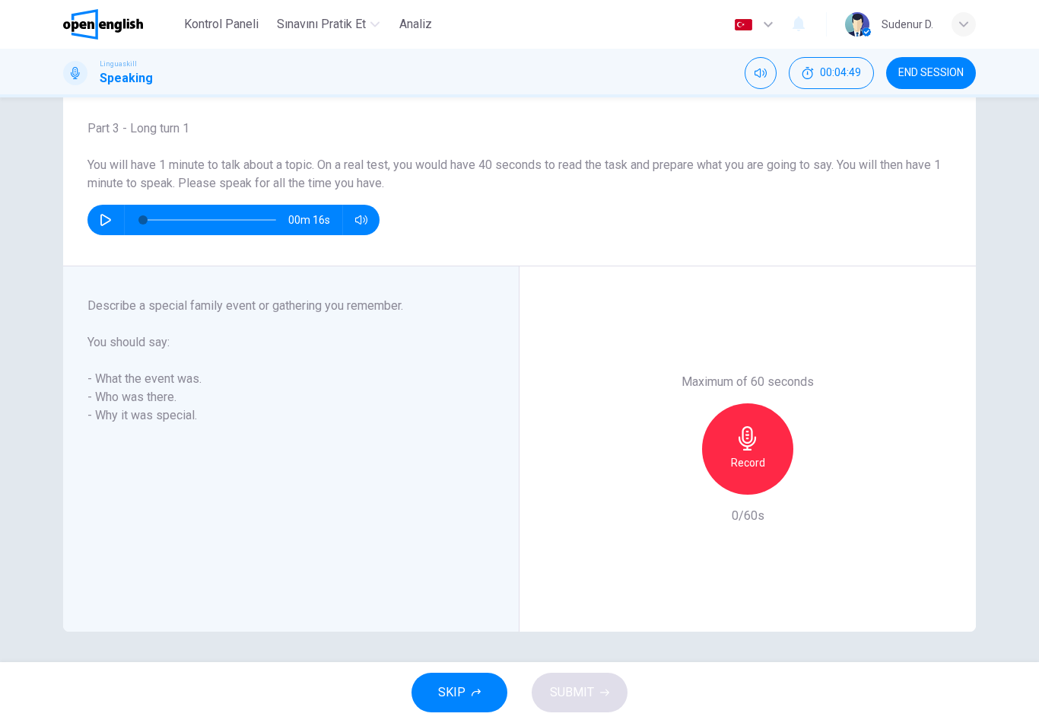
scroll to position [81, 0]
click at [96, 213] on button "button" at bounding box center [106, 220] width 24 height 30
type input "*"
click at [745, 463] on h6 "Record" at bounding box center [748, 462] width 34 height 18
click at [767, 455] on div "Stop" at bounding box center [747, 448] width 91 height 91
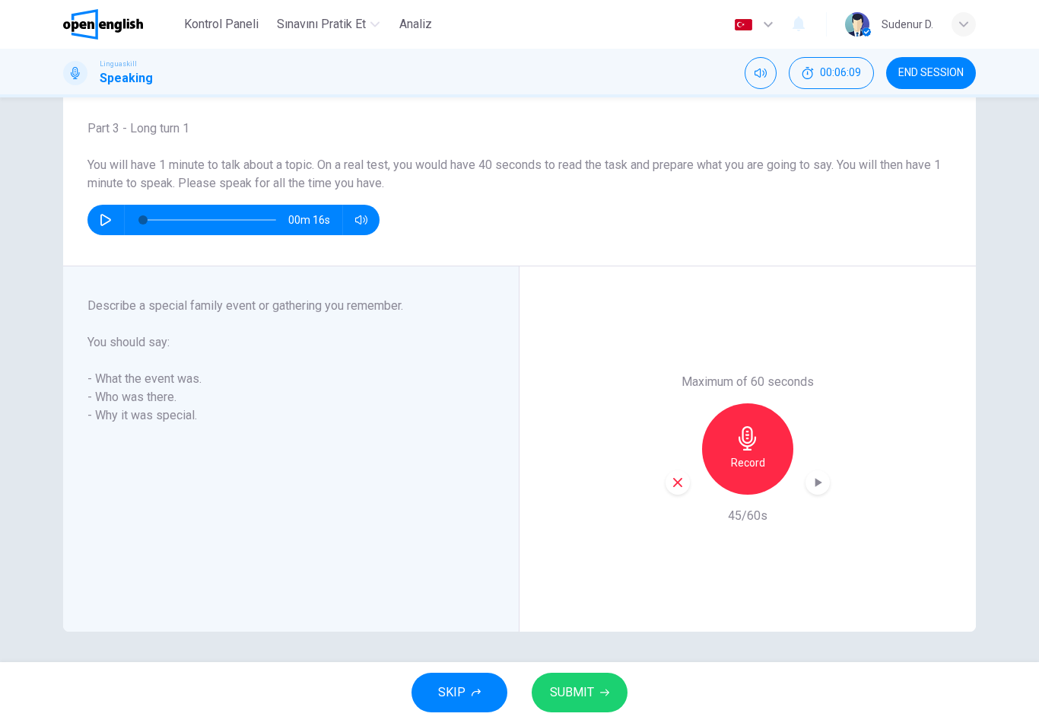
click at [600, 682] on button "SUBMIT" at bounding box center [580, 693] width 96 height 40
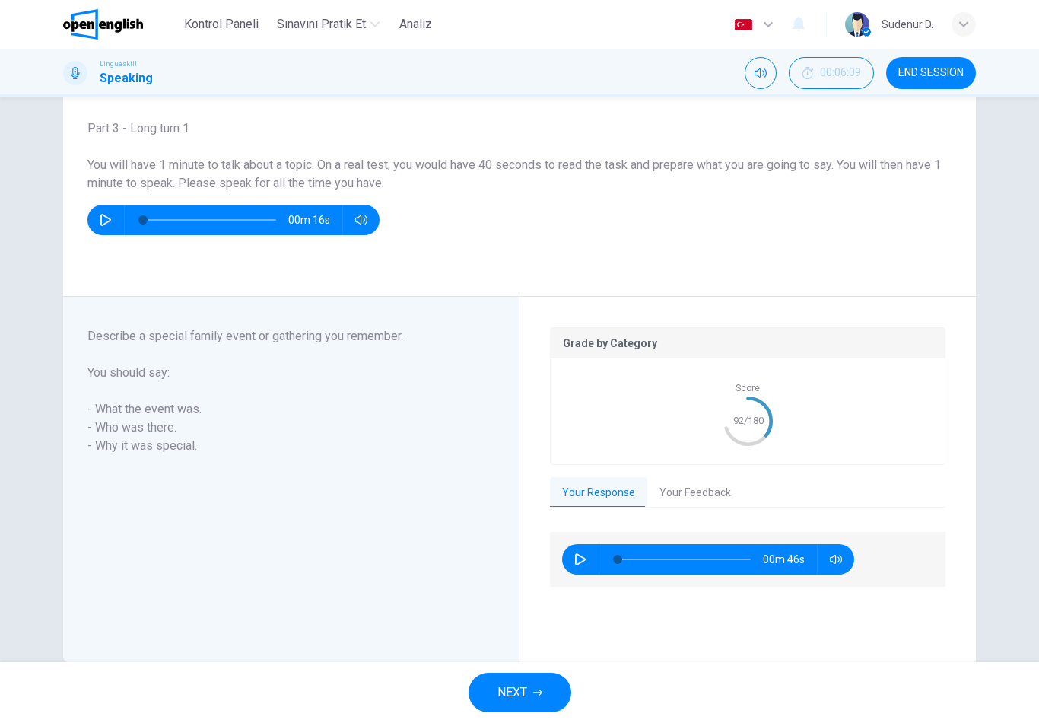
click at [689, 504] on button "Your Feedback" at bounding box center [695, 493] width 96 height 32
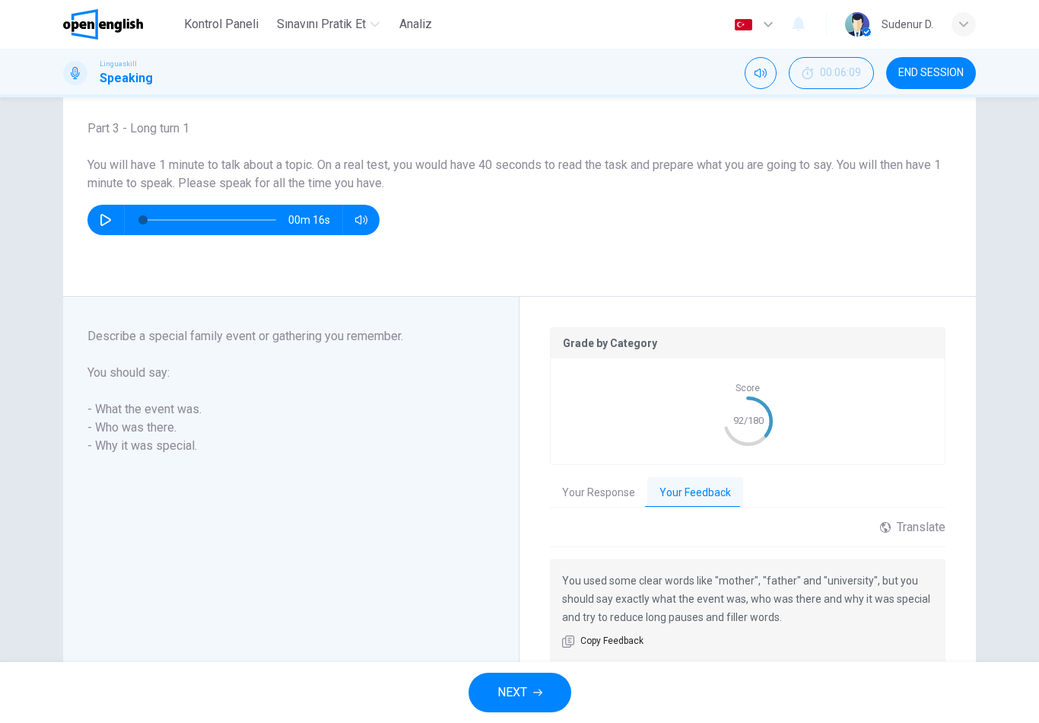
click at [932, 524] on div "Translate" at bounding box center [912, 527] width 65 height 14
click at [908, 568] on body "This site uses cookies, as explained in our Privacy Policy . If you agree to th…" at bounding box center [519, 361] width 1039 height 723
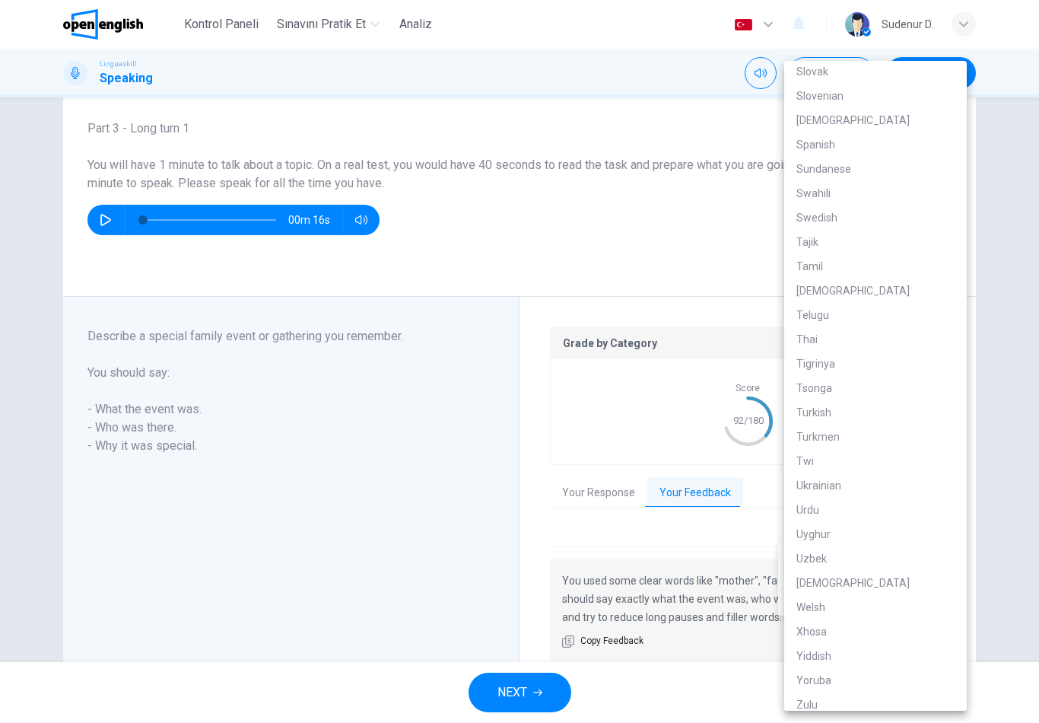
scroll to position [2680, 0]
click at [856, 407] on li "Turkish" at bounding box center [875, 411] width 183 height 24
type input "**"
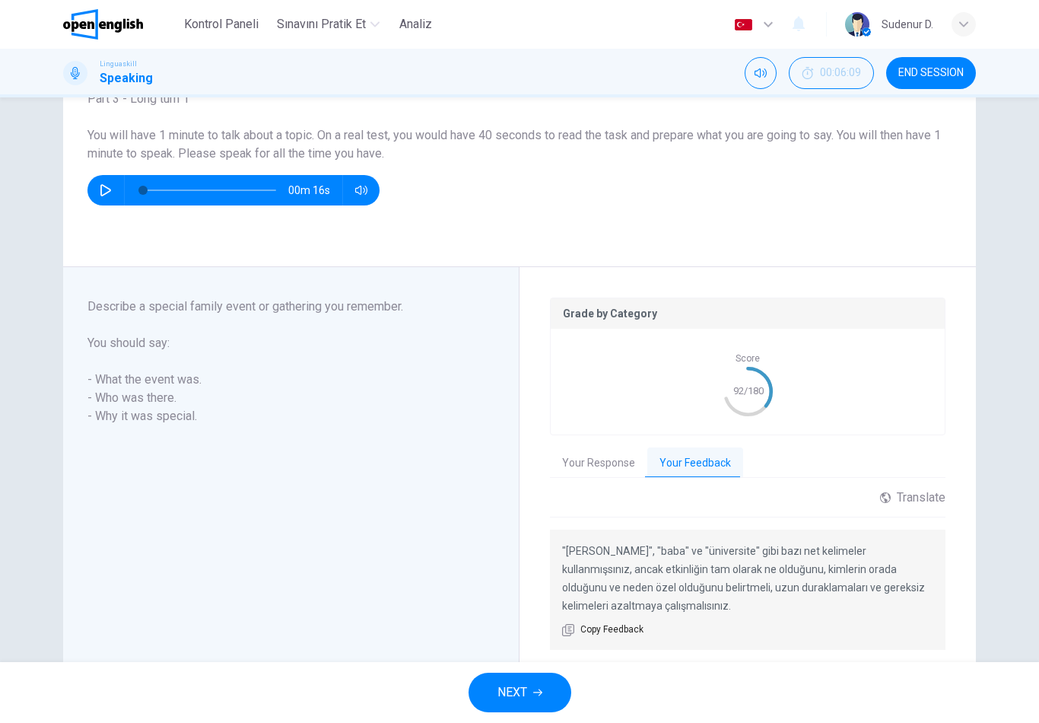
scroll to position [122, 0]
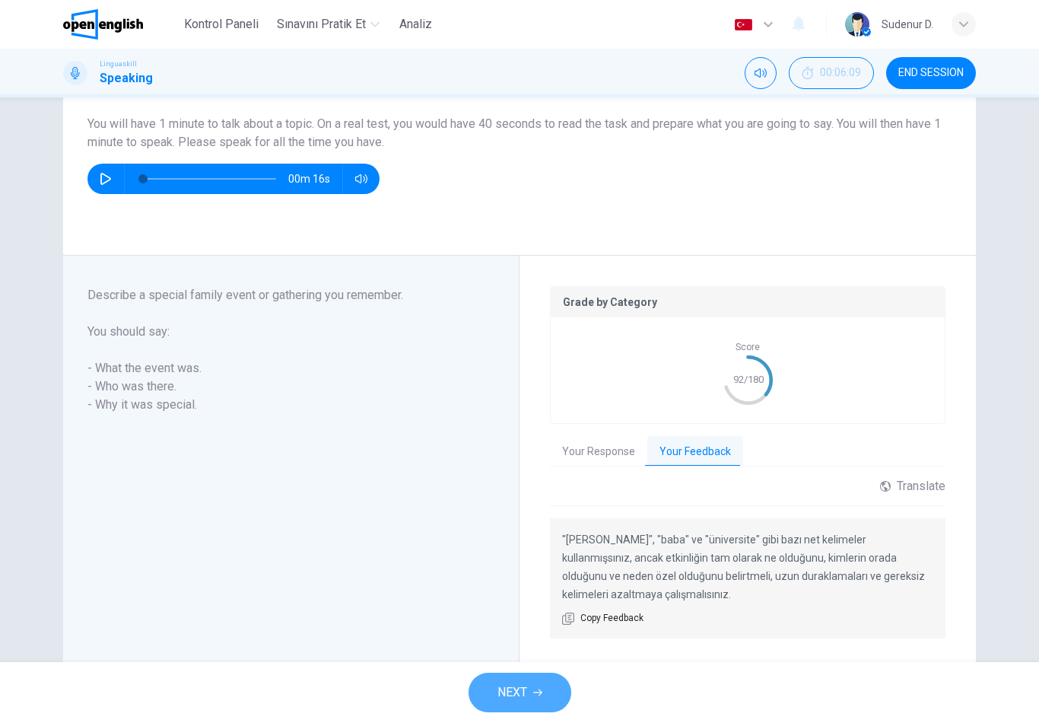
click at [526, 692] on span "NEXT" at bounding box center [513, 692] width 30 height 21
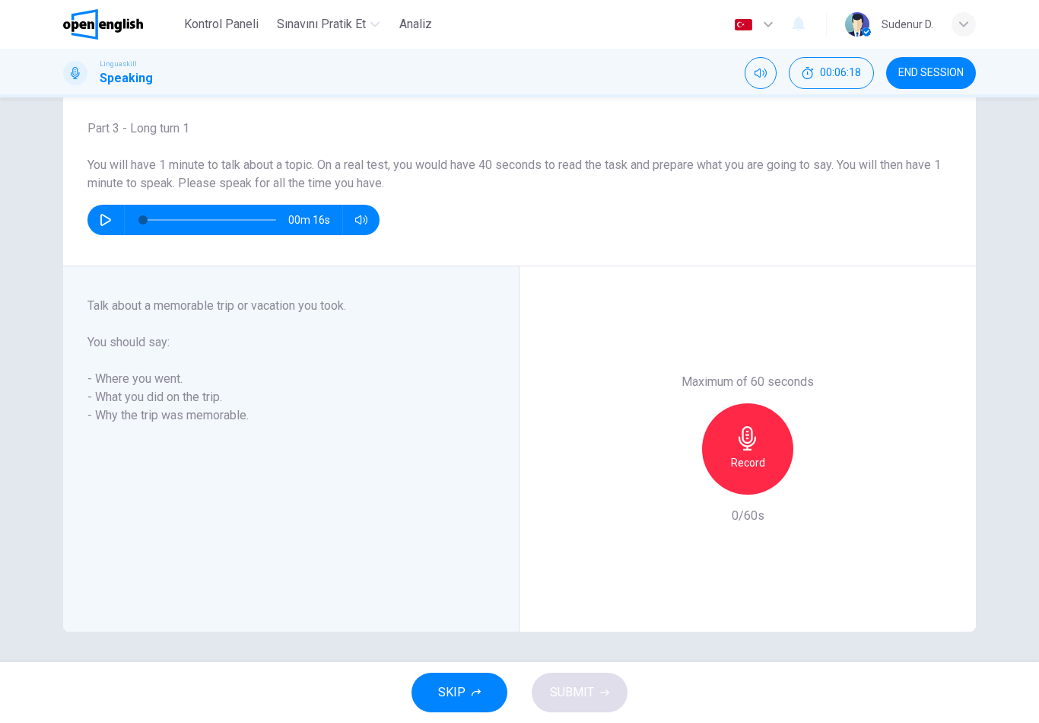
click at [963, 57] on button "END SESSION" at bounding box center [931, 73] width 90 height 32
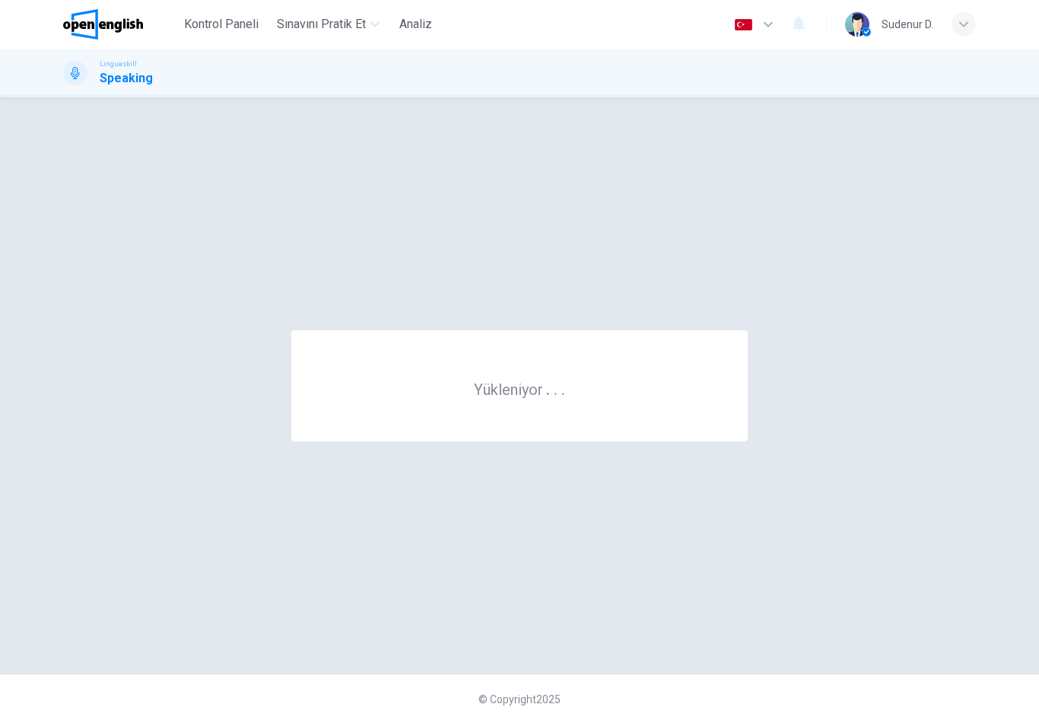
scroll to position [0, 0]
